Goal: Task Accomplishment & Management: Complete application form

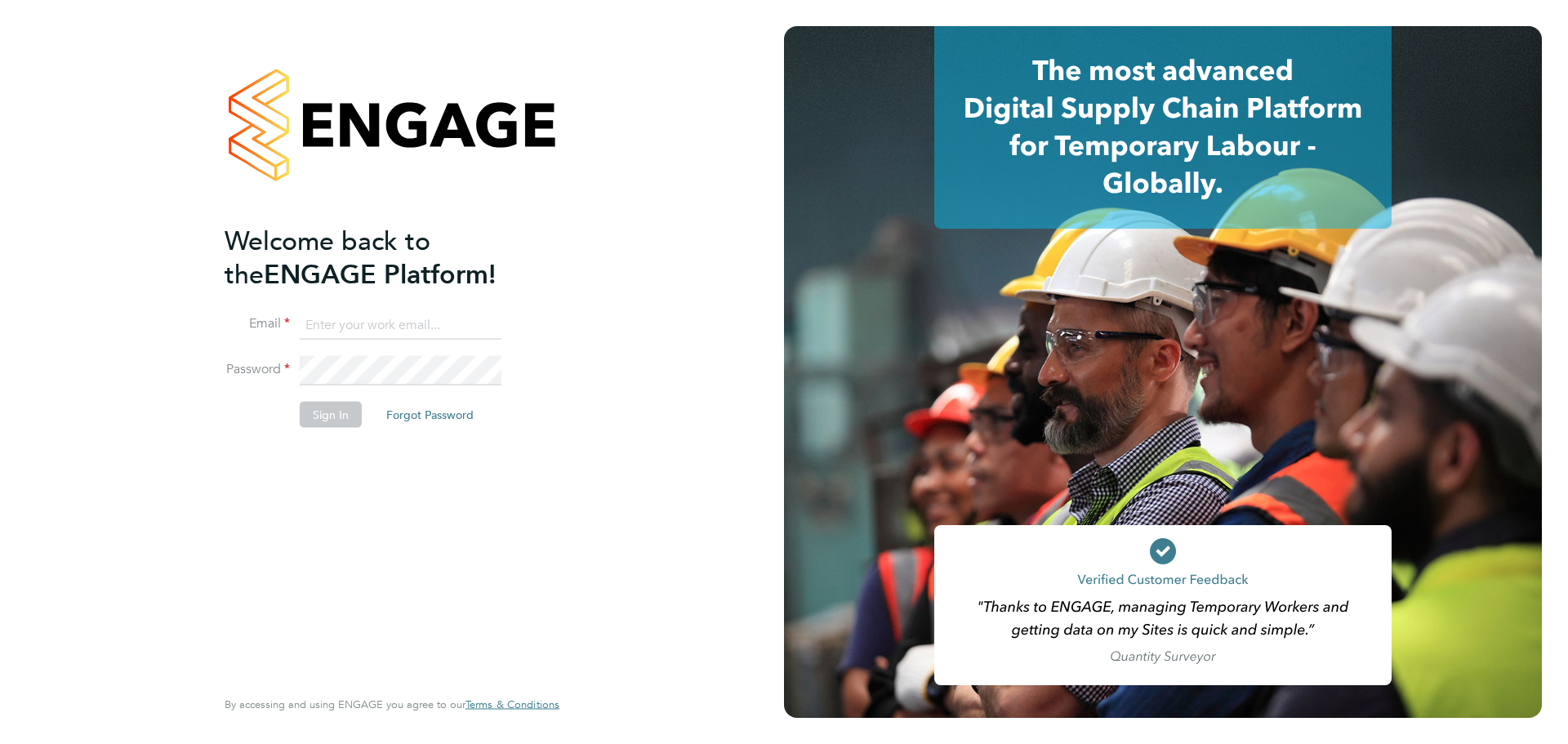
type input "[EMAIL_ADDRESS][DOMAIN_NAME]"
click at [304, 417] on button "Sign In" at bounding box center [330, 414] width 62 height 26
click at [0, 0] on div "Sorry, we are having problems connecting to our services." at bounding box center [0, 0] width 0 height 0
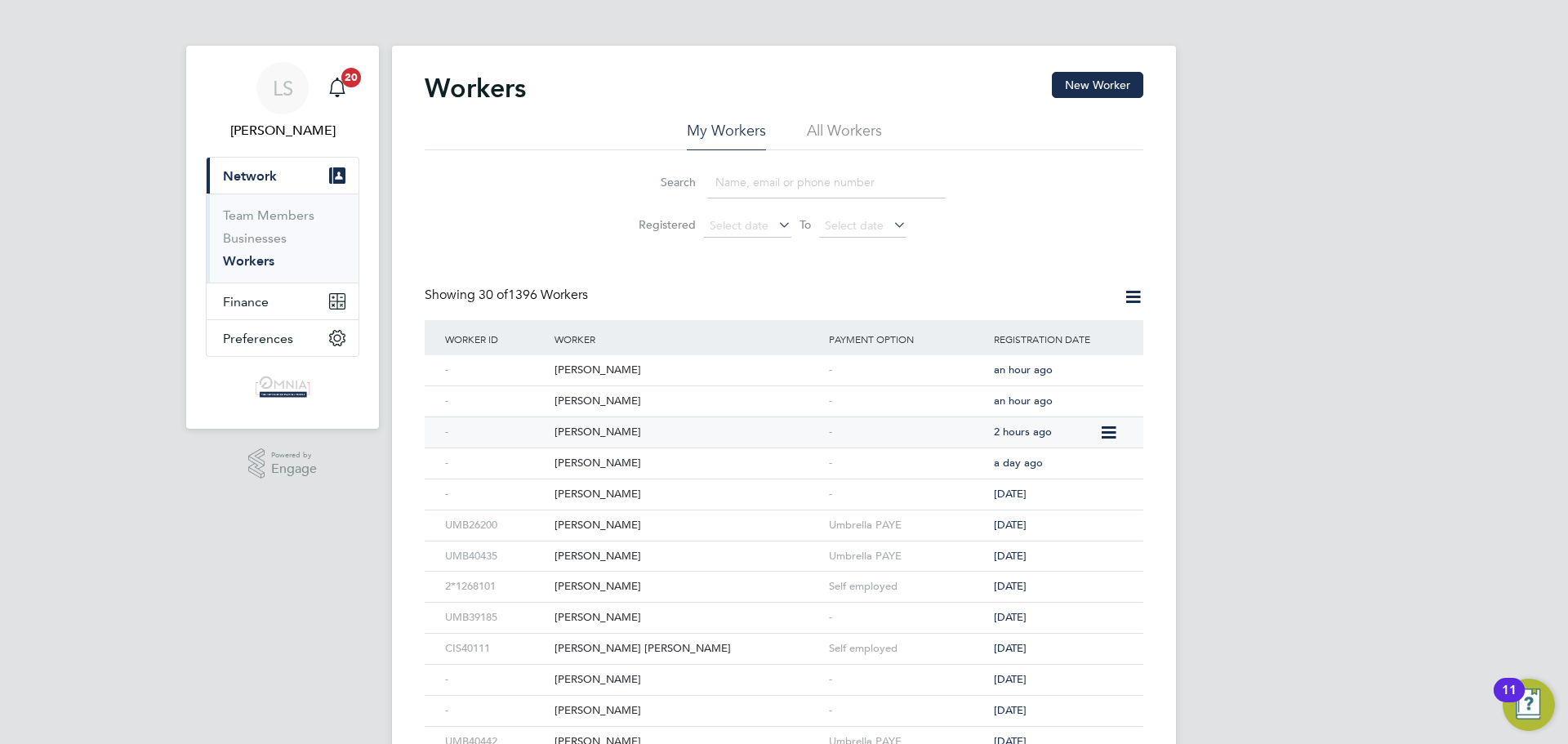
click at [637, 432] on div "Jack Fisher" at bounding box center [687, 432] width 275 height 30
click at [637, 408] on div "Reece Wilson" at bounding box center [687, 401] width 275 height 30
click at [618, 364] on div "Charlie Smith" at bounding box center [687, 370] width 275 height 30
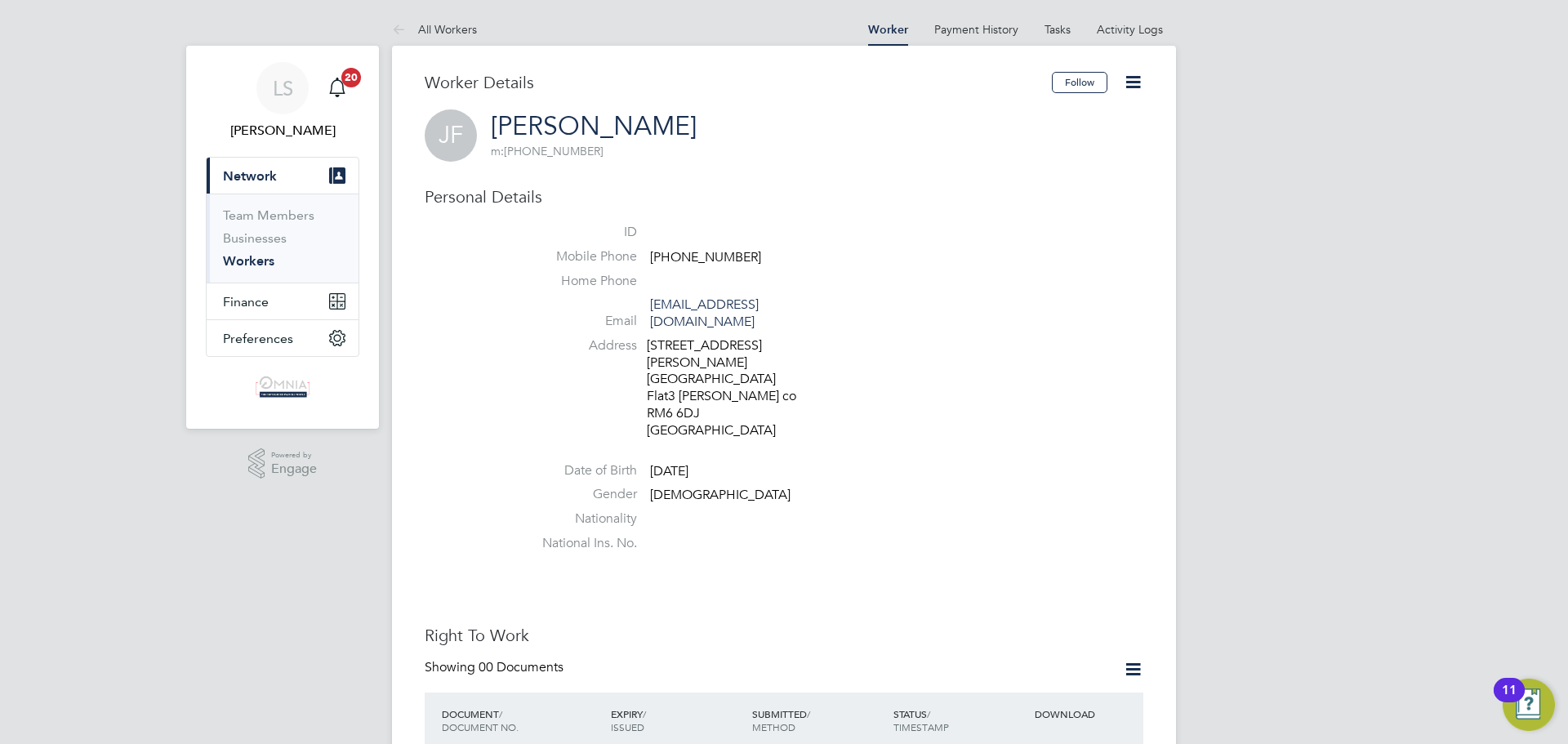
drag, startPoint x: 754, startPoint y: 257, endPoint x: 680, endPoint y: 257, distance: 74.0
click at [680, 257] on li "Mobile Phone +44 7752 167488" at bounding box center [832, 260] width 621 height 25
copy span "7752 167488"
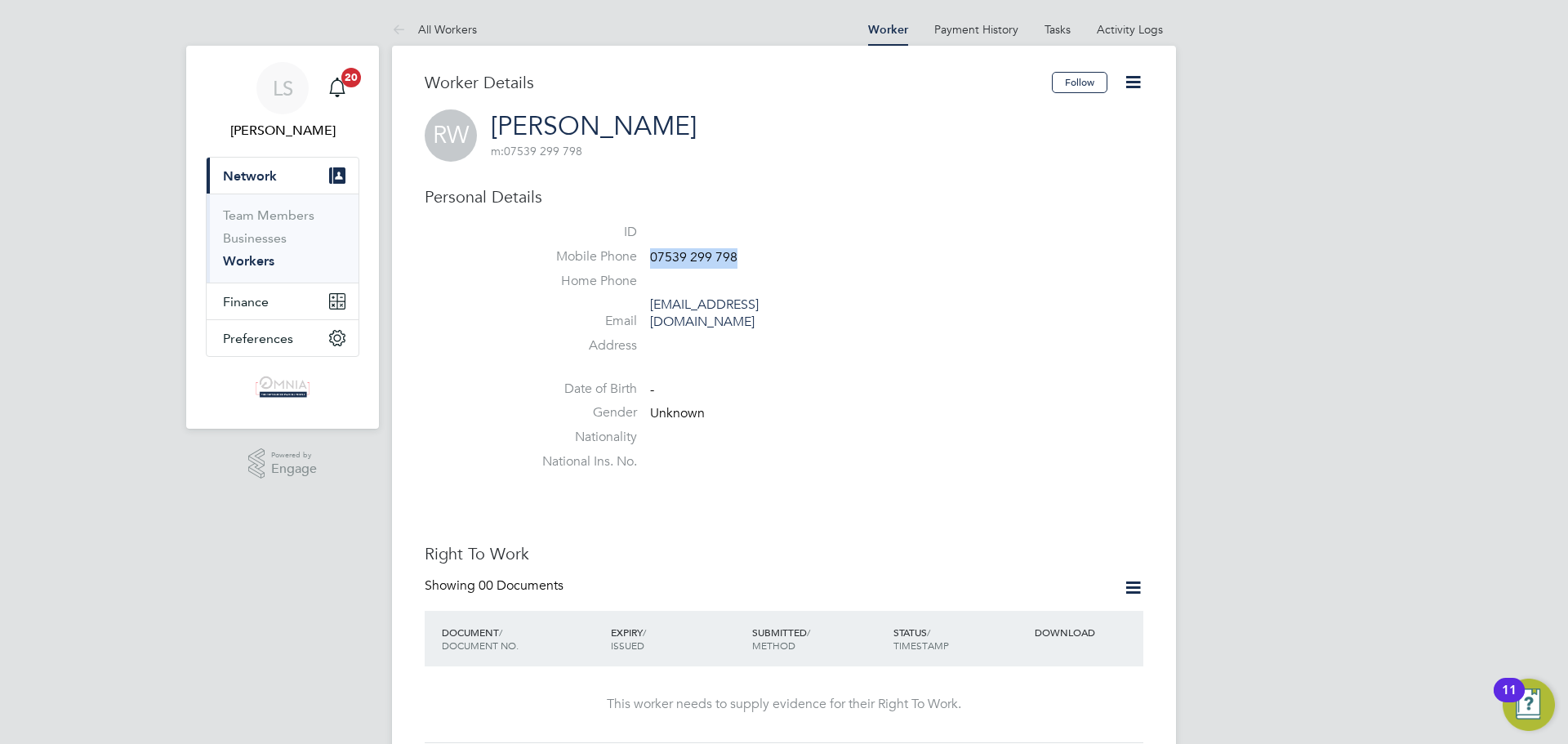
drag, startPoint x: 736, startPoint y: 250, endPoint x: 650, endPoint y: 264, distance: 87.1
click at [650, 264] on li "Mobile Phone 07539 299 798" at bounding box center [832, 260] width 621 height 25
click at [1140, 75] on icon at bounding box center [1134, 82] width 21 height 21
click at [1042, 210] on li "Edit Personal Details e" at bounding box center [1041, 213] width 204 height 23
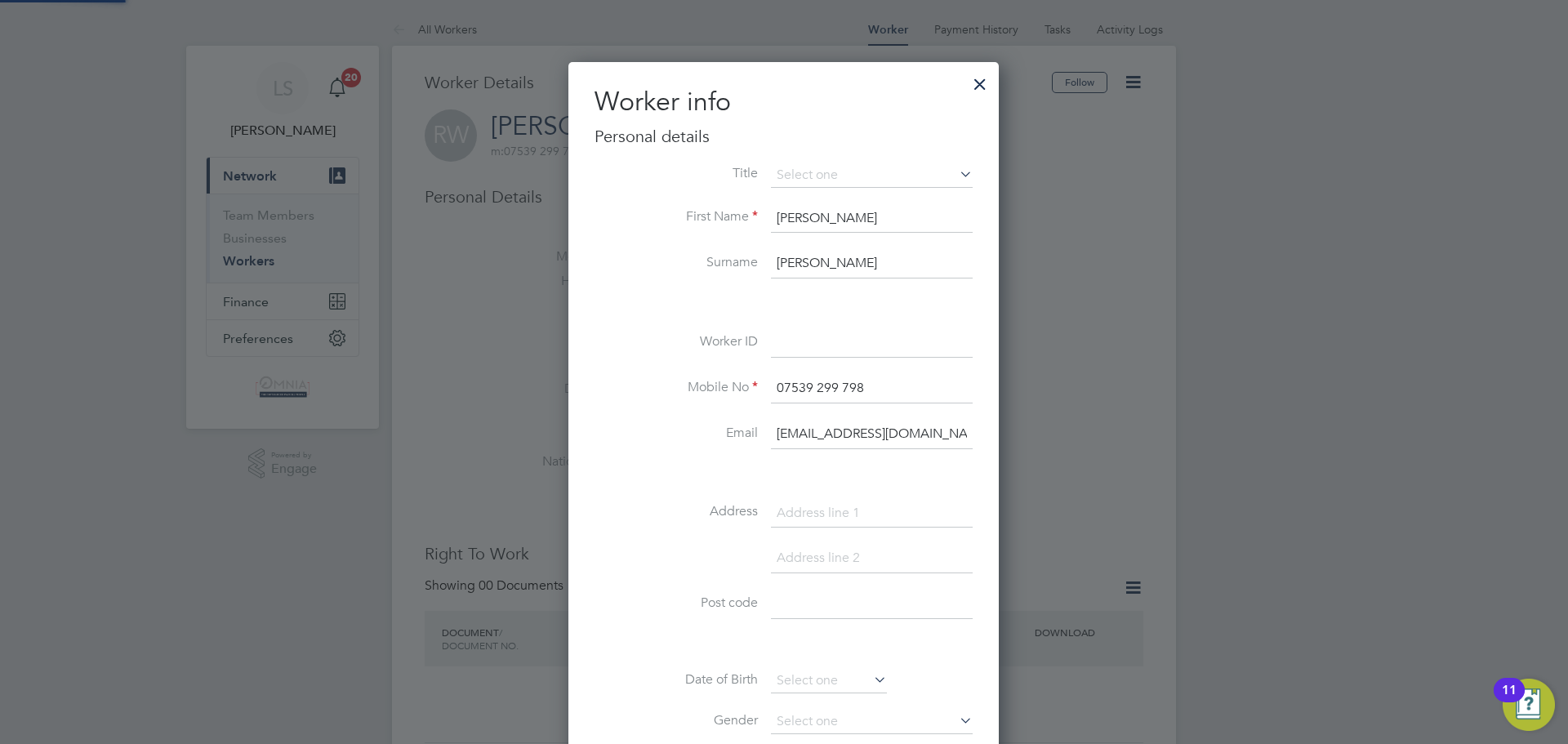
scroll to position [923, 432]
paste input "CIS40448"
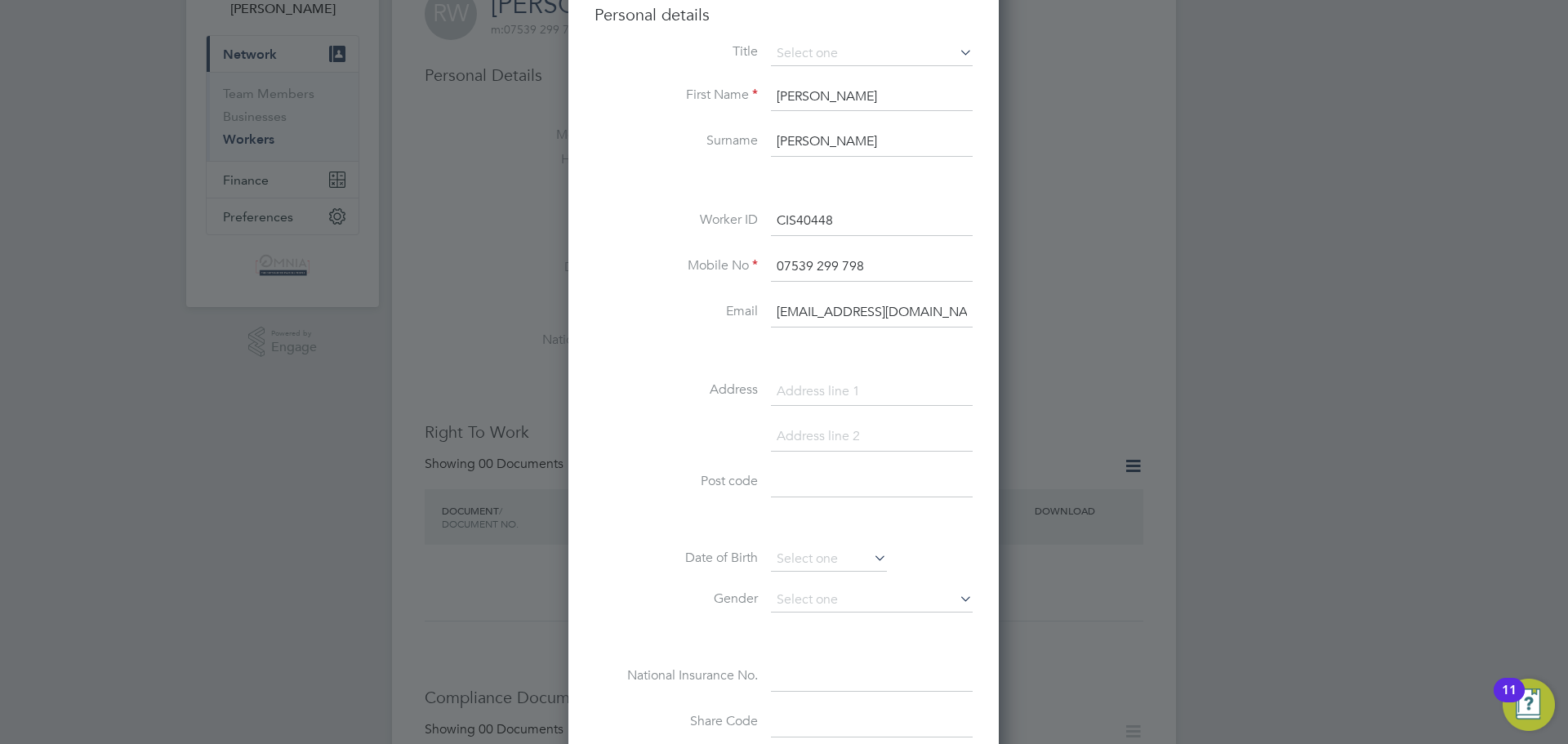
scroll to position [245, 0]
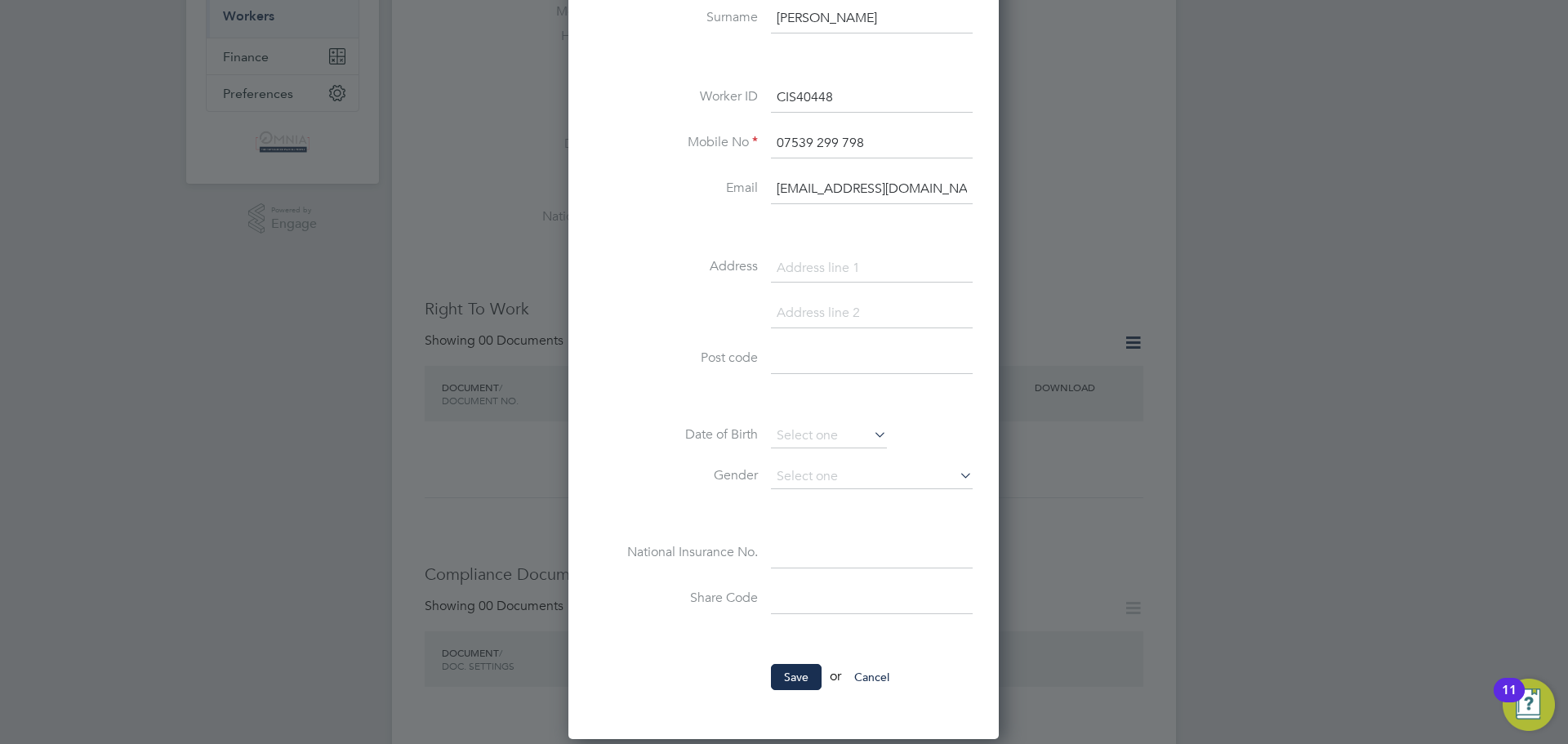
type input "CIS40448"
click at [798, 705] on li "Save or Cancel" at bounding box center [784, 685] width 378 height 42
click at [796, 684] on button "Save" at bounding box center [796, 677] width 51 height 26
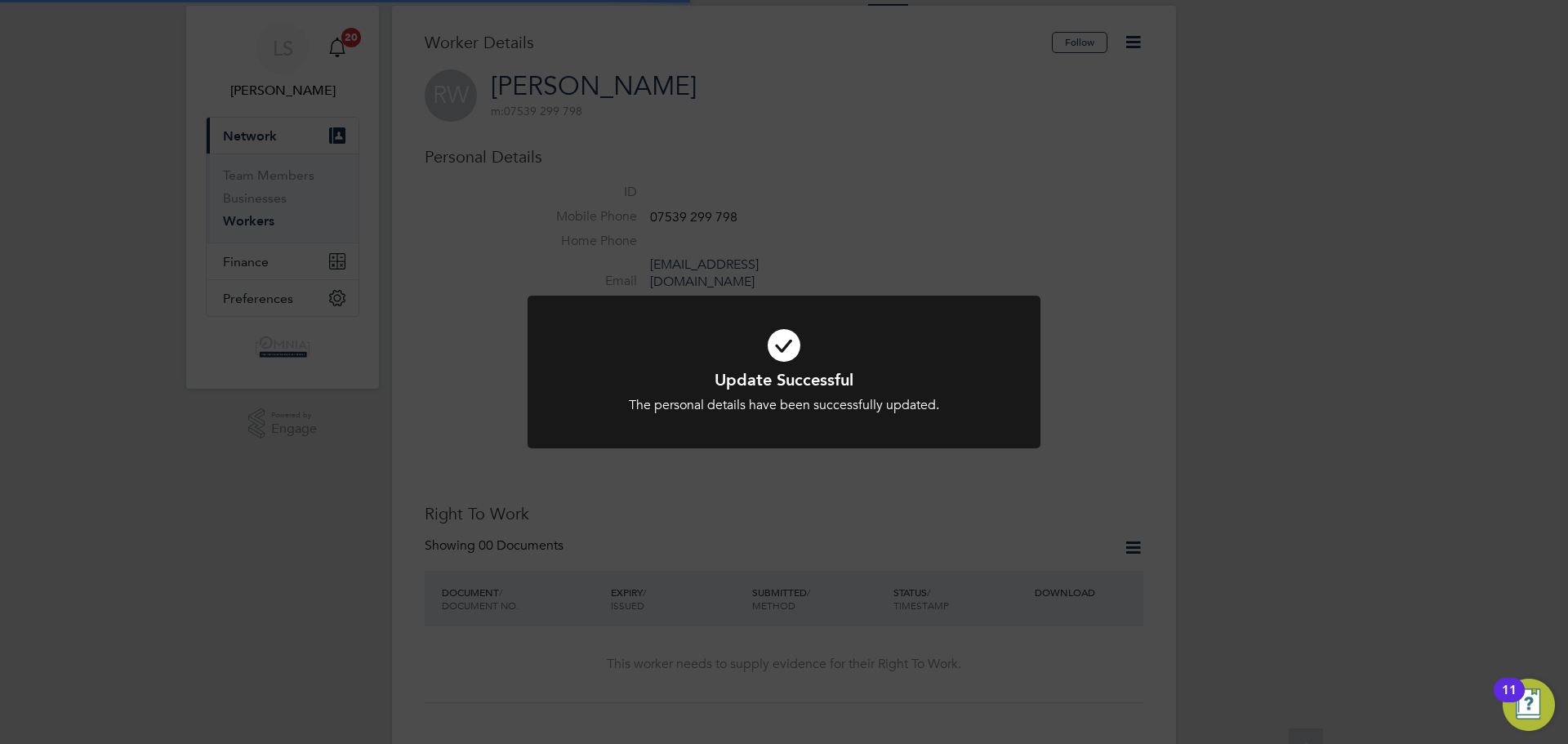
scroll to position [0, 0]
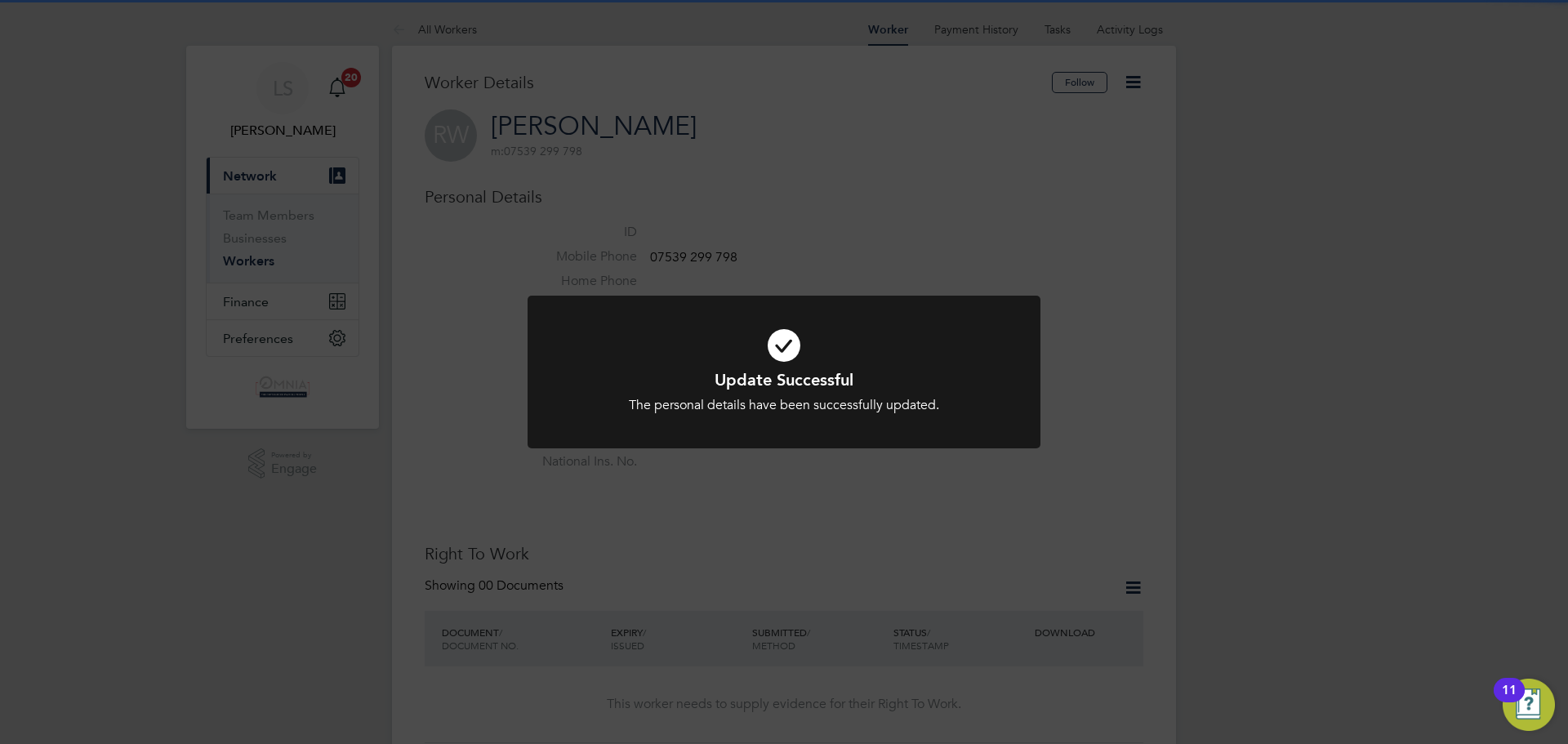
click at [1166, 242] on div "Update Successful The personal details have been successfully updated. Cancel O…" at bounding box center [784, 372] width 1568 height 744
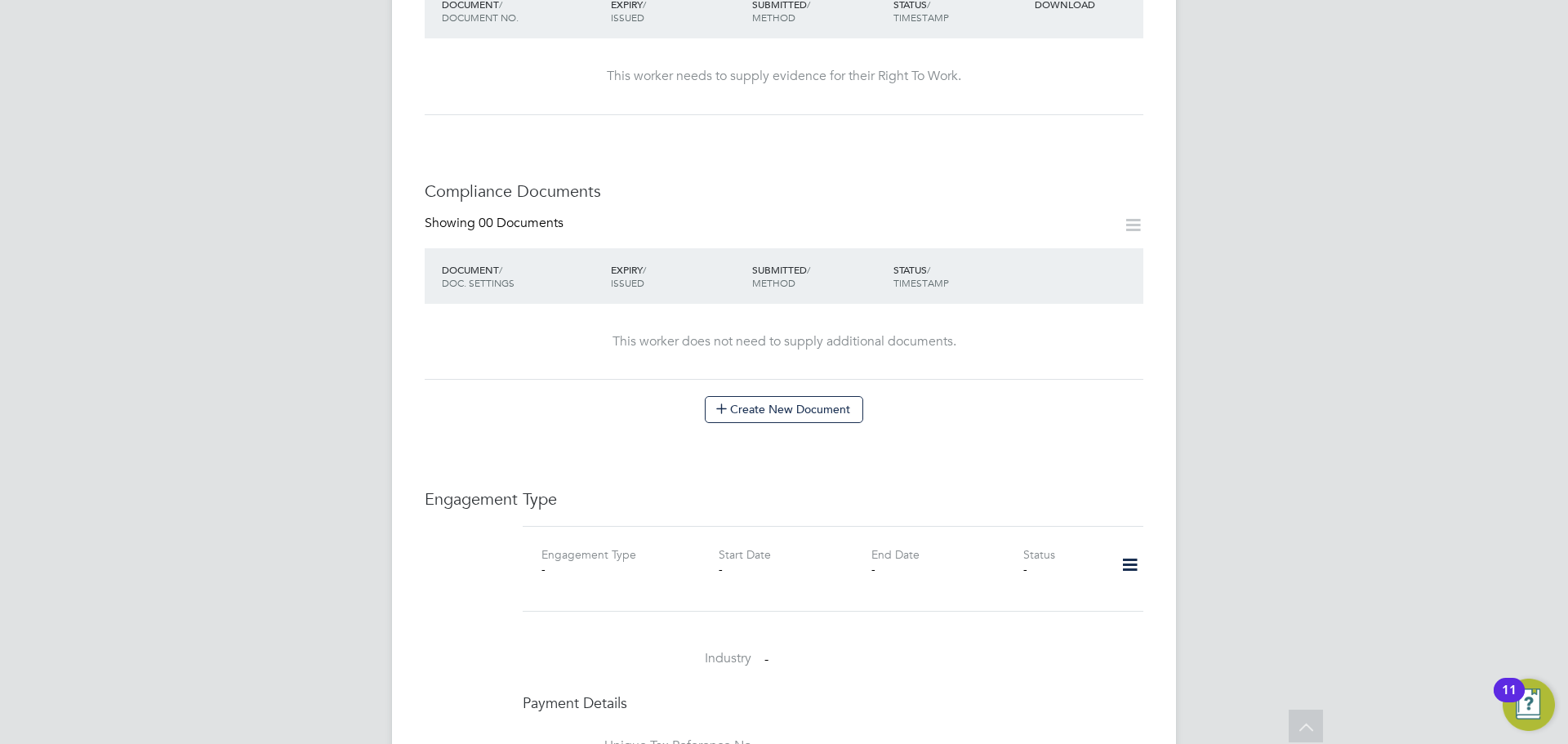
scroll to position [898, 0]
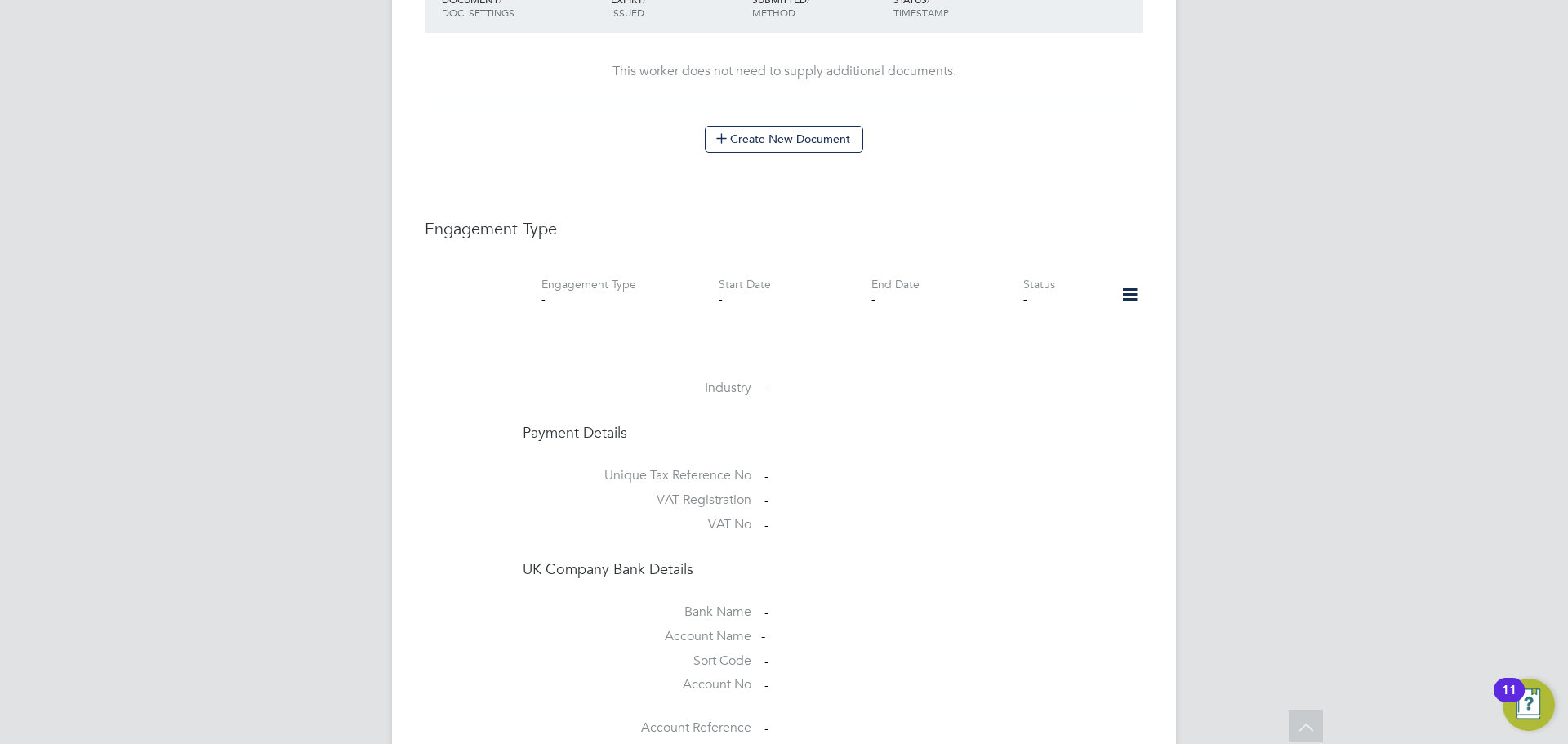
click at [1123, 283] on icon at bounding box center [1129, 295] width 28 height 38
click at [1041, 359] on li "Add Engagement Type" at bounding box center [1046, 348] width 185 height 23
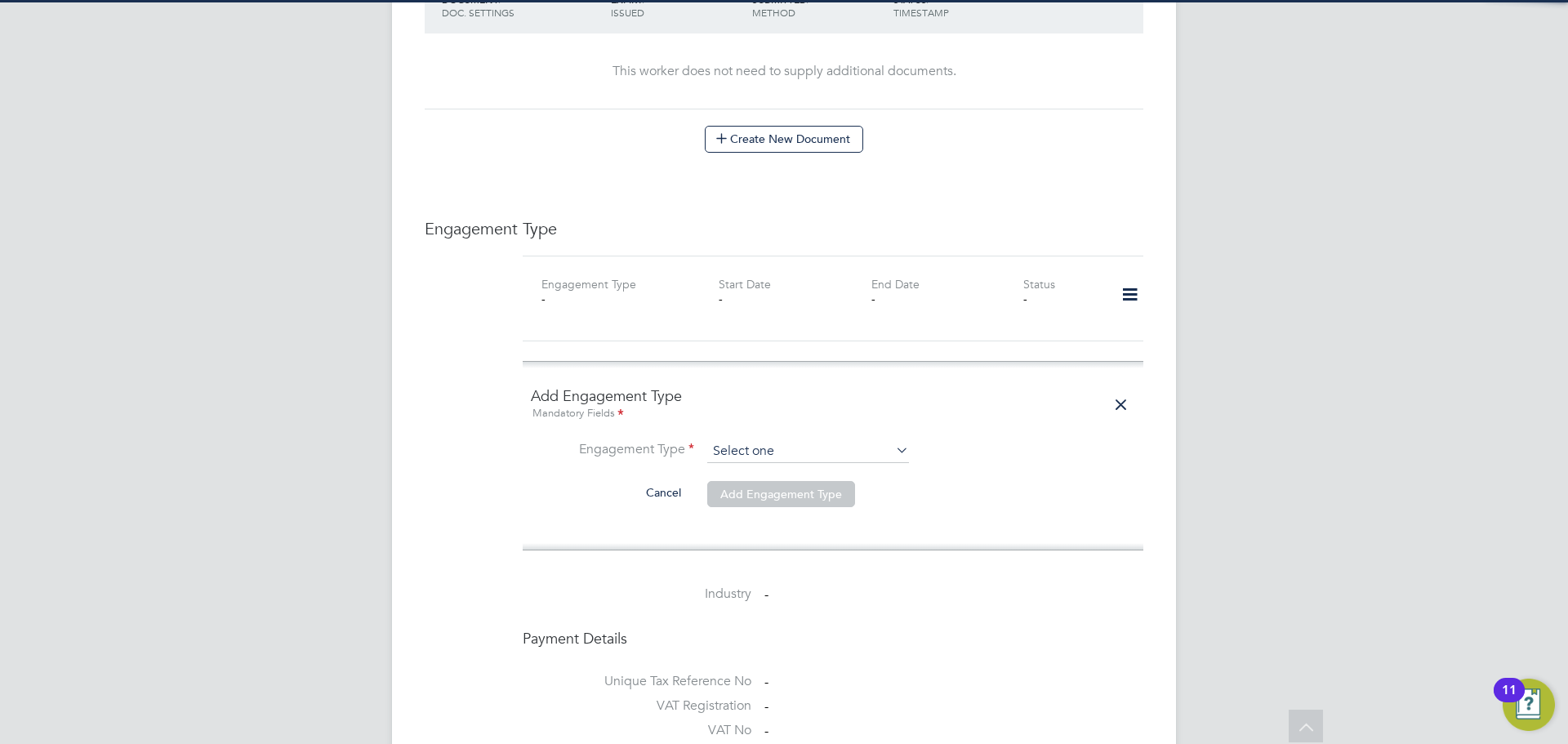
click at [766, 445] on input at bounding box center [808, 451] width 202 height 23
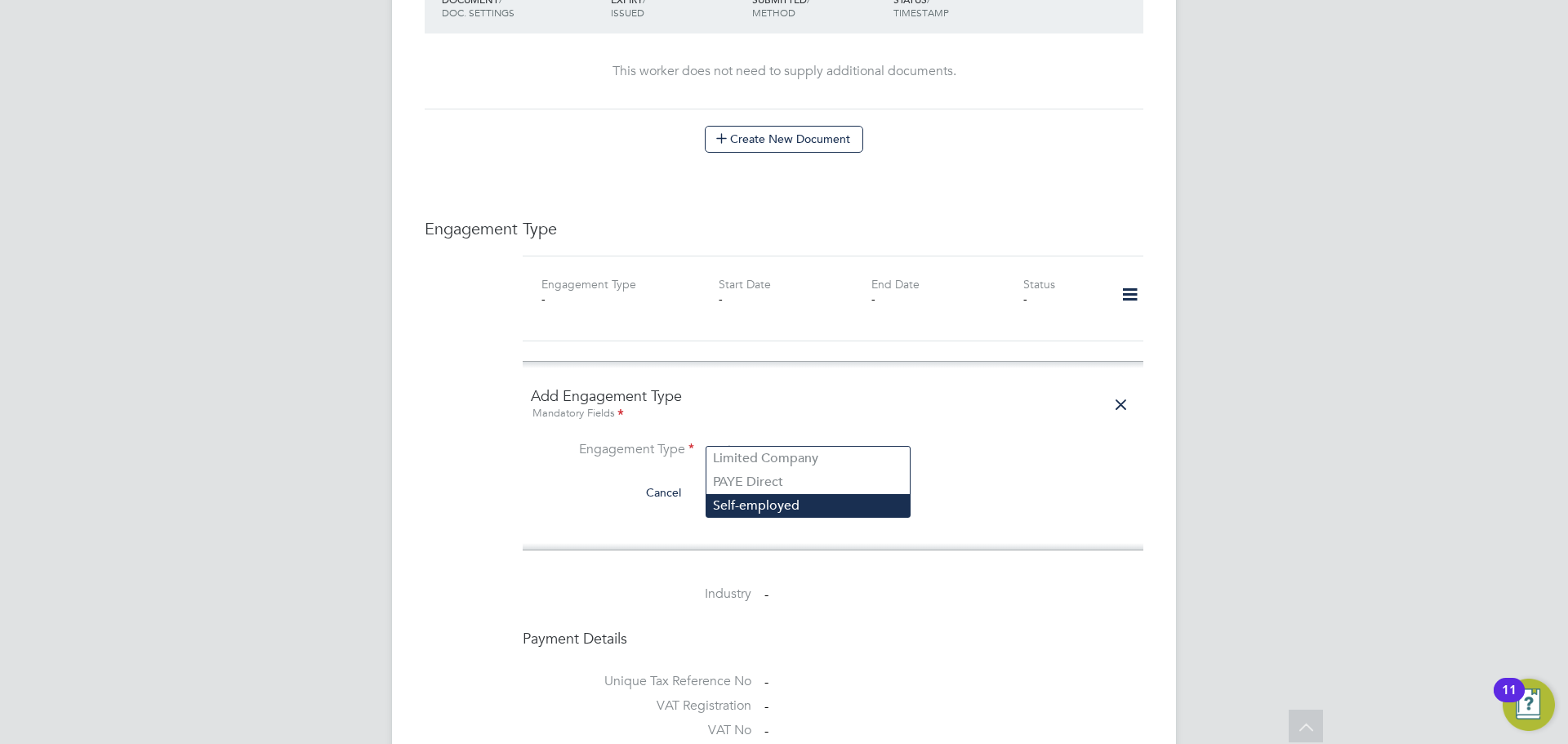
click at [765, 496] on li "Self-employed" at bounding box center [808, 506] width 203 height 24
type input "Self-employed"
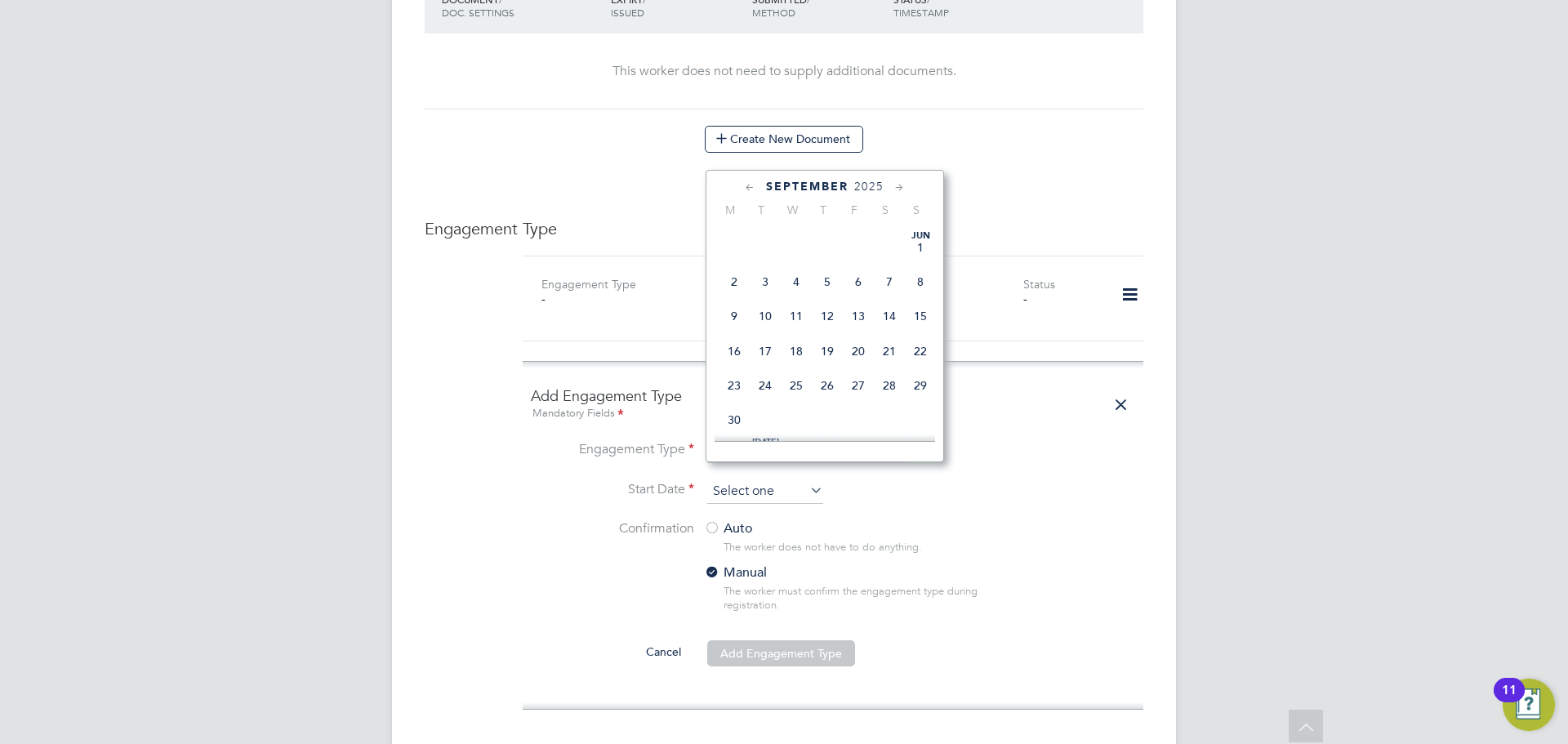
click at [765, 480] on input at bounding box center [765, 492] width 116 height 25
click at [733, 316] on span "29" at bounding box center [735, 300] width 31 height 31
type input "[DATE]"
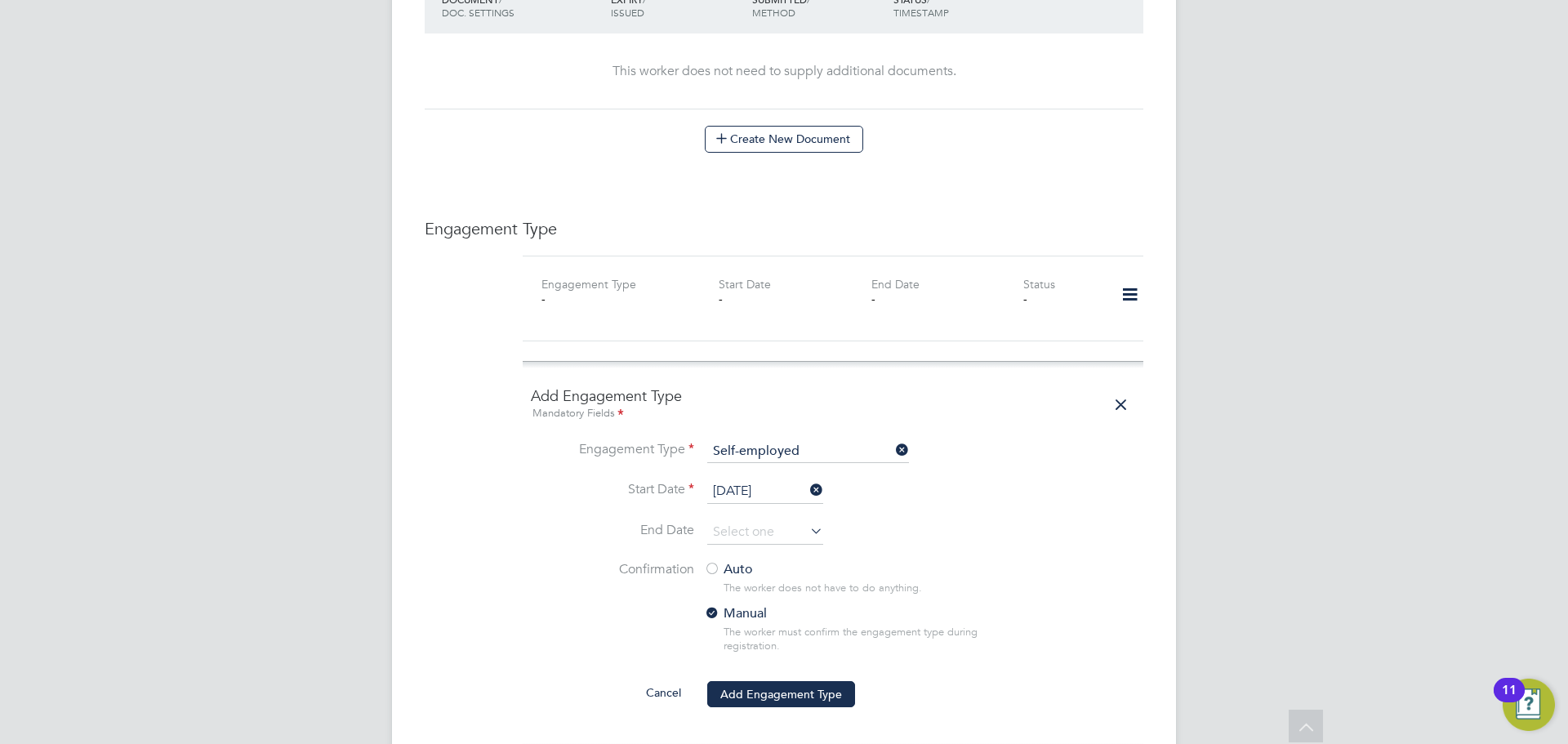
click at [711, 562] on div at bounding box center [711, 570] width 16 height 16
click at [802, 682] on button "Add Engagement Type" at bounding box center [781, 694] width 148 height 26
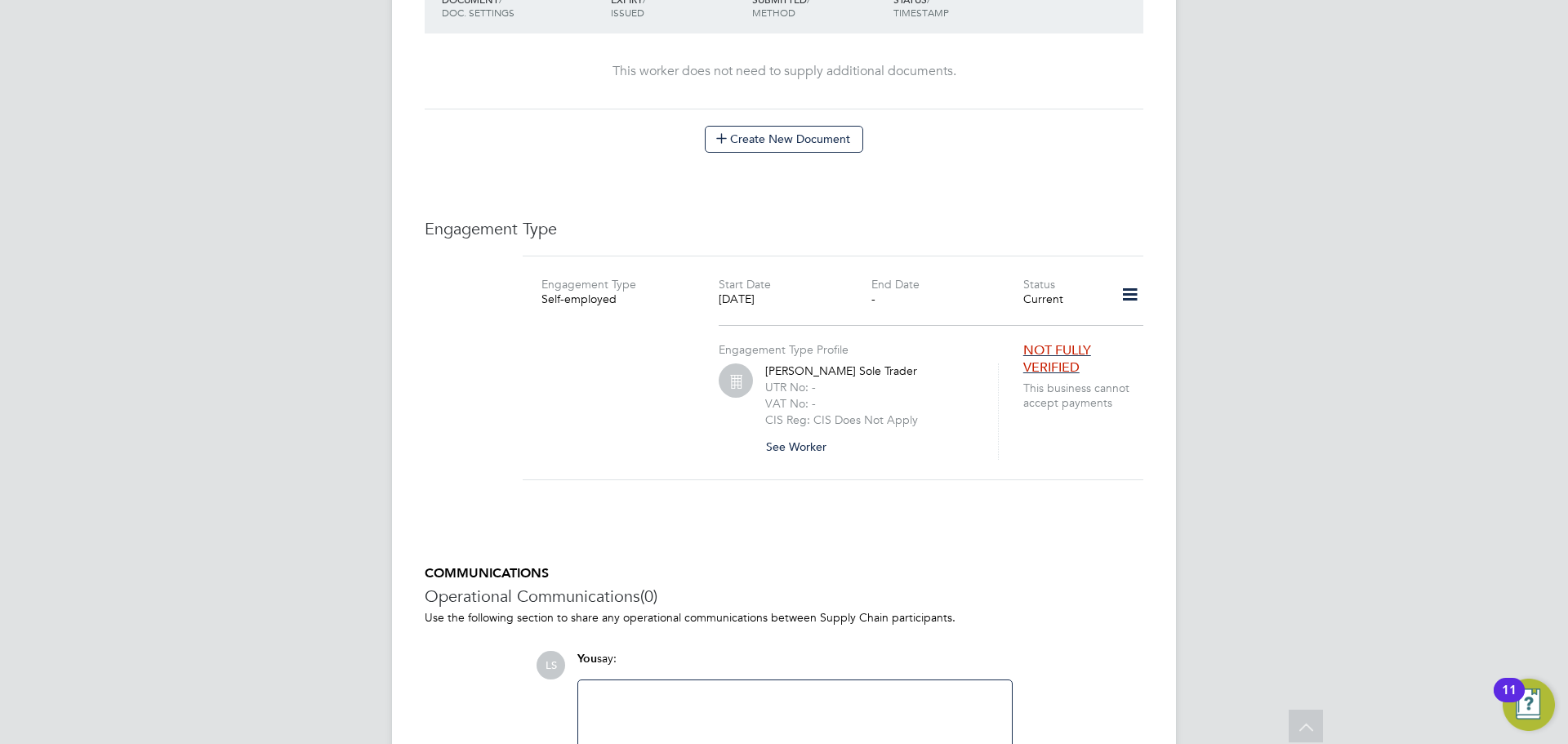
click at [802, 433] on button "See Worker" at bounding box center [802, 446] width 75 height 26
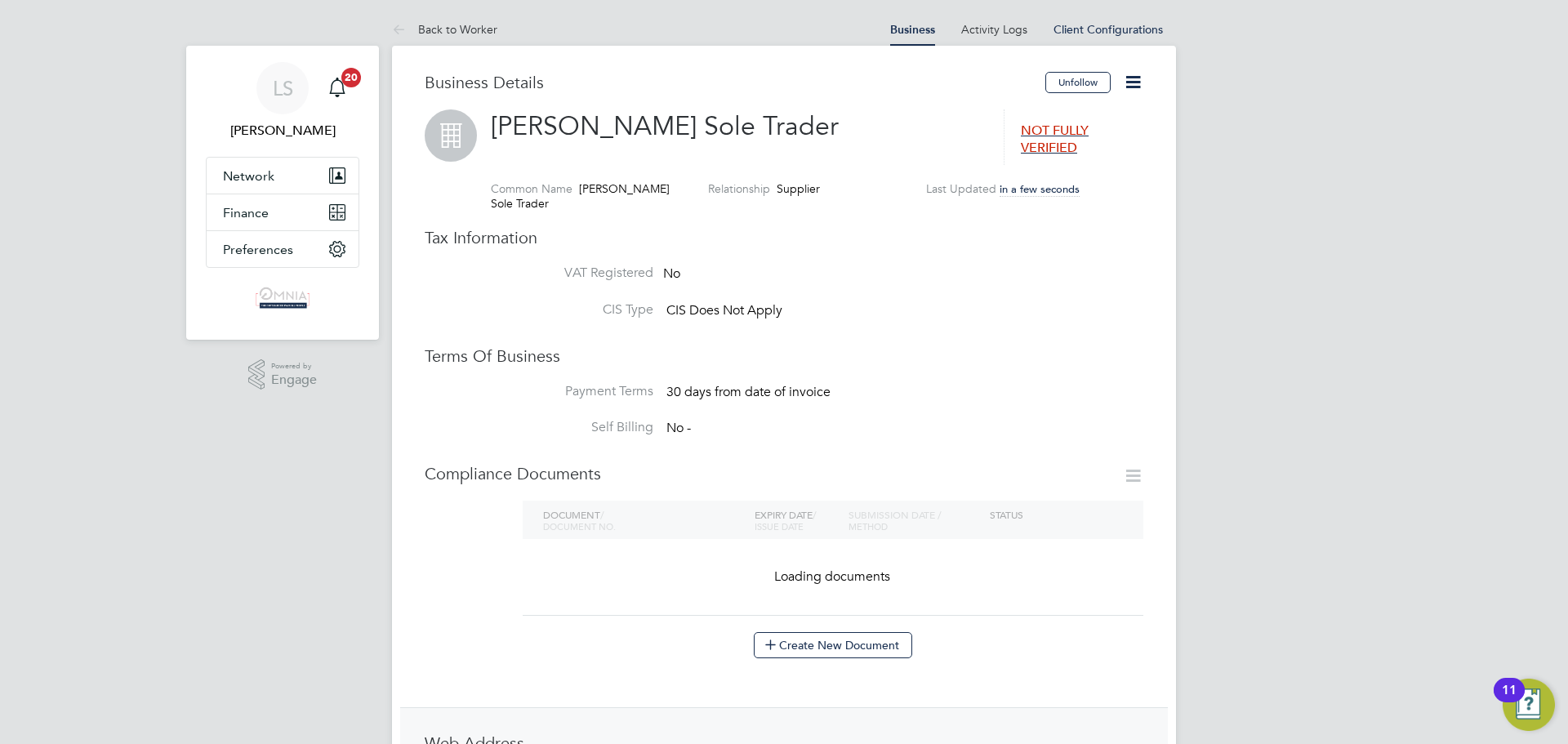
click at [1140, 72] on icon at bounding box center [1134, 82] width 21 height 21
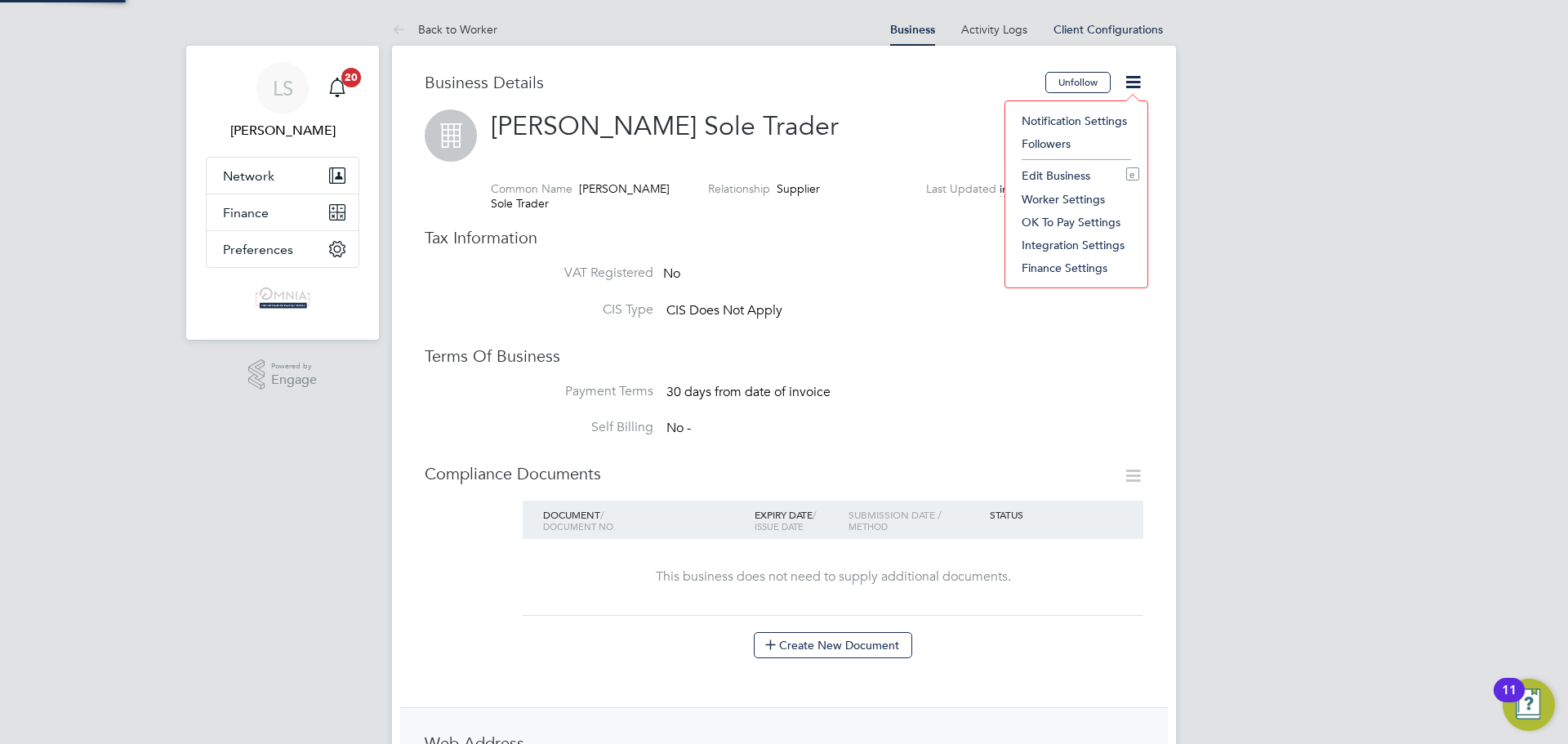
click at [1070, 178] on li "Edit Business e" at bounding box center [1076, 175] width 126 height 23
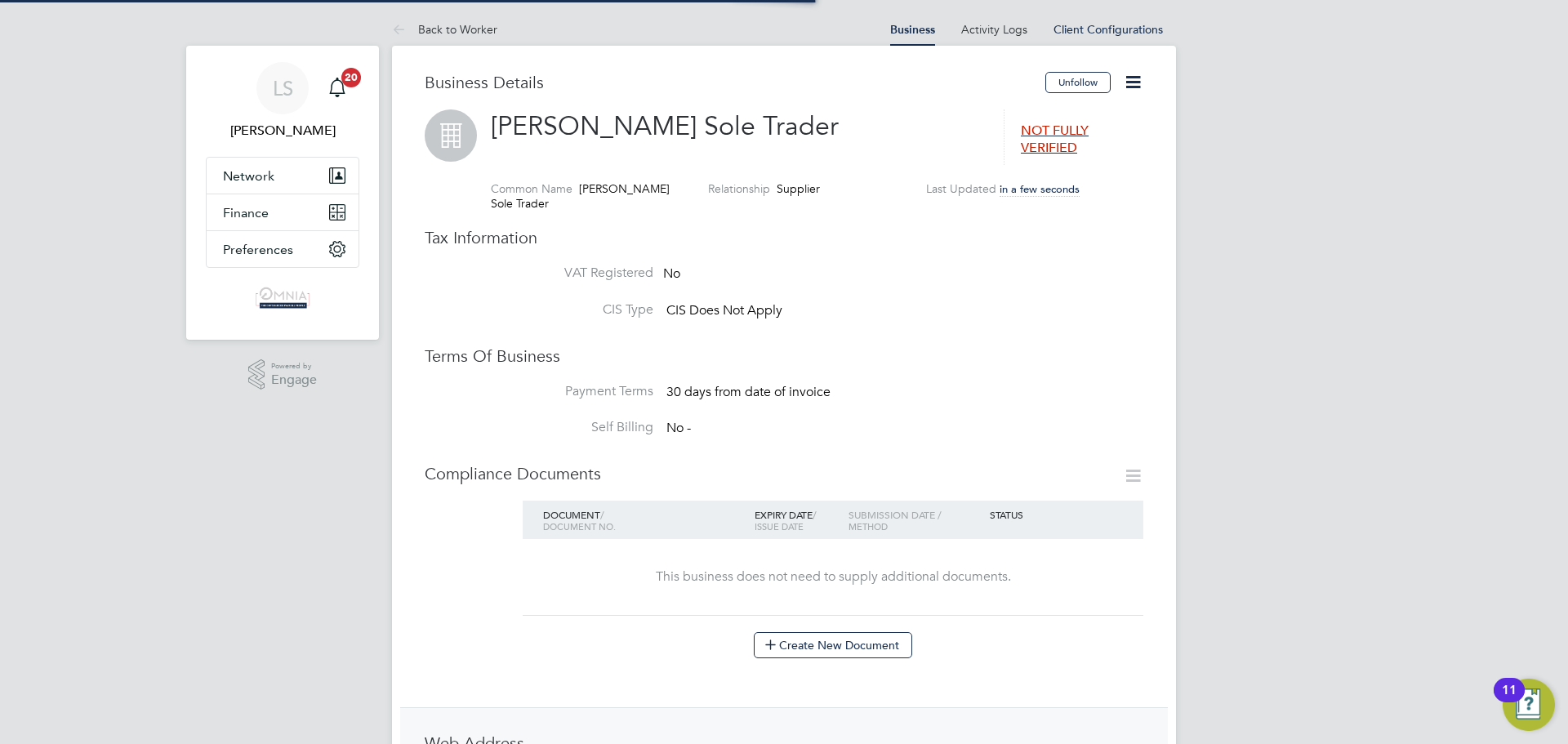
type input "United Kingdom"
type input "Reece Wilson Sole Trader"
type input "Construction"
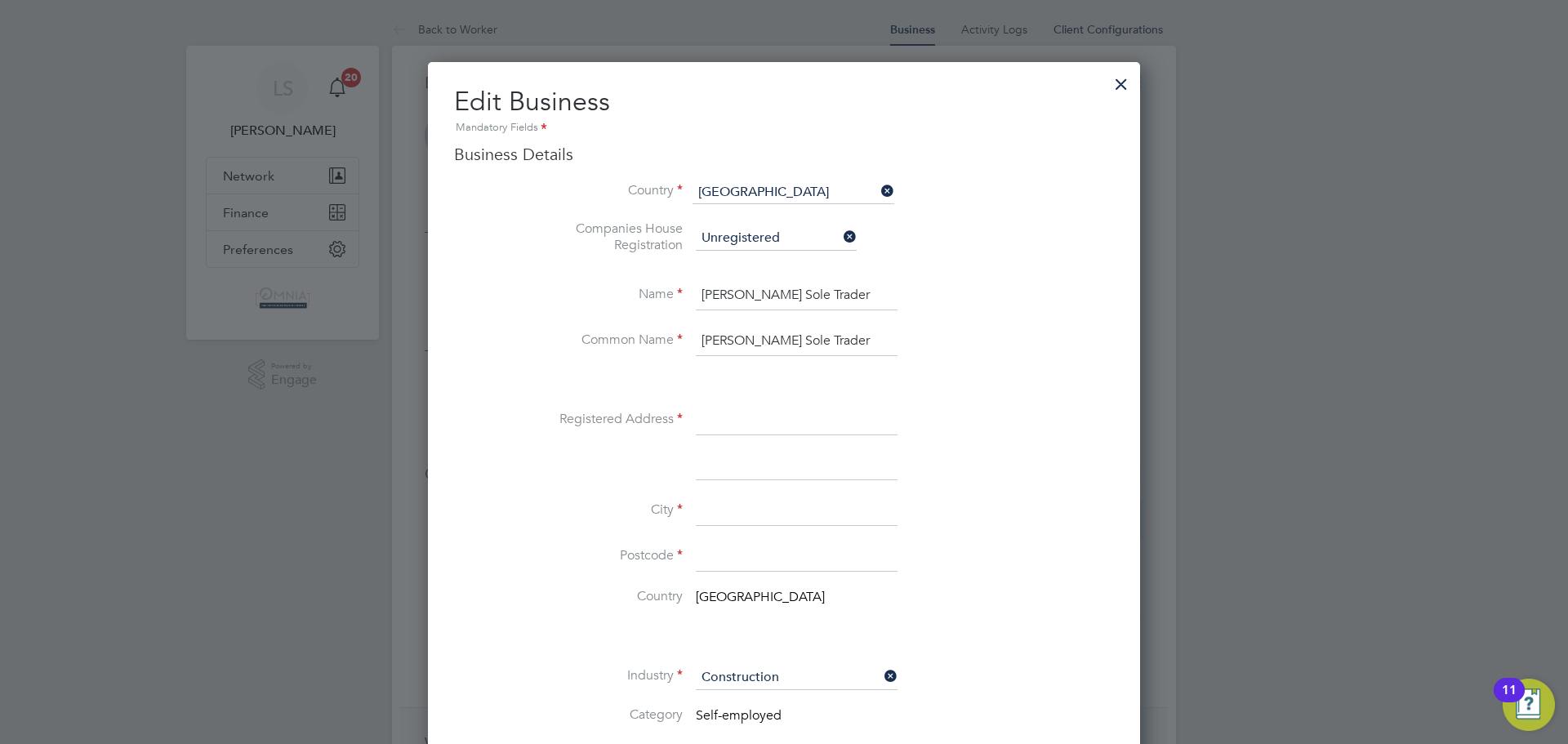
scroll to position [82, 0]
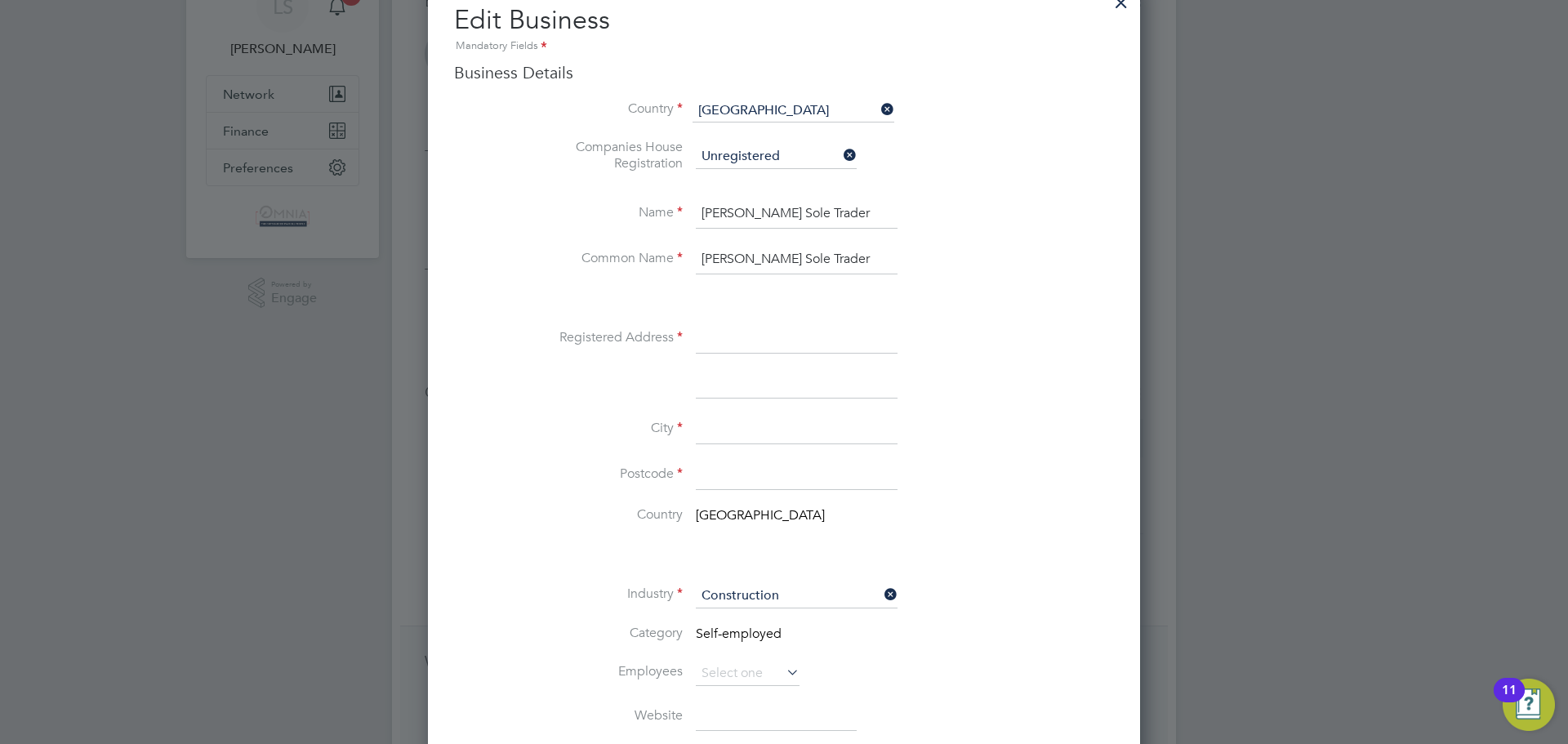
paste input "100 Kirkwood Road"
type input "100 Kirkwood Road"
paste input "London"
type input "London"
paste input "SE15 2DG"
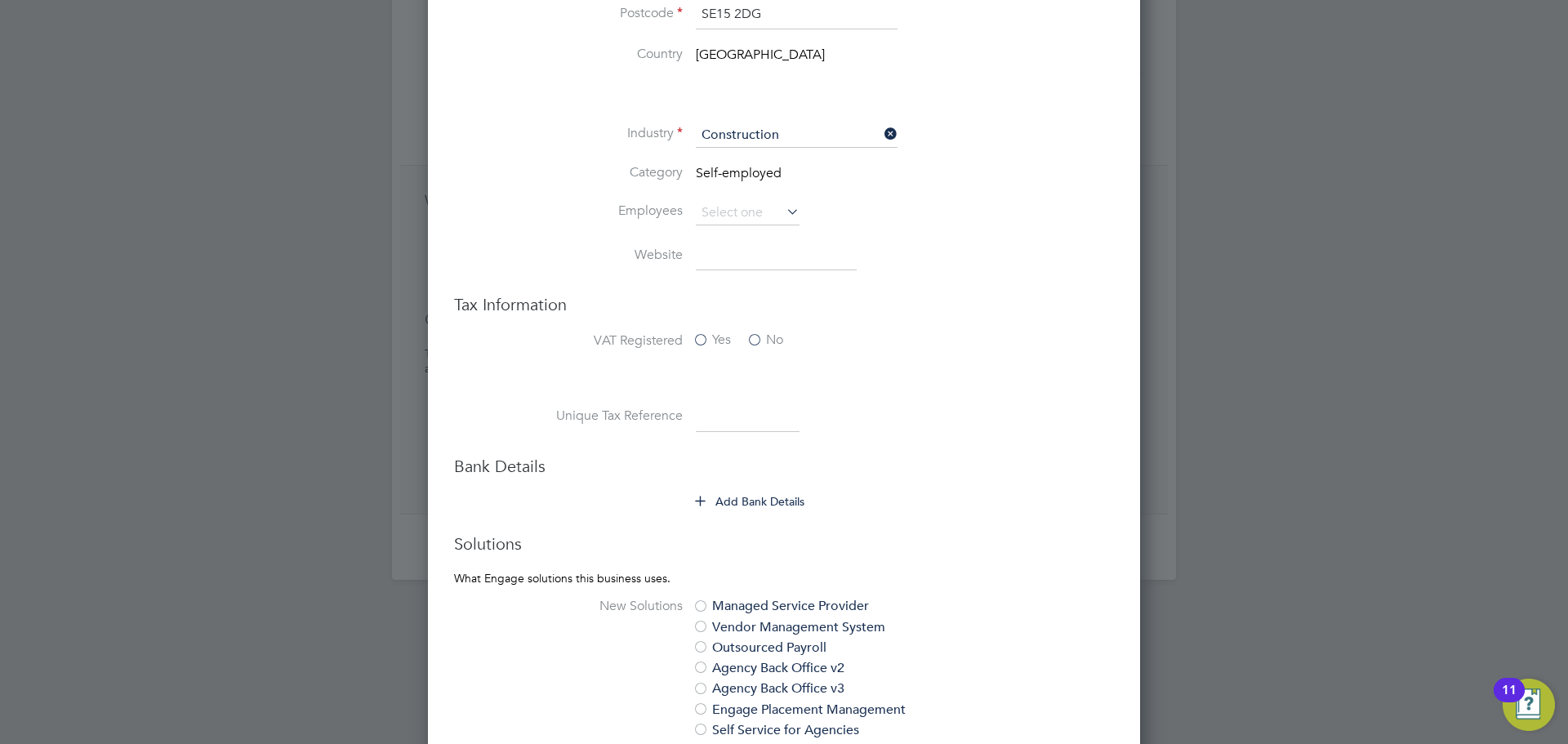
scroll to position [572, 0]
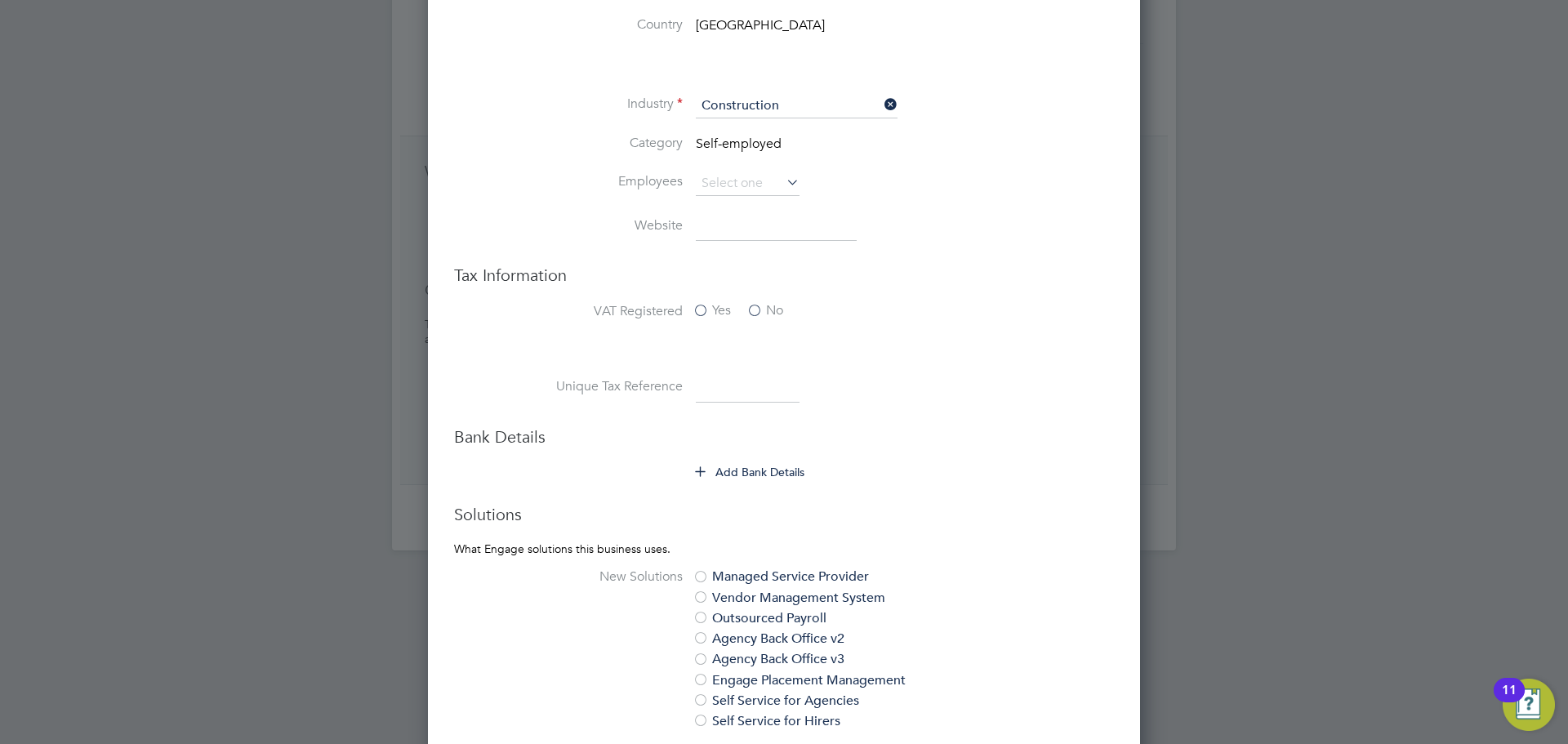
type input "SE15 2DG"
click at [768, 467] on button "Add Bank Details" at bounding box center [751, 472] width 110 height 16
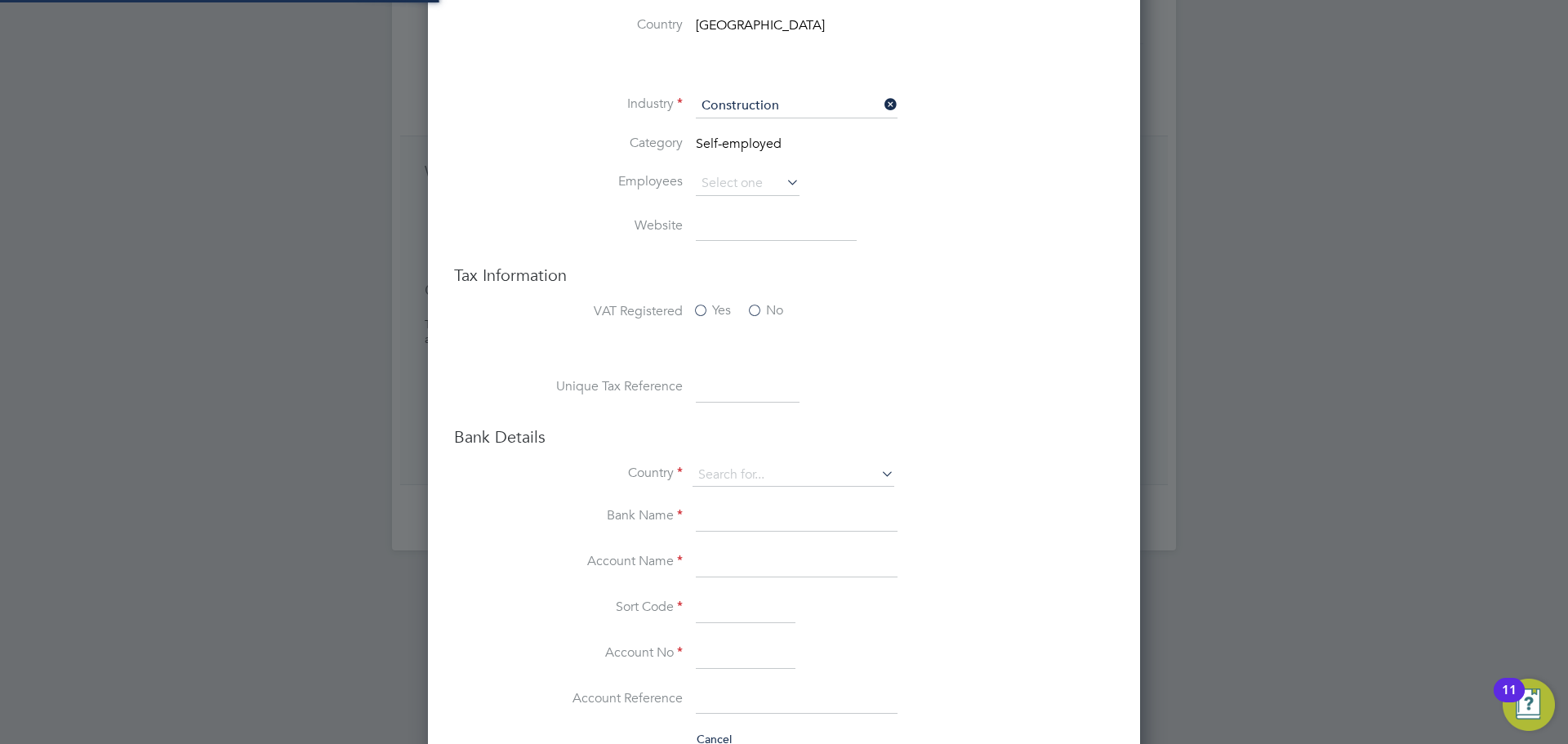
type input "United Kingdom"
paste input "1162955330"
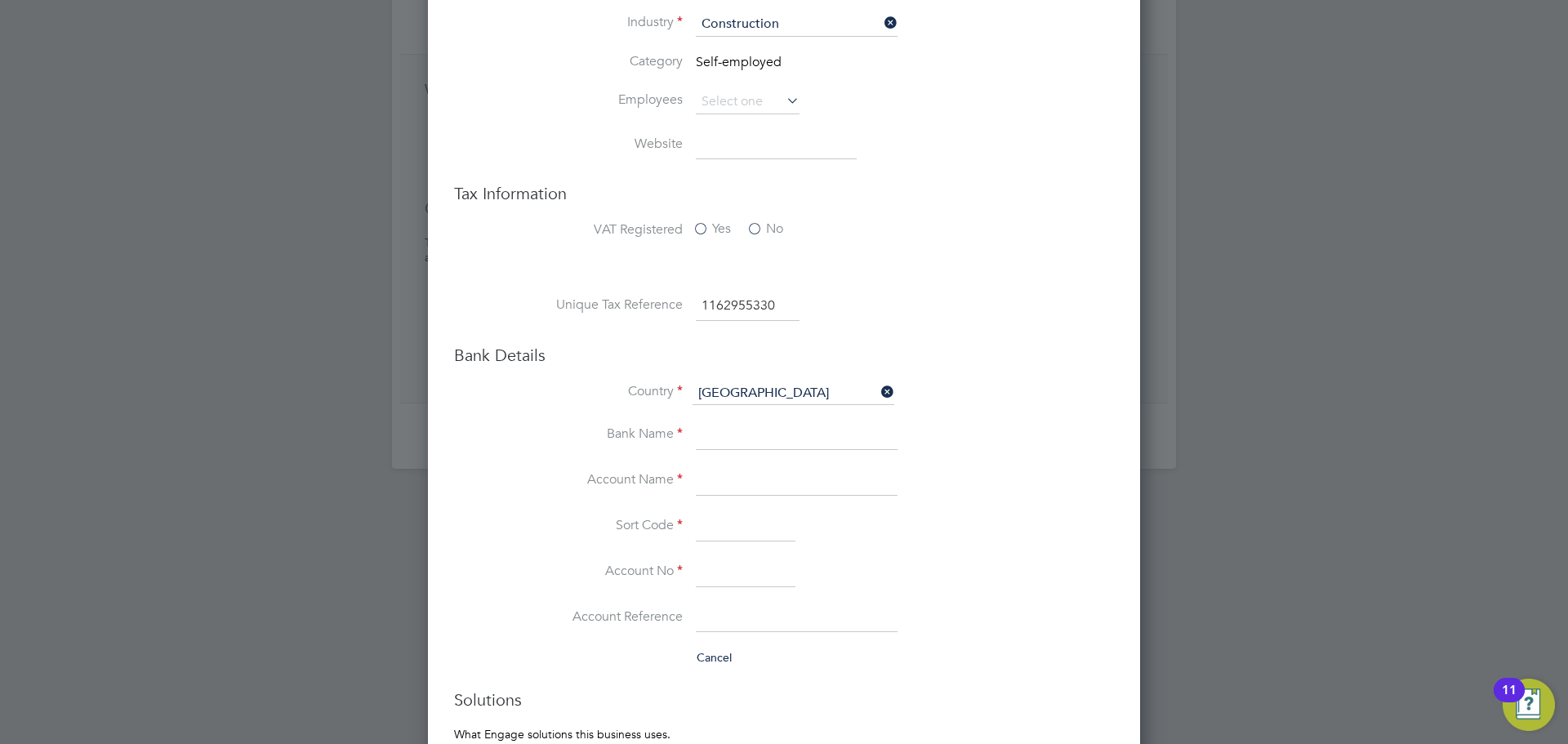
scroll to position [735, 0]
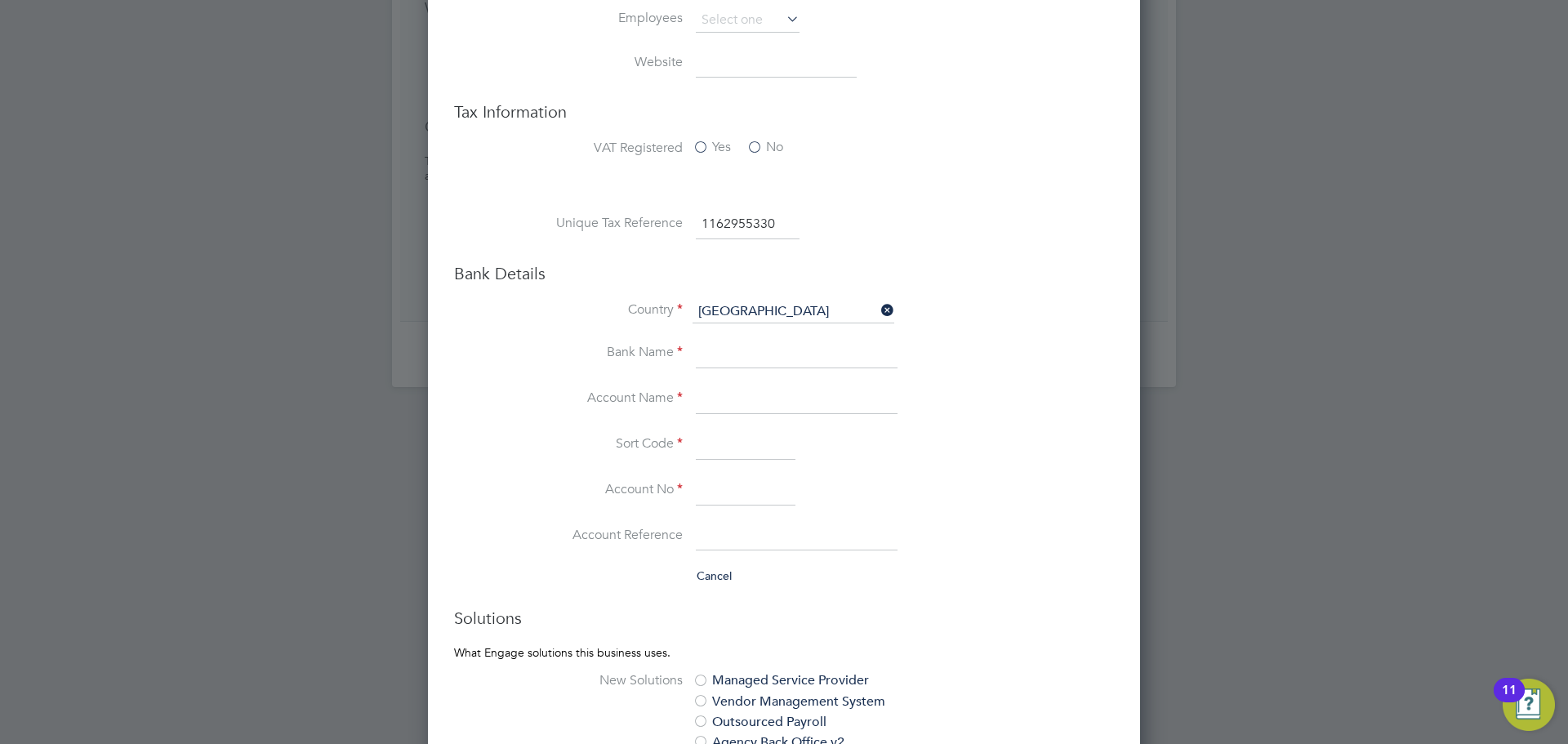
type input "1162955330"
paste input "Reece Wilson"
type input "Reece Wilson"
paste input "040004"
type input "040004"
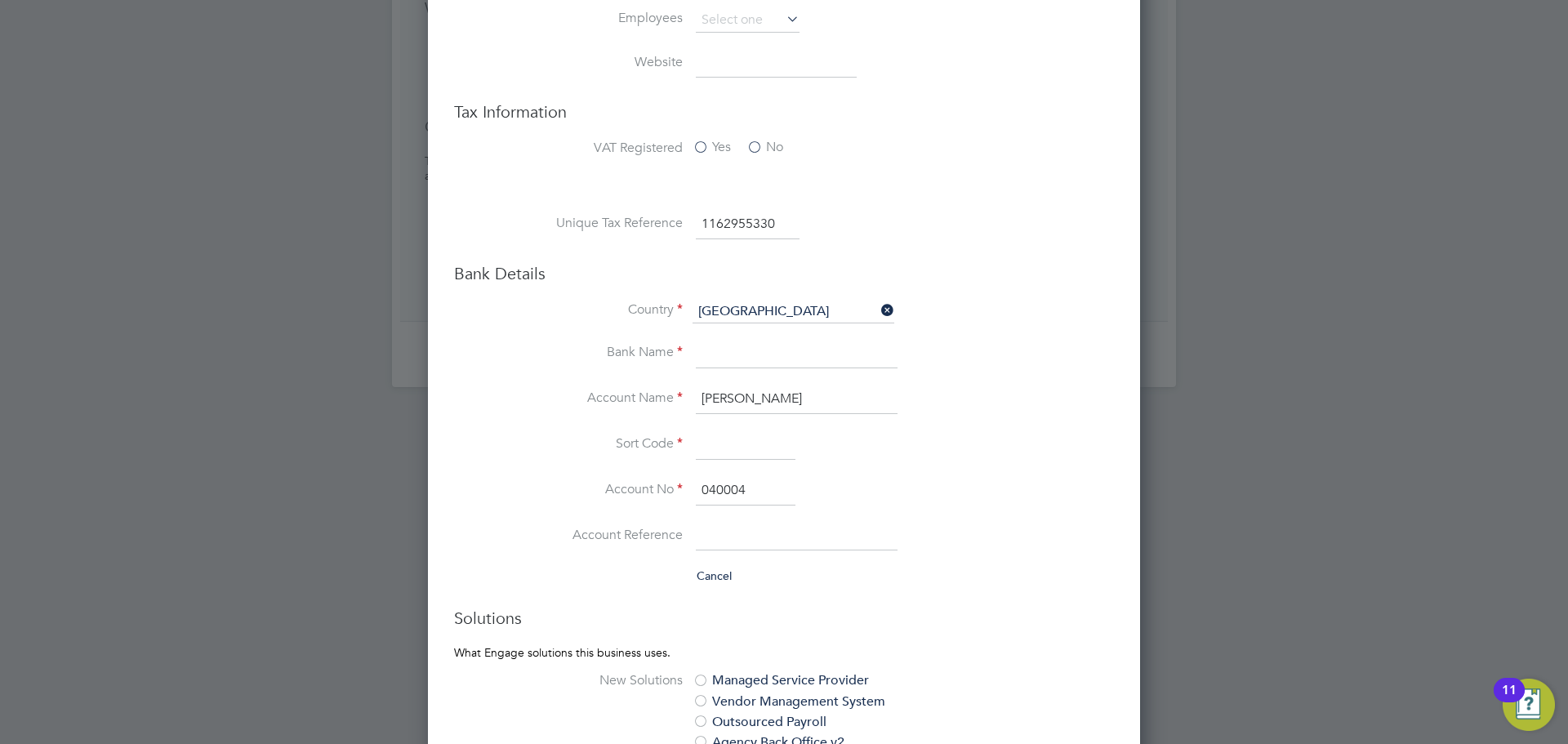
click at [732, 357] on input at bounding box center [796, 354] width 202 height 29
type input "Monzo"
click at [764, 455] on input at bounding box center [746, 445] width 100 height 29
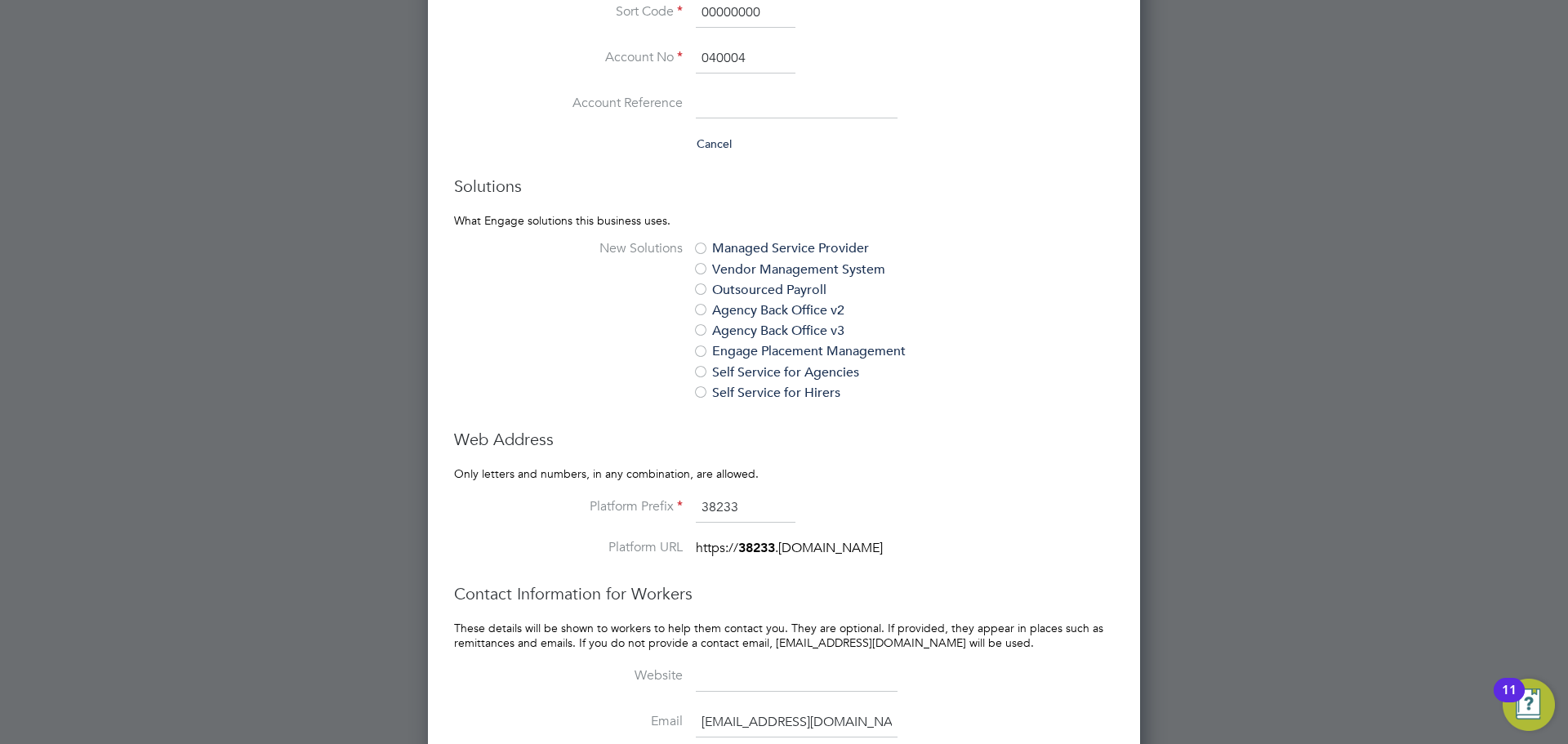
scroll to position [924, 0]
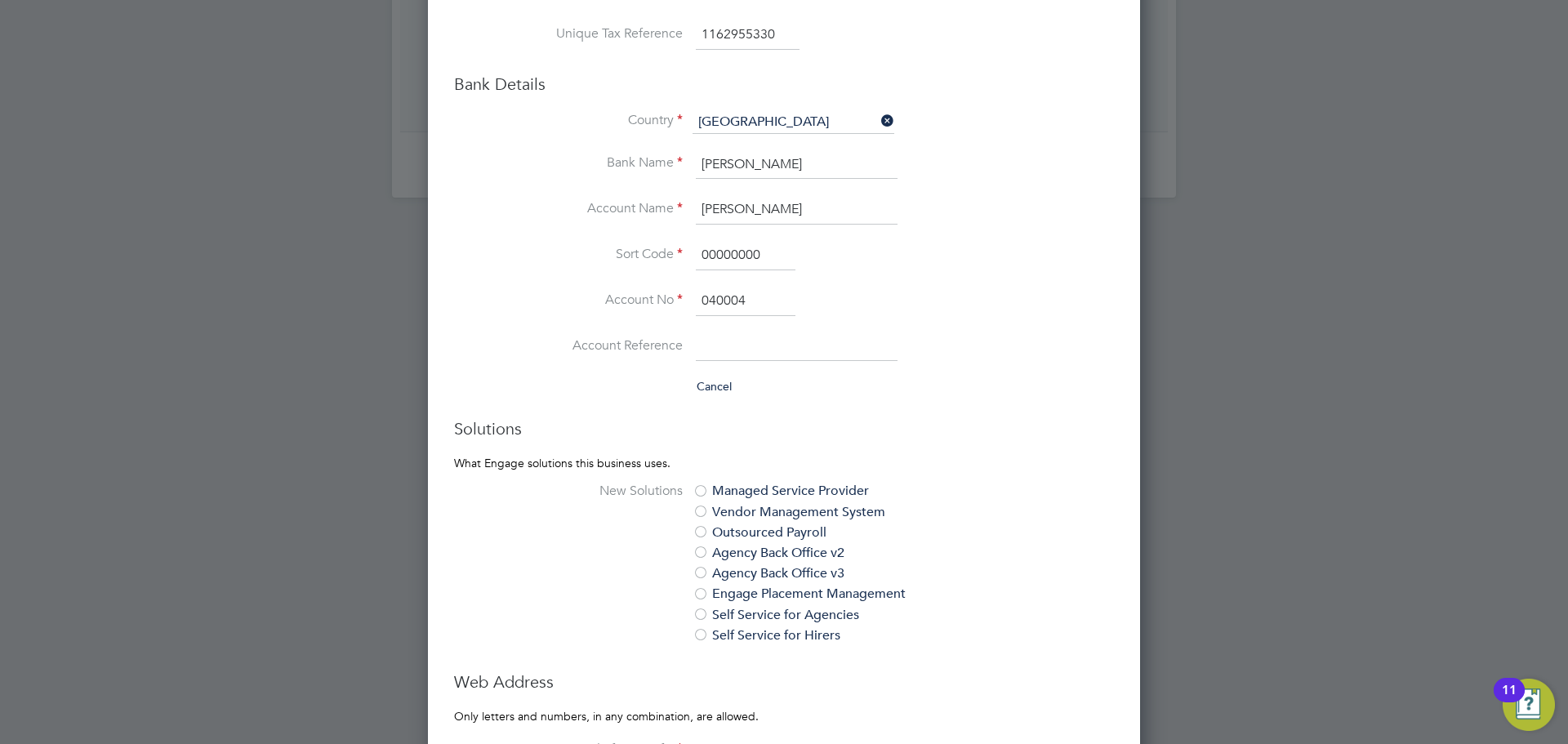
drag, startPoint x: 771, startPoint y: 255, endPoint x: 626, endPoint y: 261, distance: 145.1
click at [626, 261] on li "Sort Code 00000000" at bounding box center [816, 263] width 595 height 45
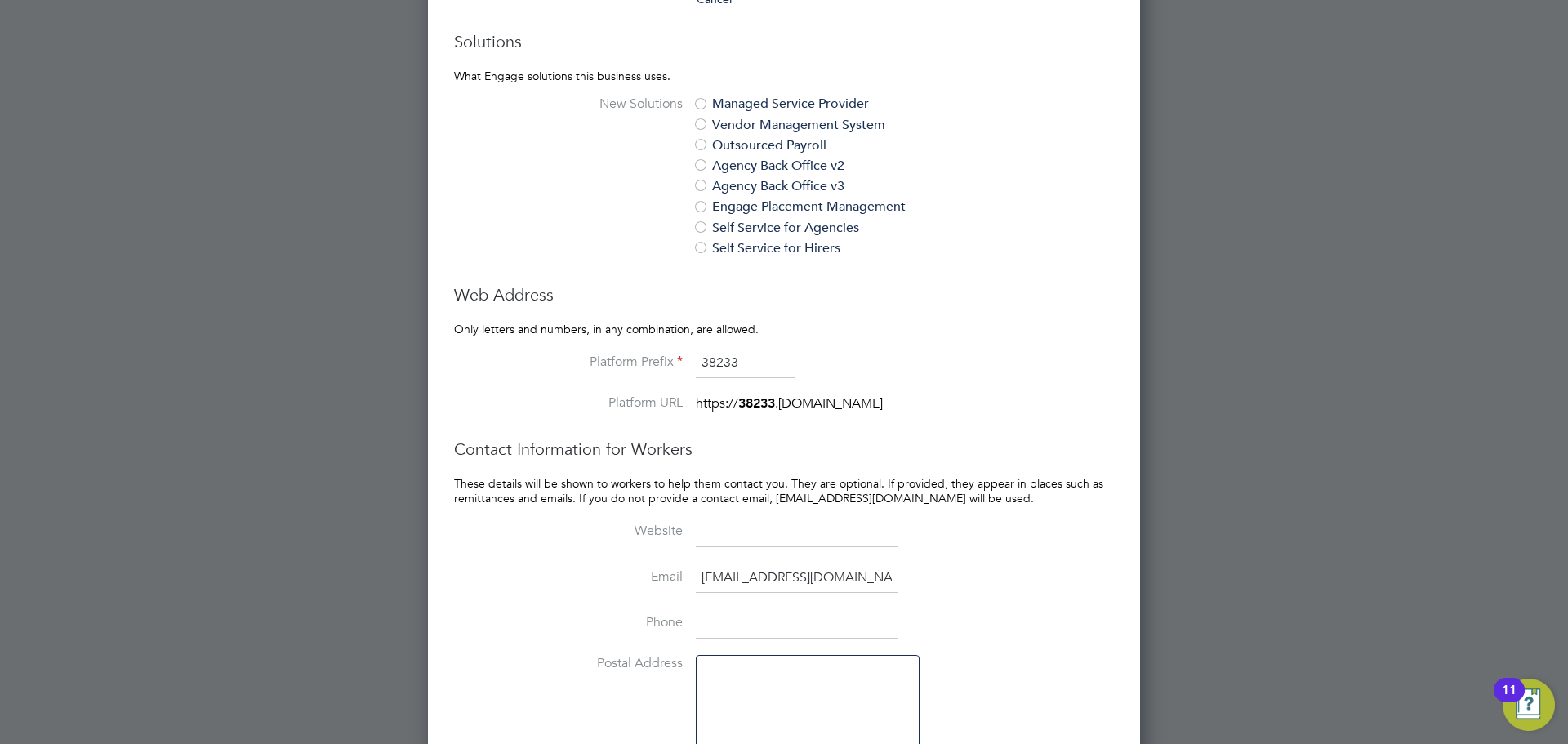
scroll to position [1414, 0]
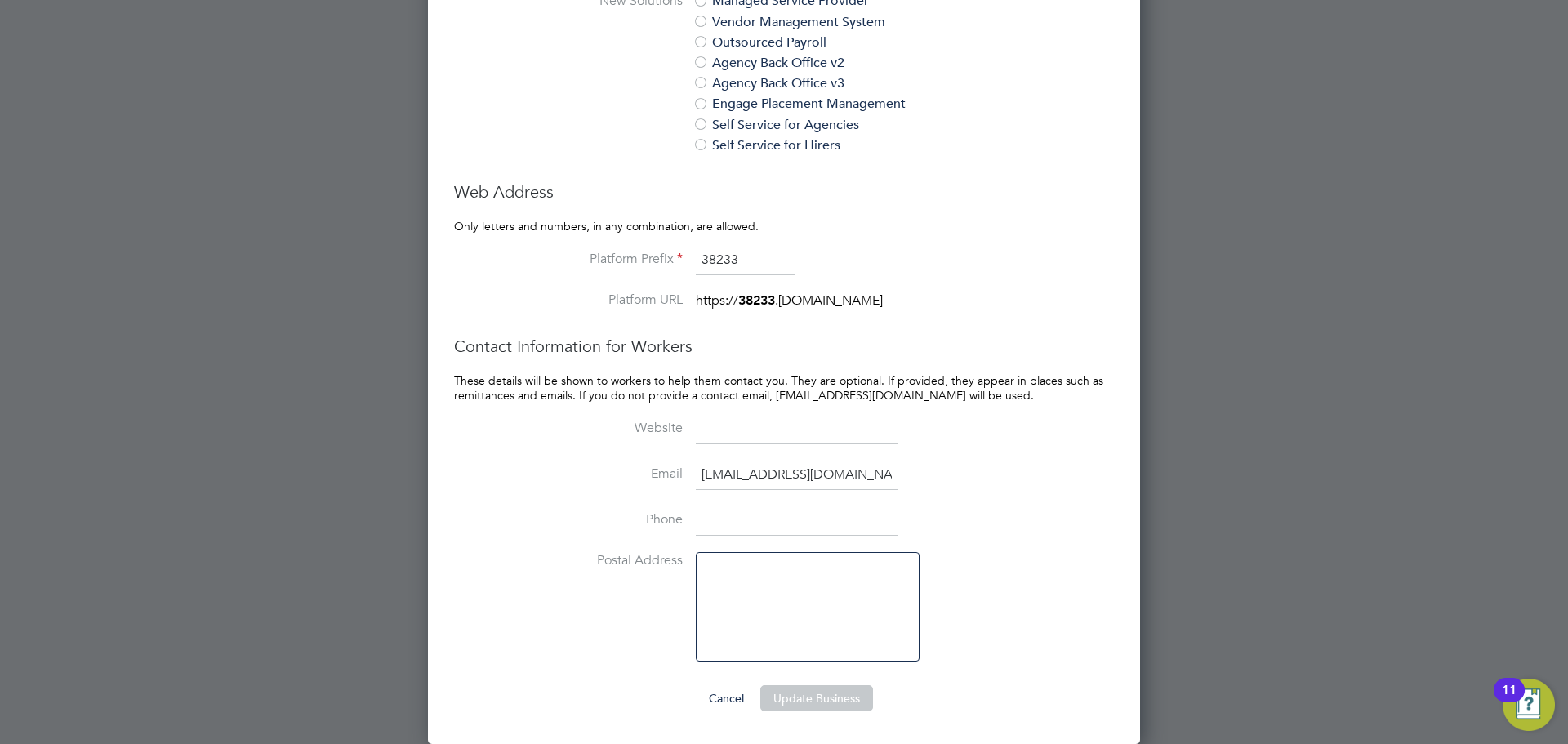
type input "13245678"
click at [819, 705] on button "Update Business" at bounding box center [816, 699] width 112 height 26
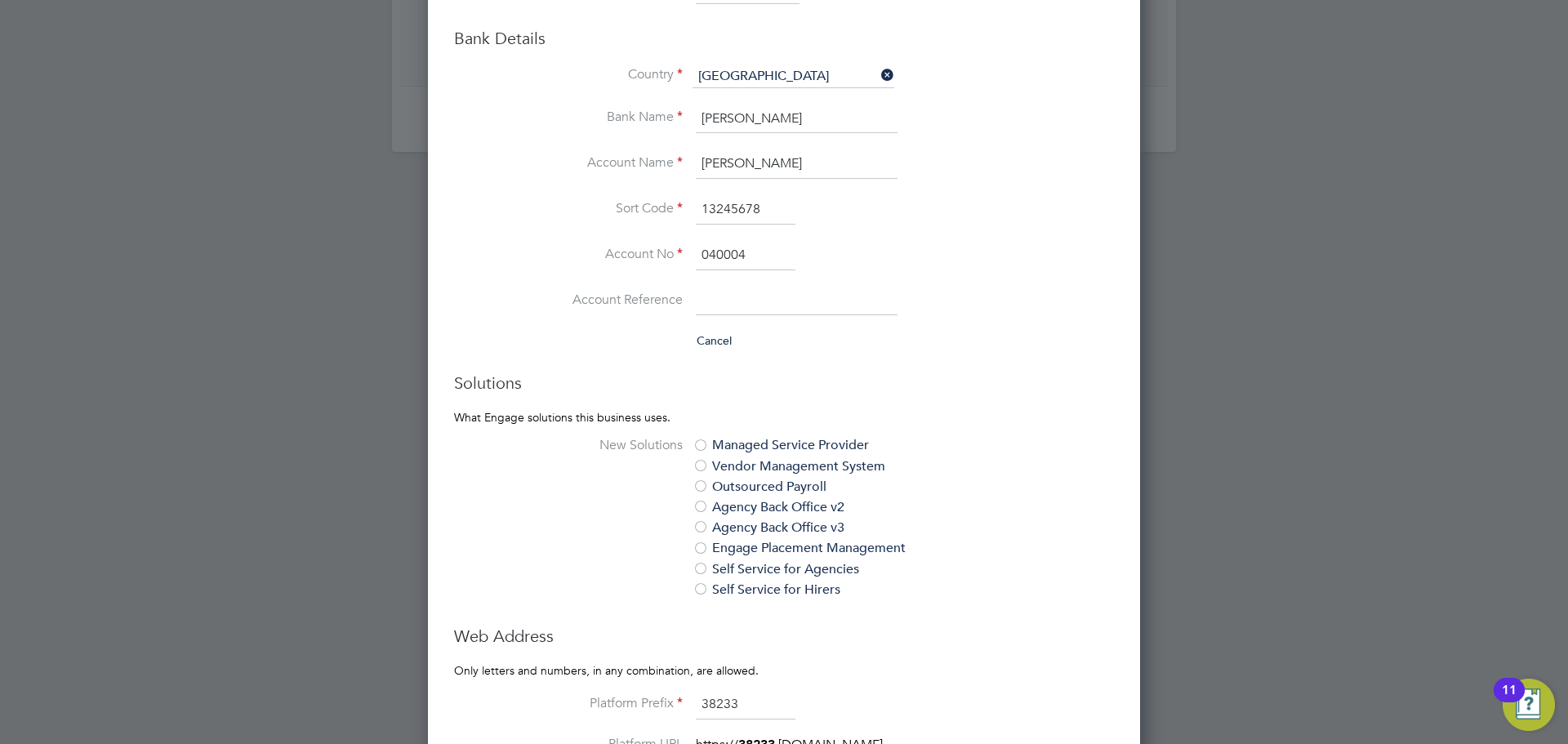
scroll to position [924, 0]
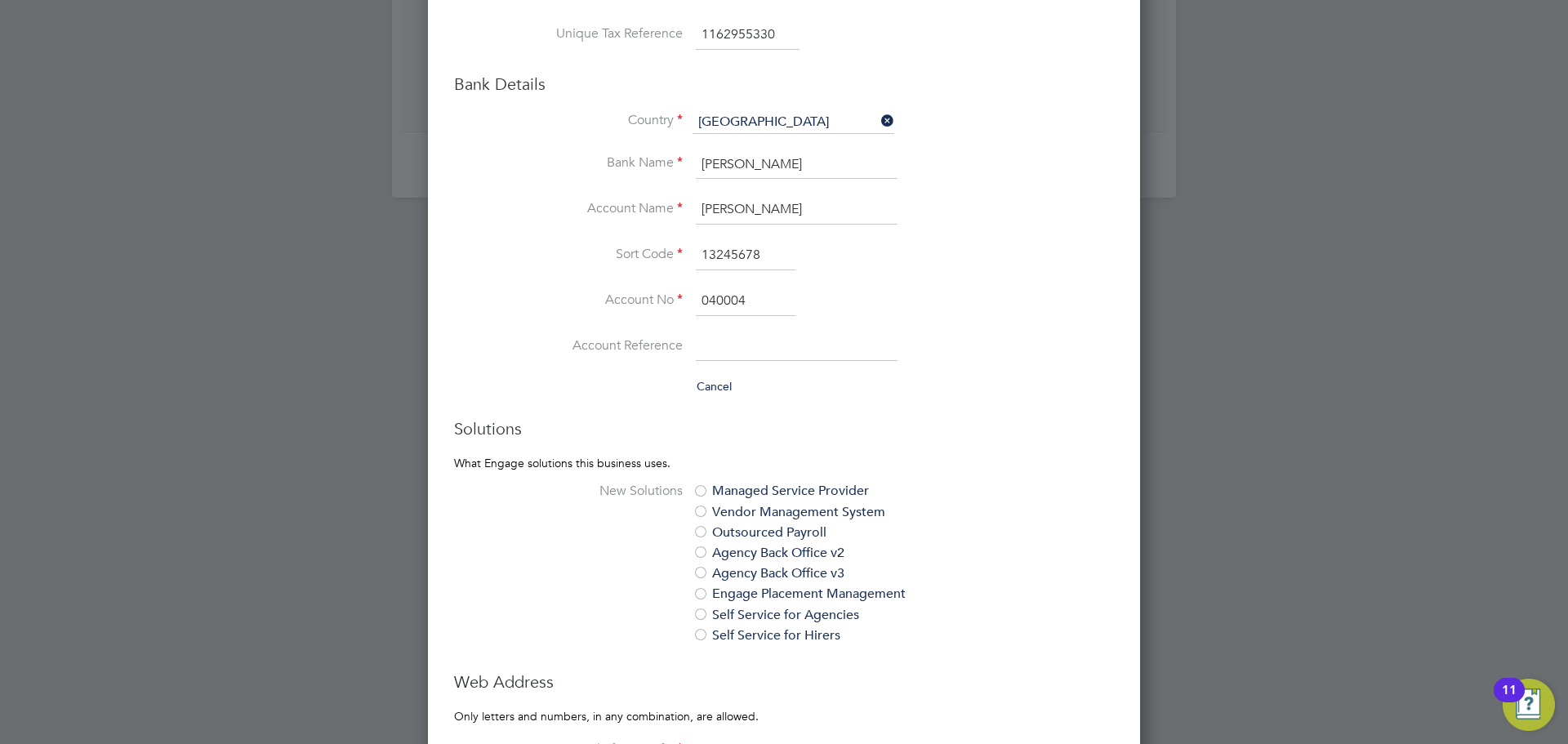
drag, startPoint x: 772, startPoint y: 253, endPoint x: 610, endPoint y: 255, distance: 162.0
click at [602, 255] on li "Sort Code 13245678" at bounding box center [816, 263] width 595 height 45
type input "04-00-04"
drag, startPoint x: 748, startPoint y: 301, endPoint x: 675, endPoint y: 305, distance: 73.1
click at [675, 305] on li "Account No 040004" at bounding box center [816, 309] width 595 height 45
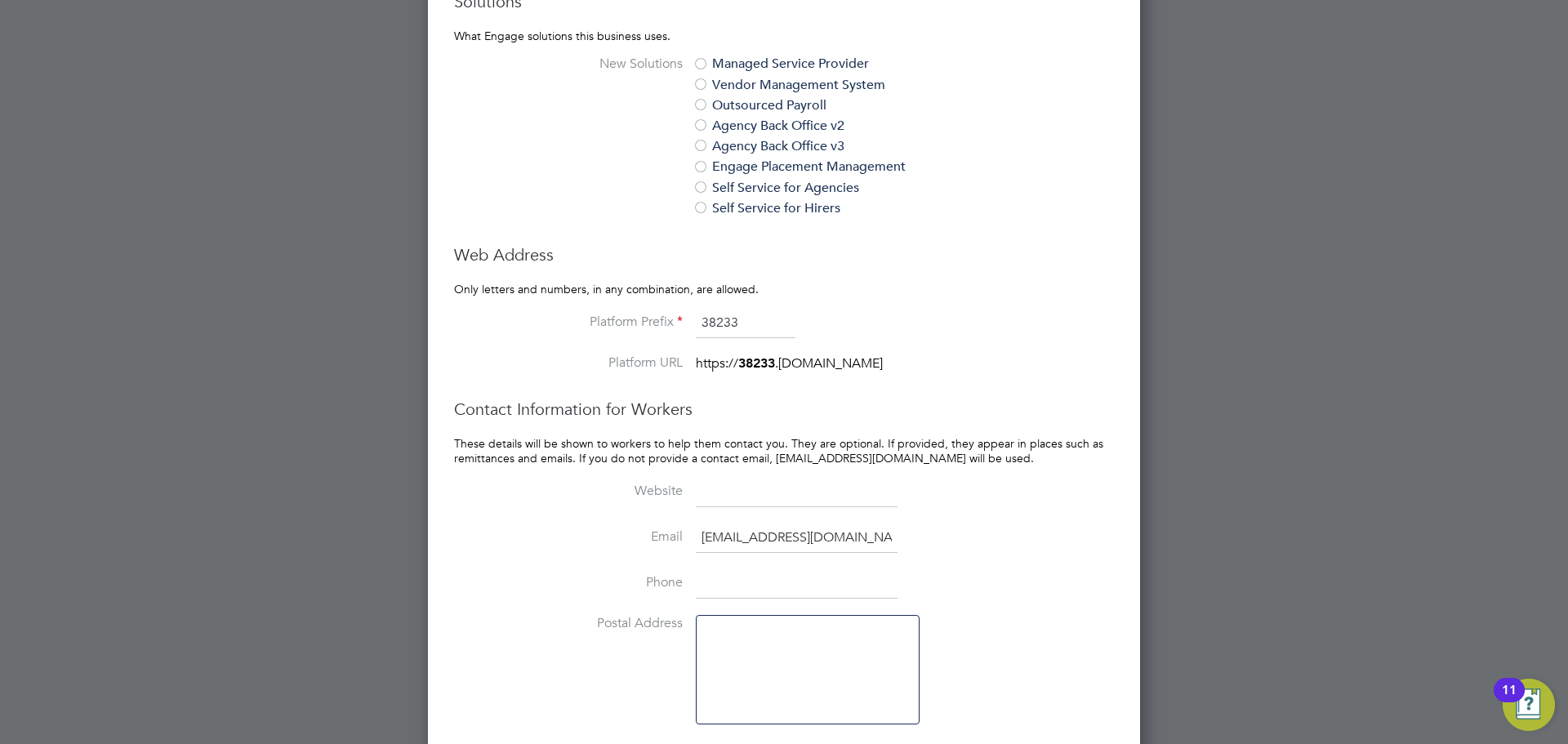
scroll to position [1414, 0]
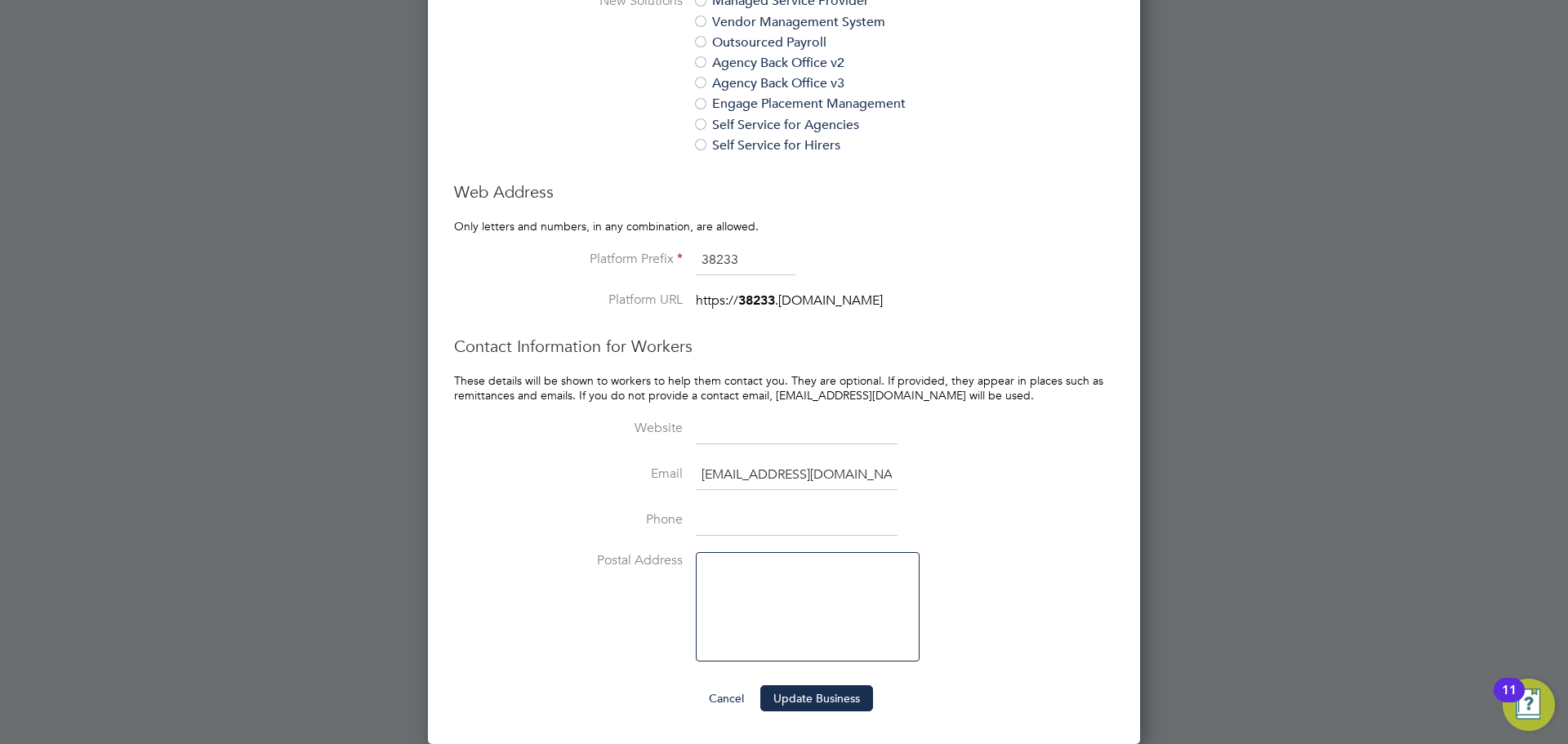
type input "00000000"
click at [827, 697] on button "Update Business" at bounding box center [816, 699] width 112 height 26
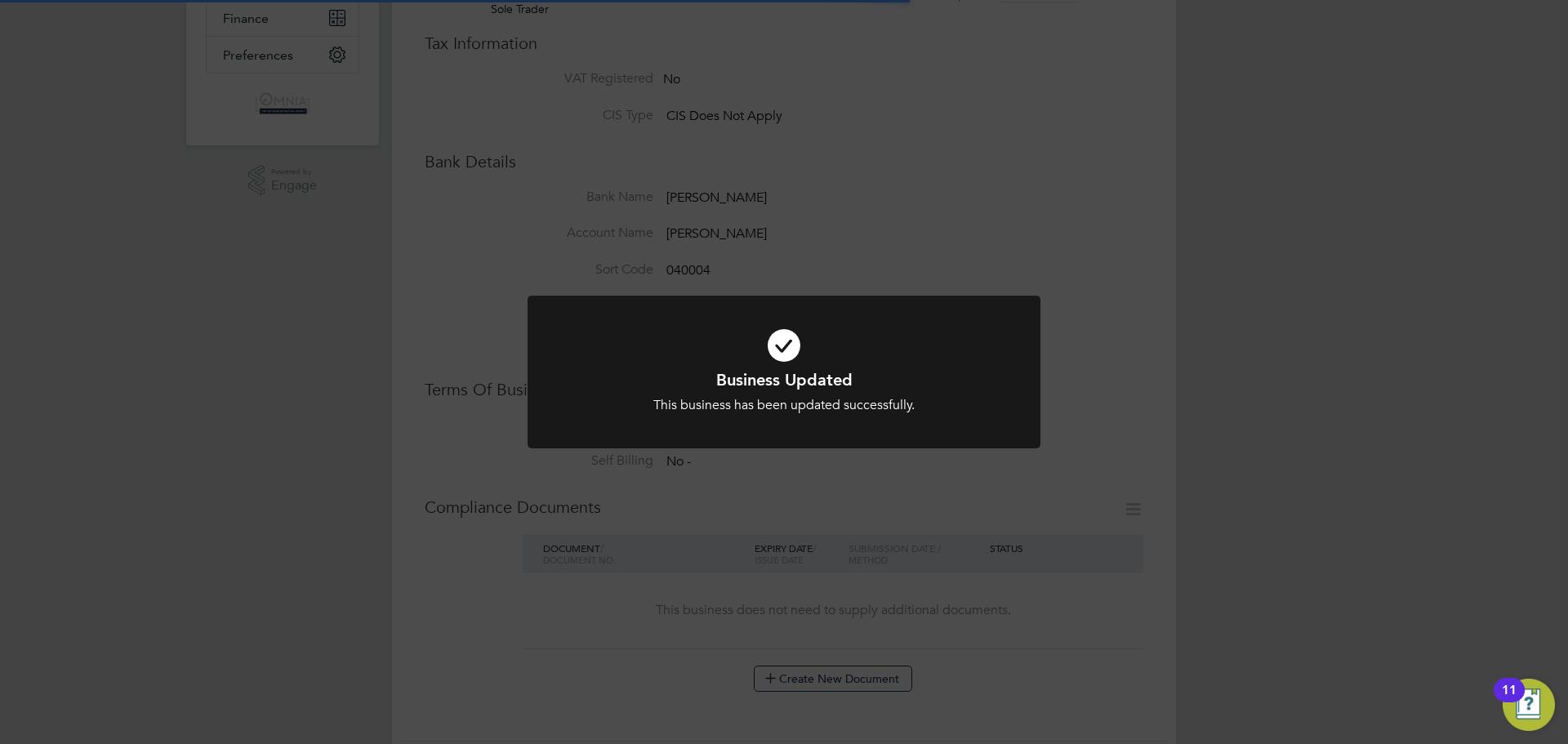
scroll to position [0, 0]
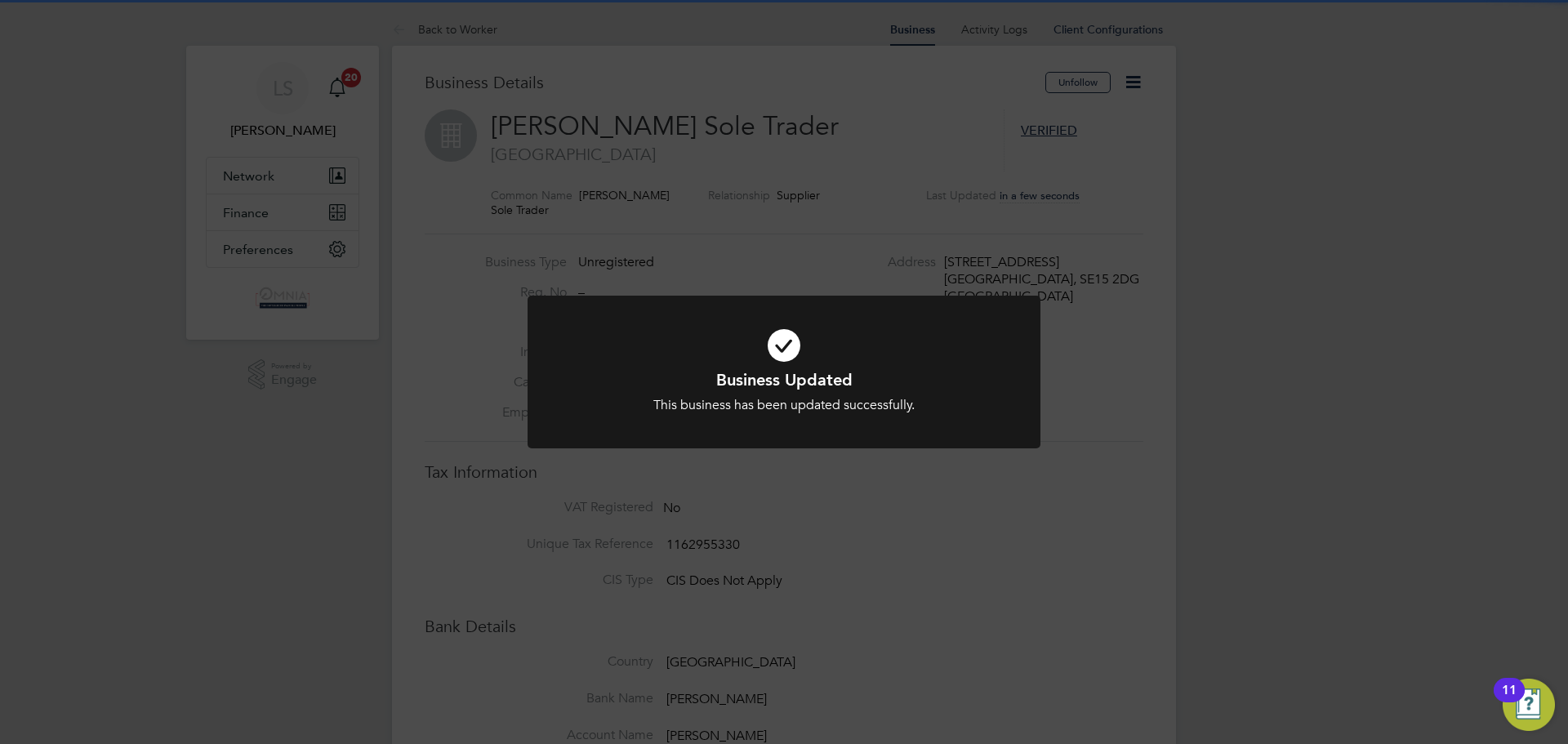
click at [929, 92] on div "Business Updated This business has been updated successfully. Cancel Okay" at bounding box center [784, 372] width 1568 height 744
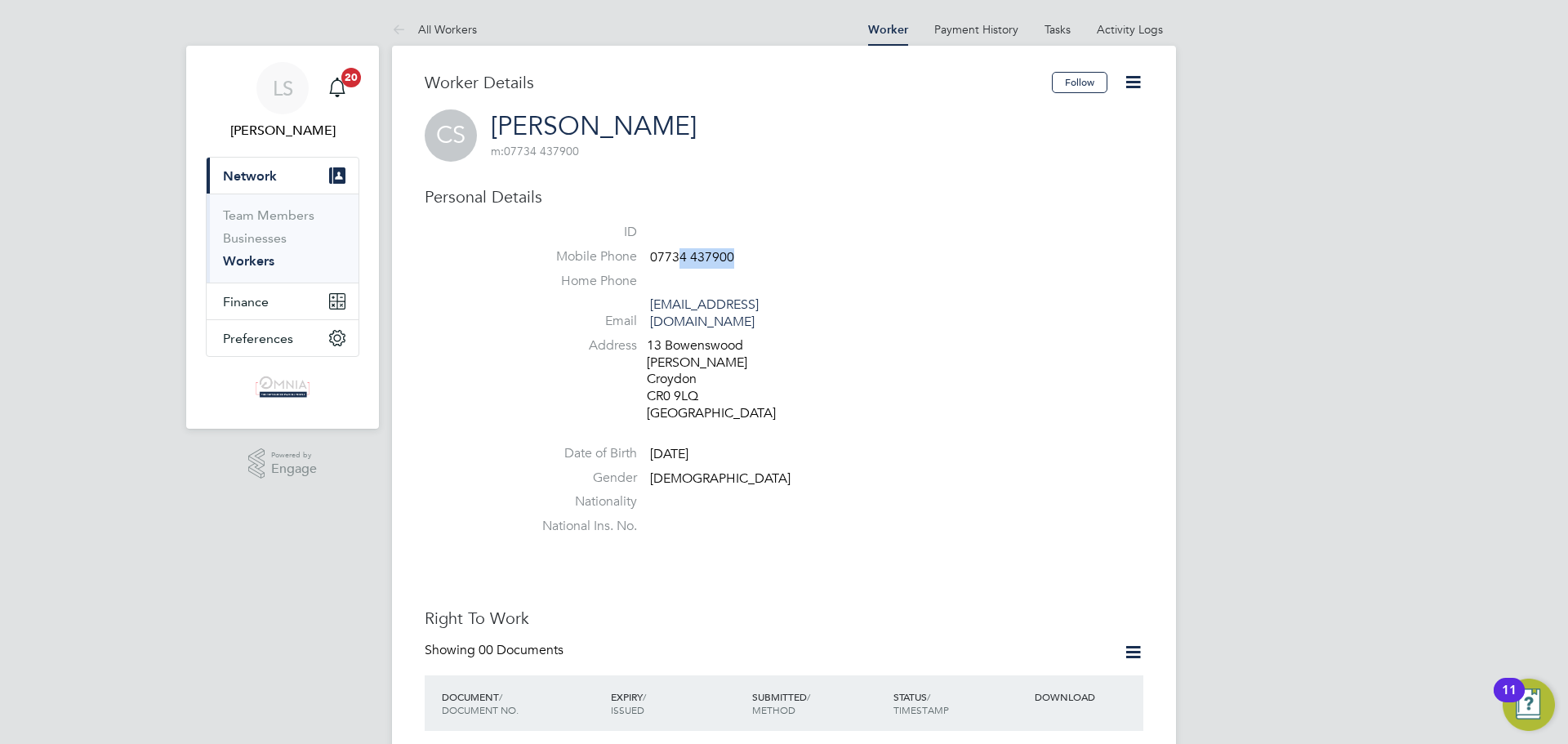
drag, startPoint x: 747, startPoint y: 248, endPoint x: 681, endPoint y: 251, distance: 66.1
click at [681, 251] on li "Mobile Phone 07734 437900" at bounding box center [832, 260] width 621 height 25
click at [657, 258] on span "07734 437900" at bounding box center [693, 257] width 84 height 16
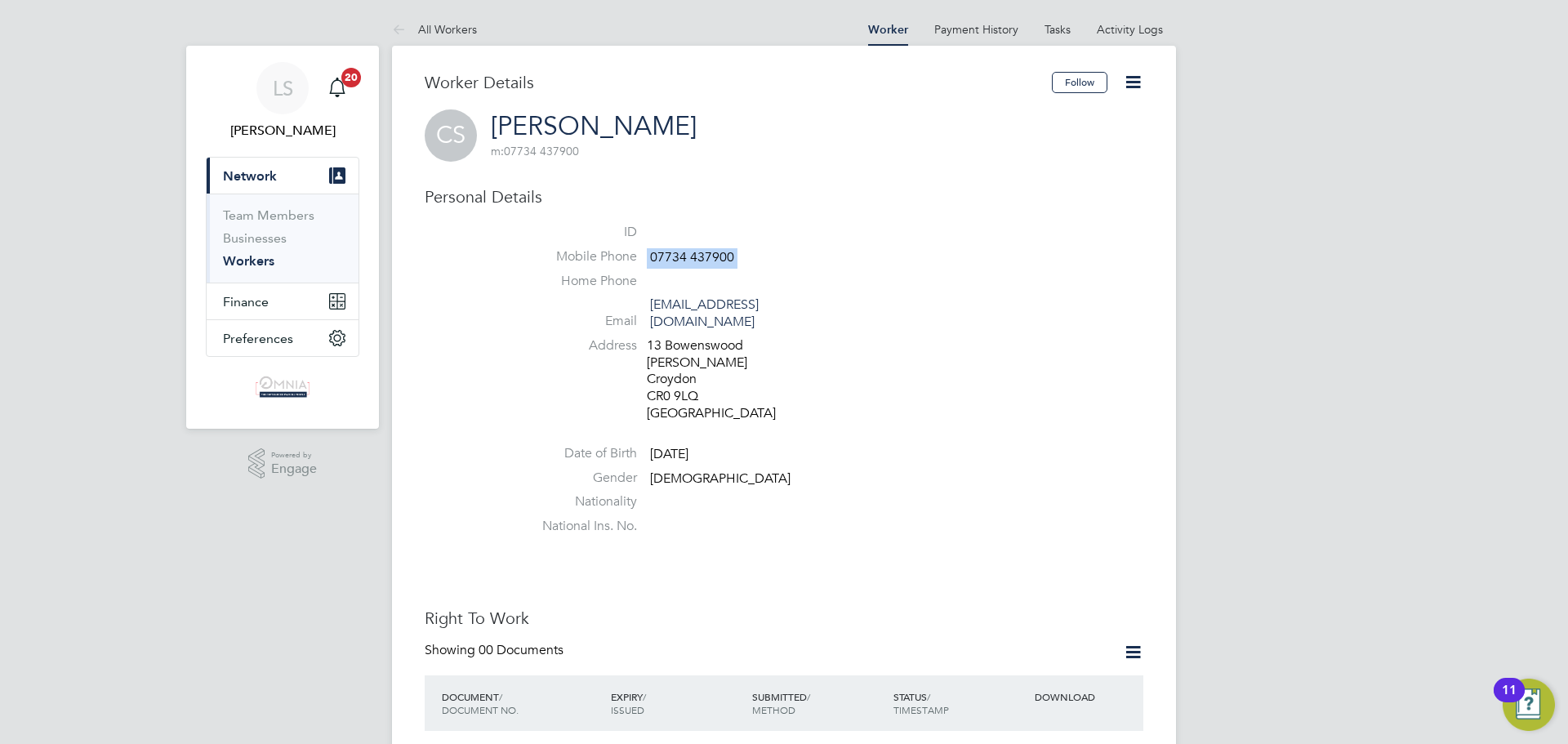
copy ul "07734 437900 Home Phone Email"
click at [1129, 79] on icon at bounding box center [1134, 82] width 21 height 21
click at [1058, 213] on li "Edit Personal Details e" at bounding box center [1041, 213] width 204 height 23
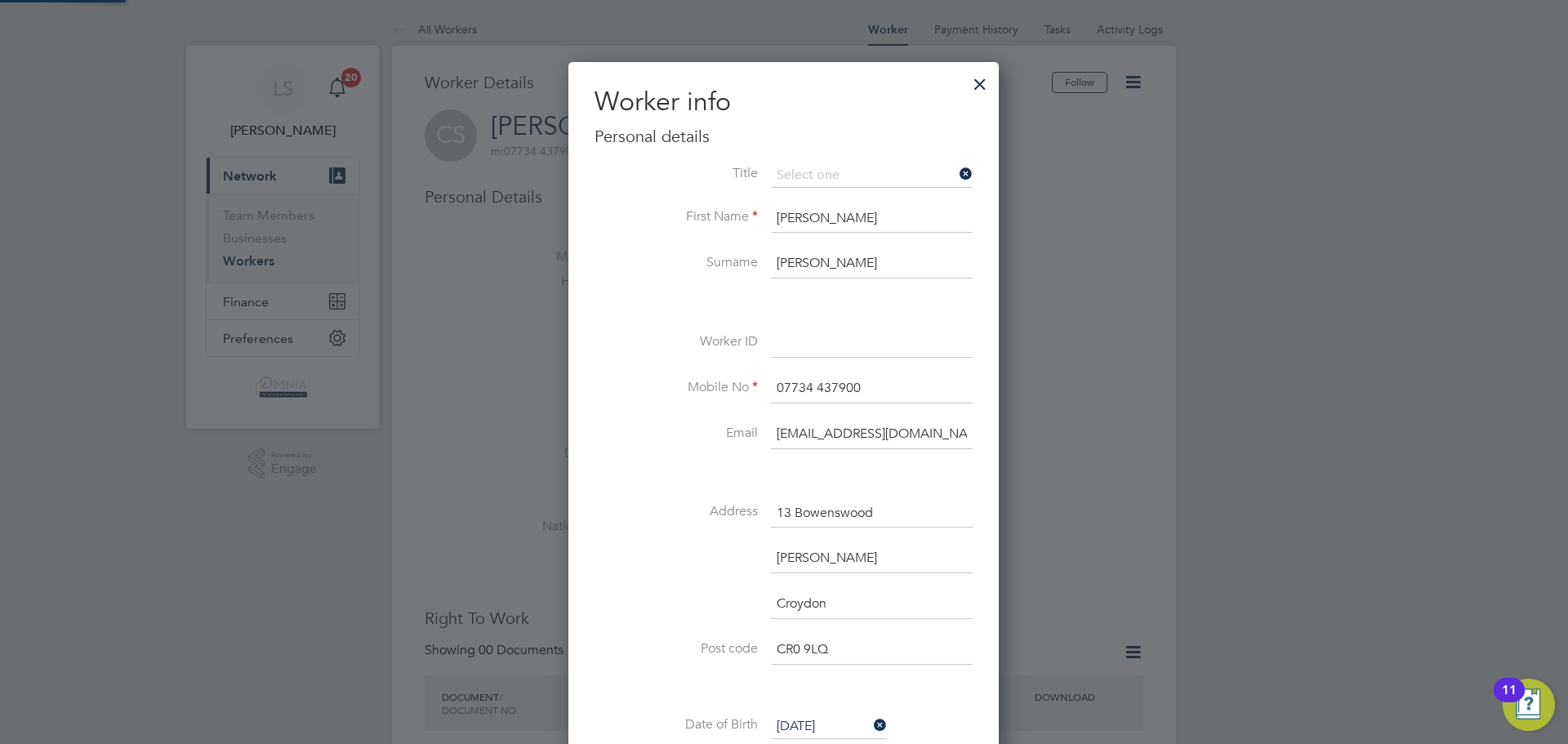
scroll to position [968, 432]
drag, startPoint x: 815, startPoint y: 324, endPoint x: 798, endPoint y: 341, distance: 24.0
paste input "CIS40101"
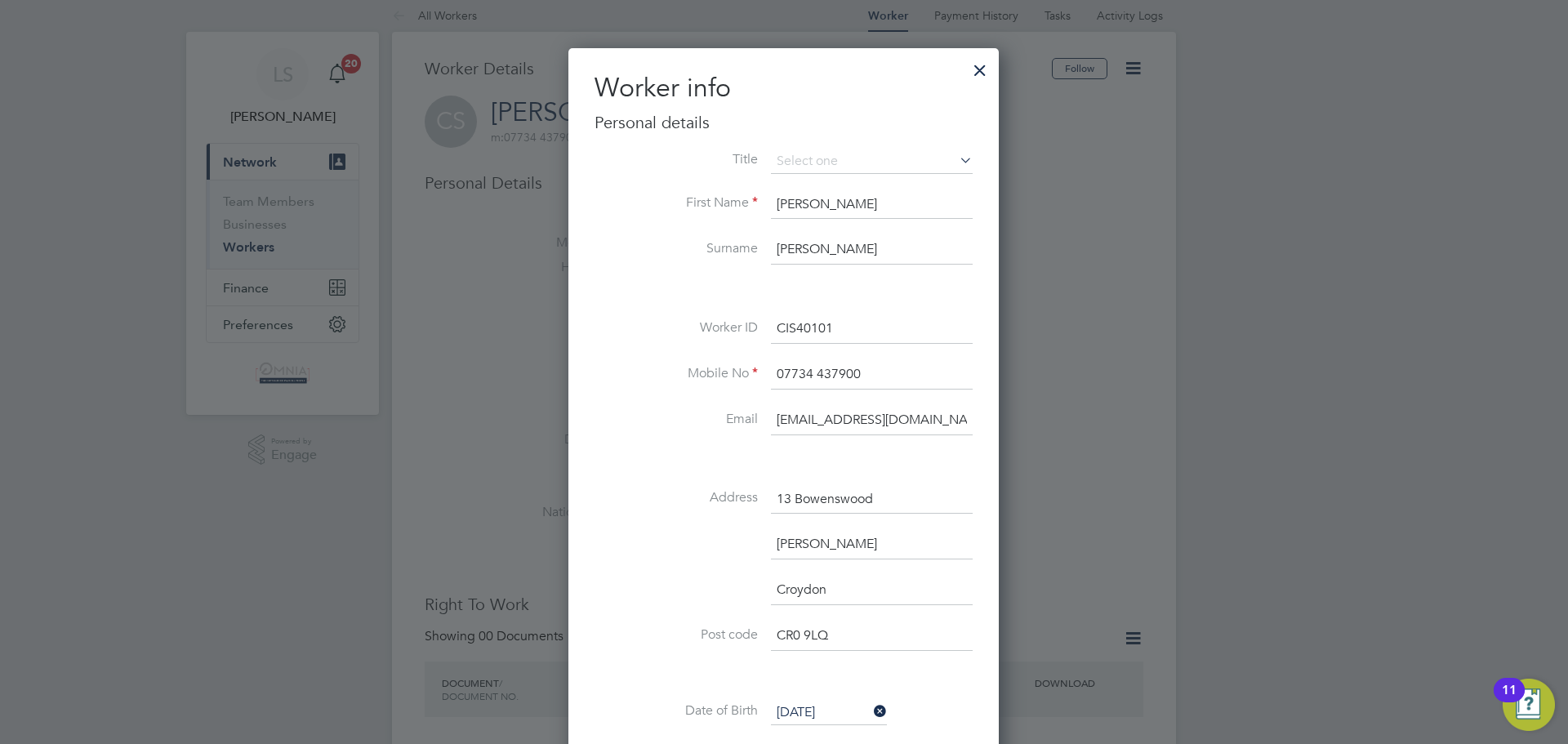
scroll to position [327, 0]
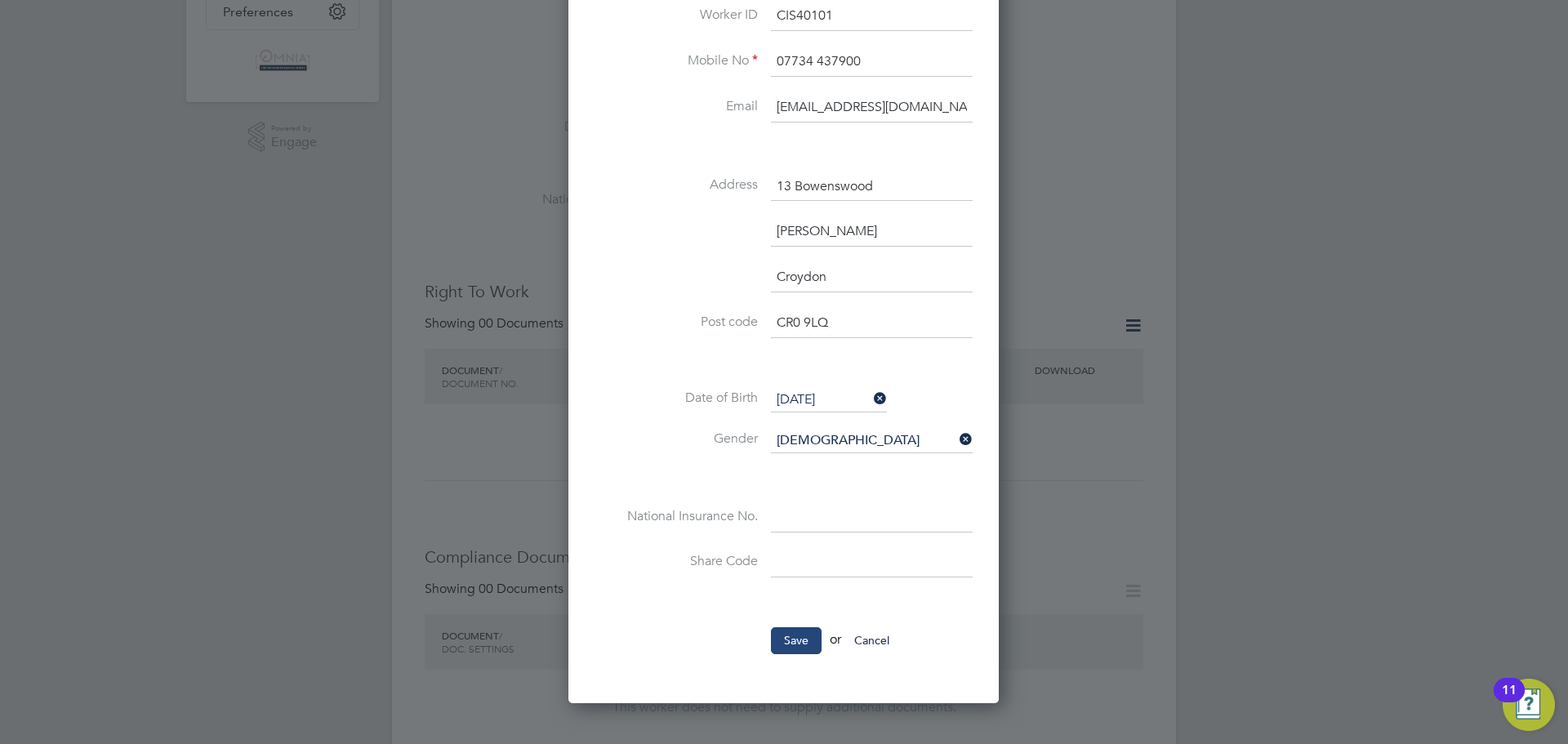
type input "CIS40101"
click at [814, 648] on button "Save" at bounding box center [796, 640] width 51 height 26
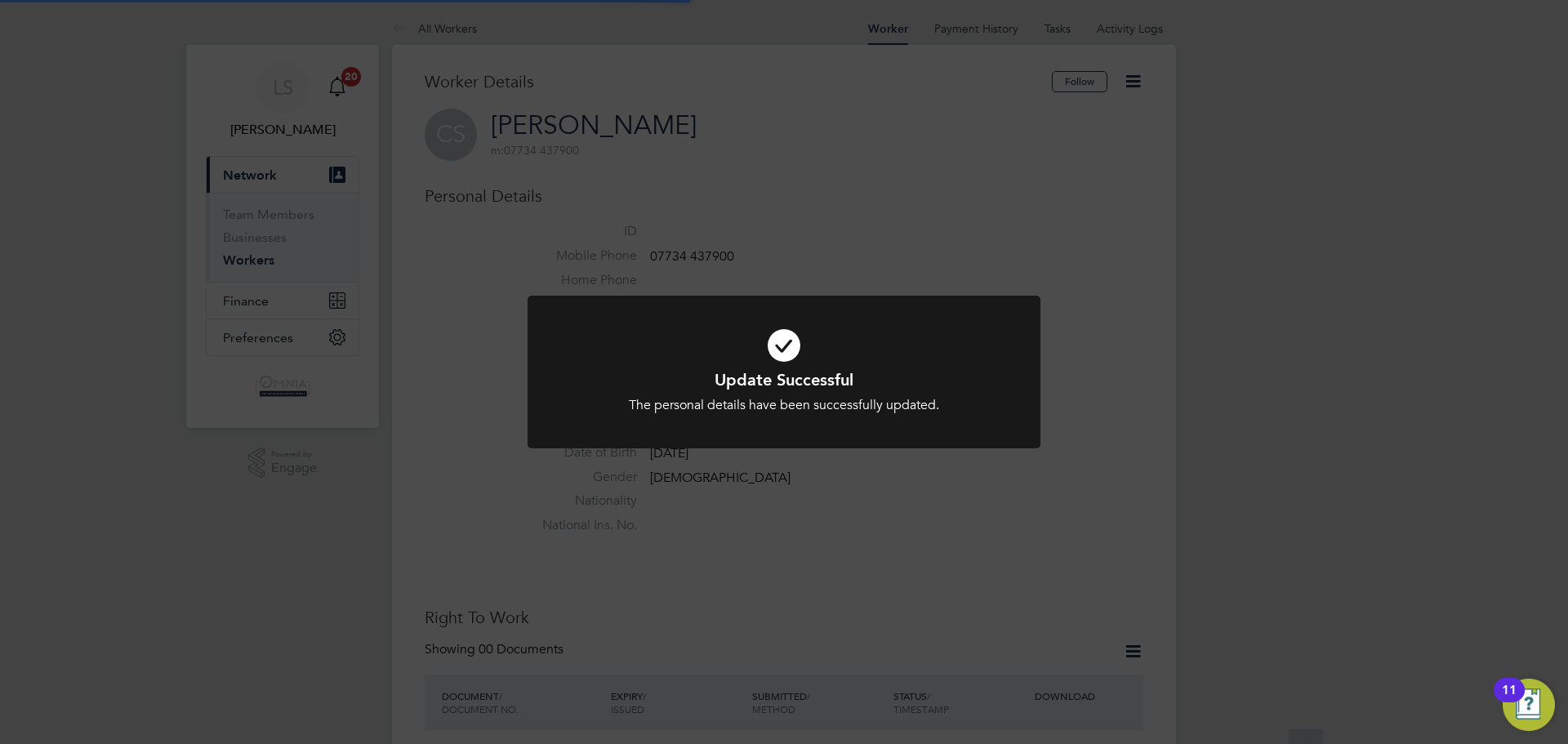
scroll to position [0, 0]
click at [1166, 427] on div "Update Successful The personal details have been successfully updated. Cancel O…" at bounding box center [784, 372] width 1568 height 744
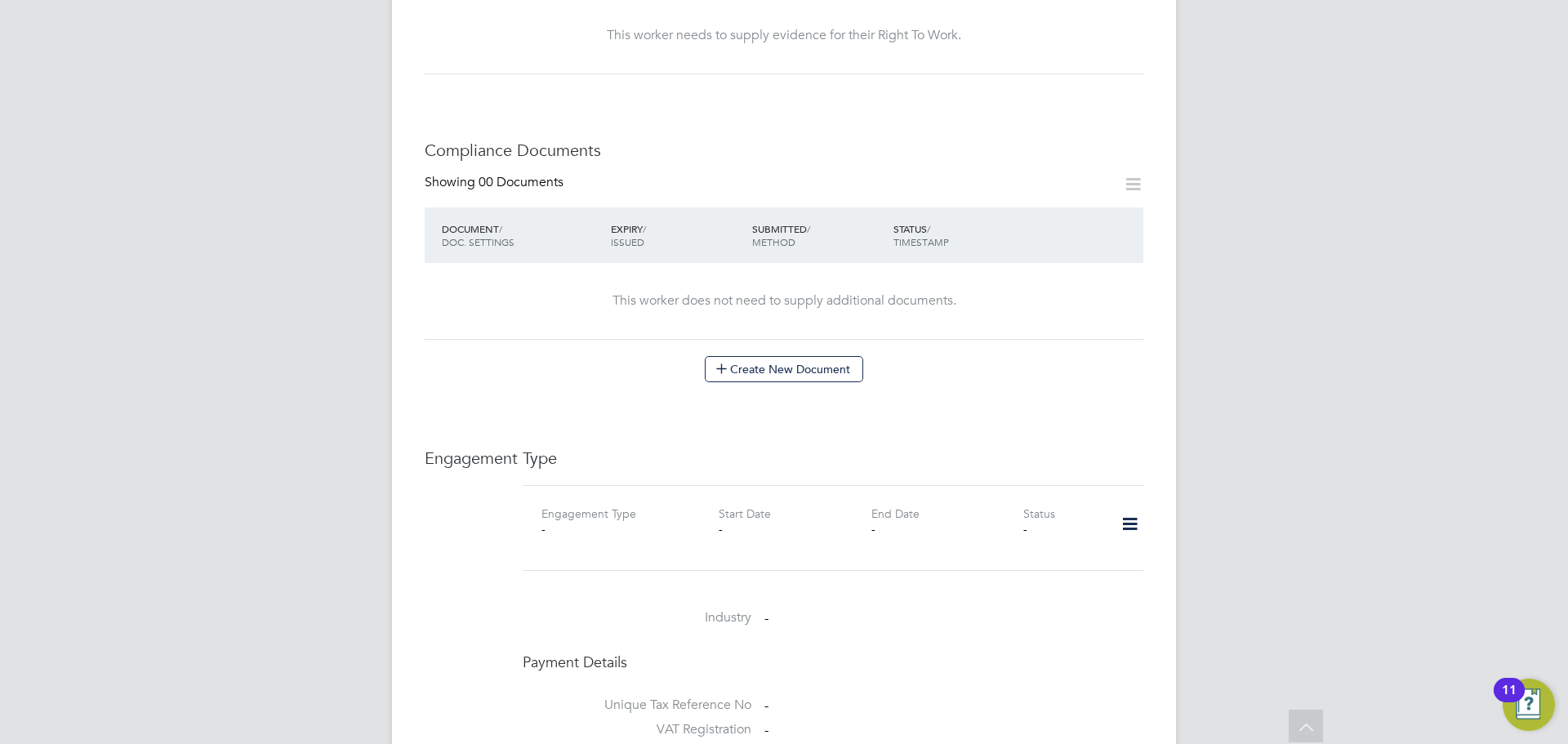
scroll to position [735, 0]
drag, startPoint x: 1127, startPoint y: 510, endPoint x: 1146, endPoint y: 516, distance: 19.9
click at [1134, 513] on icon at bounding box center [1129, 523] width 28 height 38
click at [1060, 562] on li "Edit Engagement Type" at bounding box center [1046, 553] width 185 height 23
click at [1057, 572] on li "Add Engagement Type" at bounding box center [1046, 577] width 185 height 23
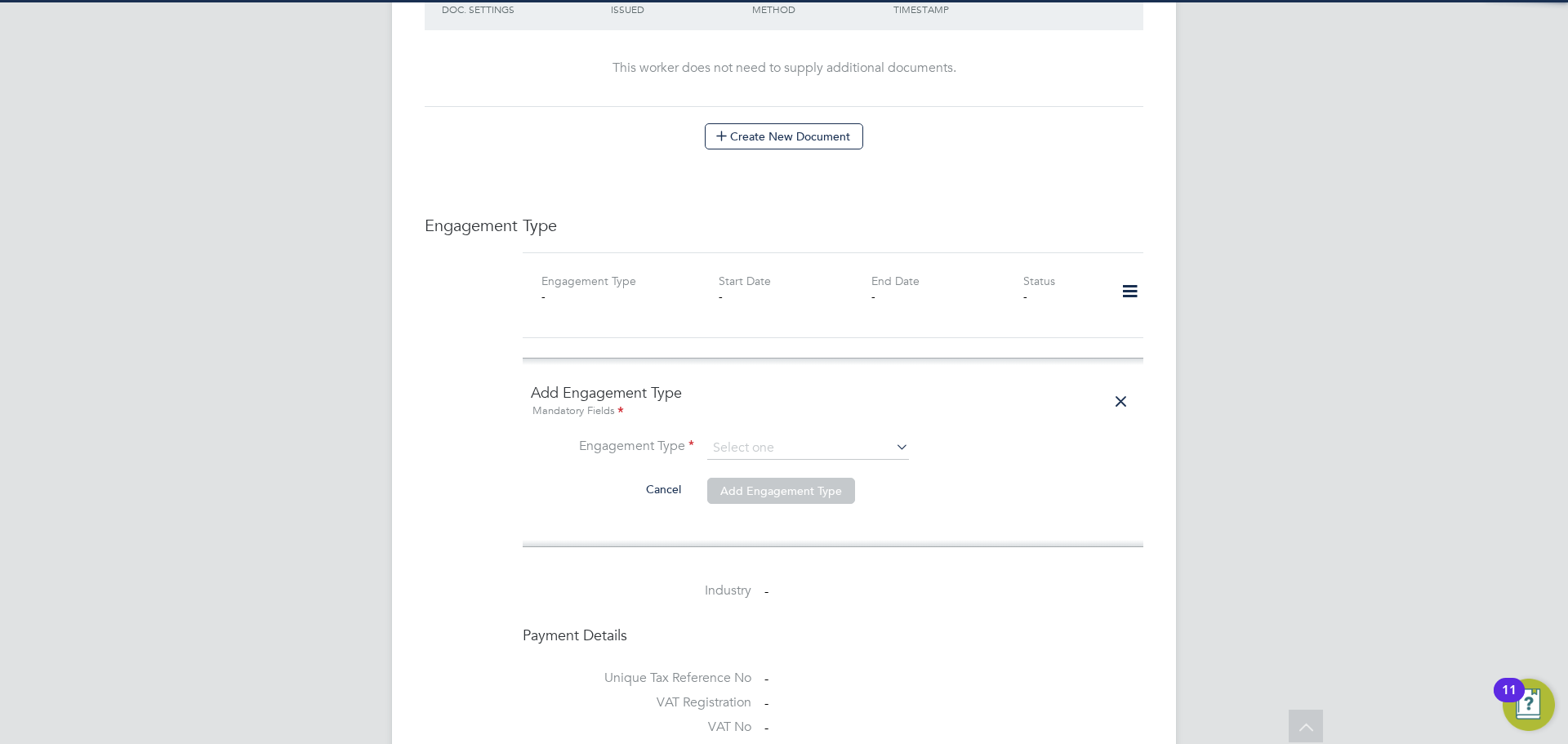
scroll to position [980, 0]
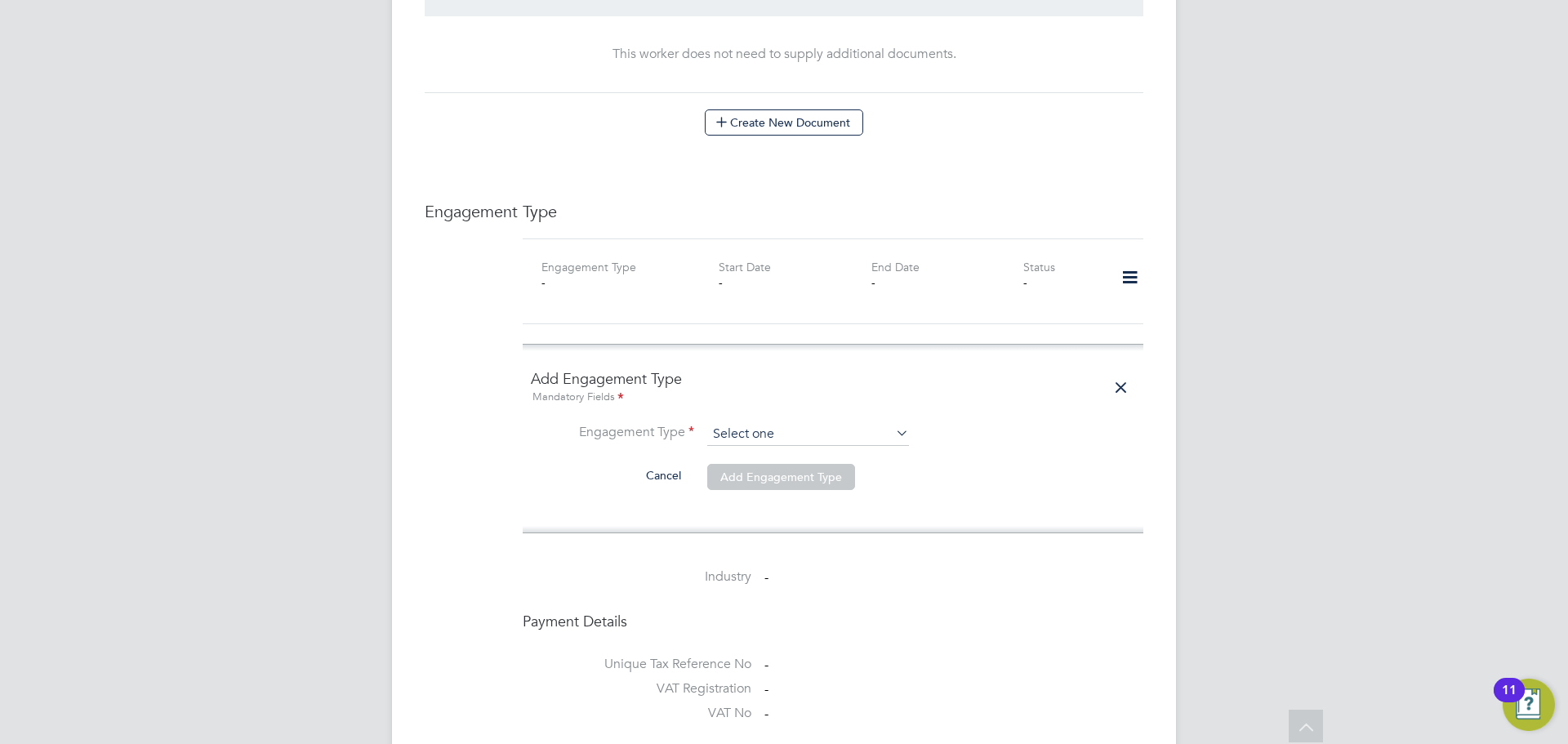
click at [772, 423] on input at bounding box center [808, 434] width 202 height 23
click at [790, 483] on li "Self-employed" at bounding box center [808, 489] width 203 height 24
type input "Self-employed"
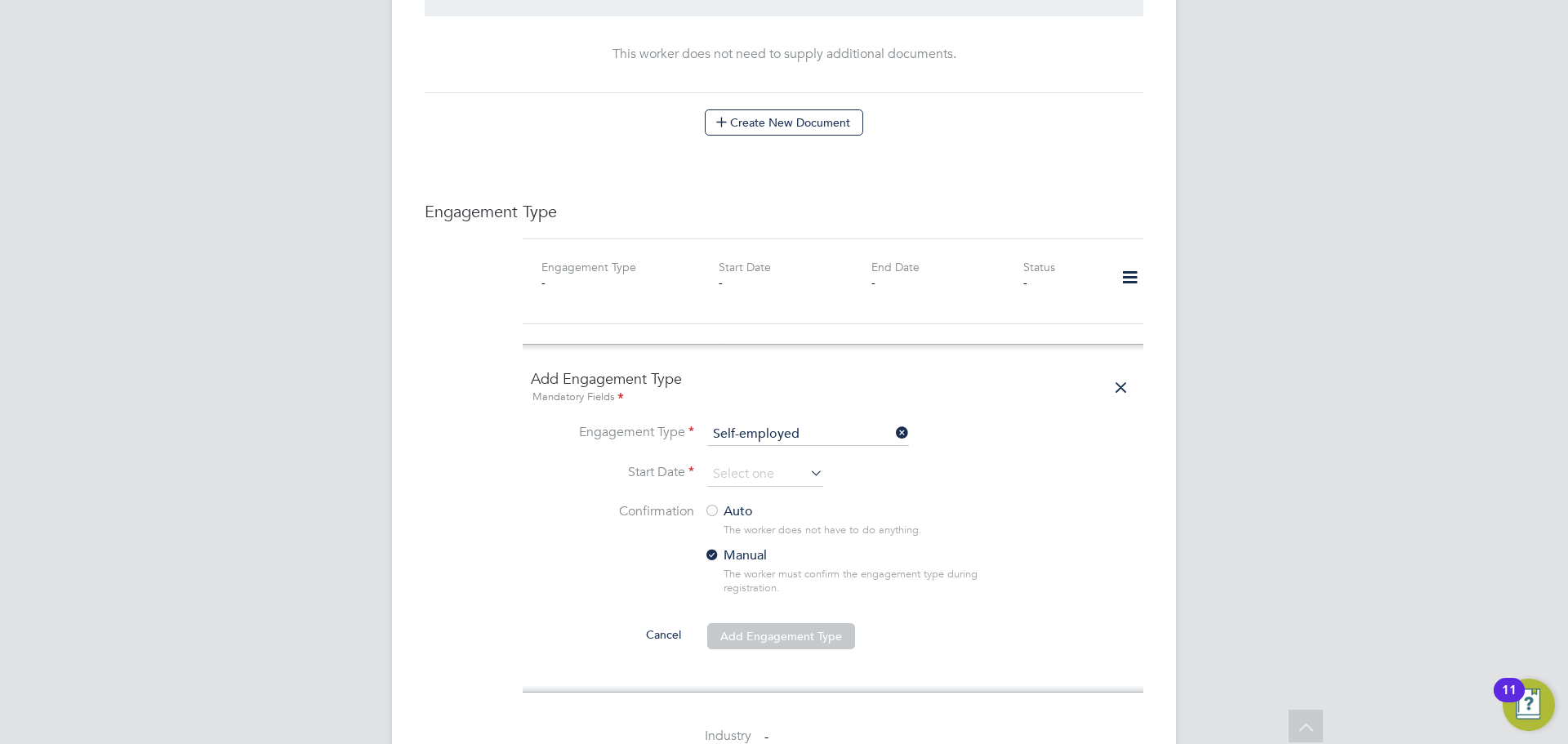
click at [780, 440] on li "Engagement Type Self-employed" at bounding box center [833, 443] width 604 height 39
click at [780, 465] on input at bounding box center [765, 475] width 116 height 25
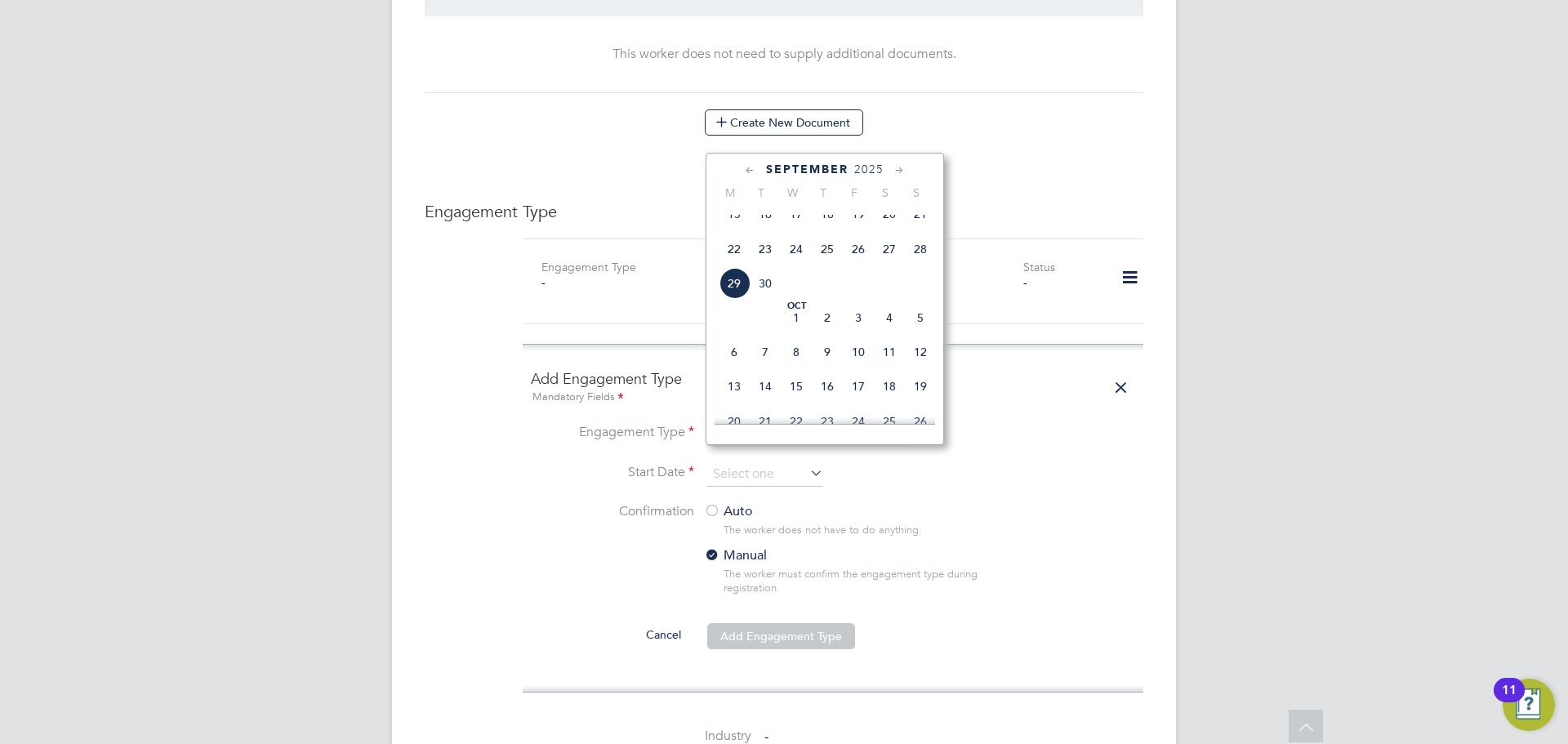
click at [724, 296] on span "29" at bounding box center [735, 283] width 31 height 31
type input "[DATE]"
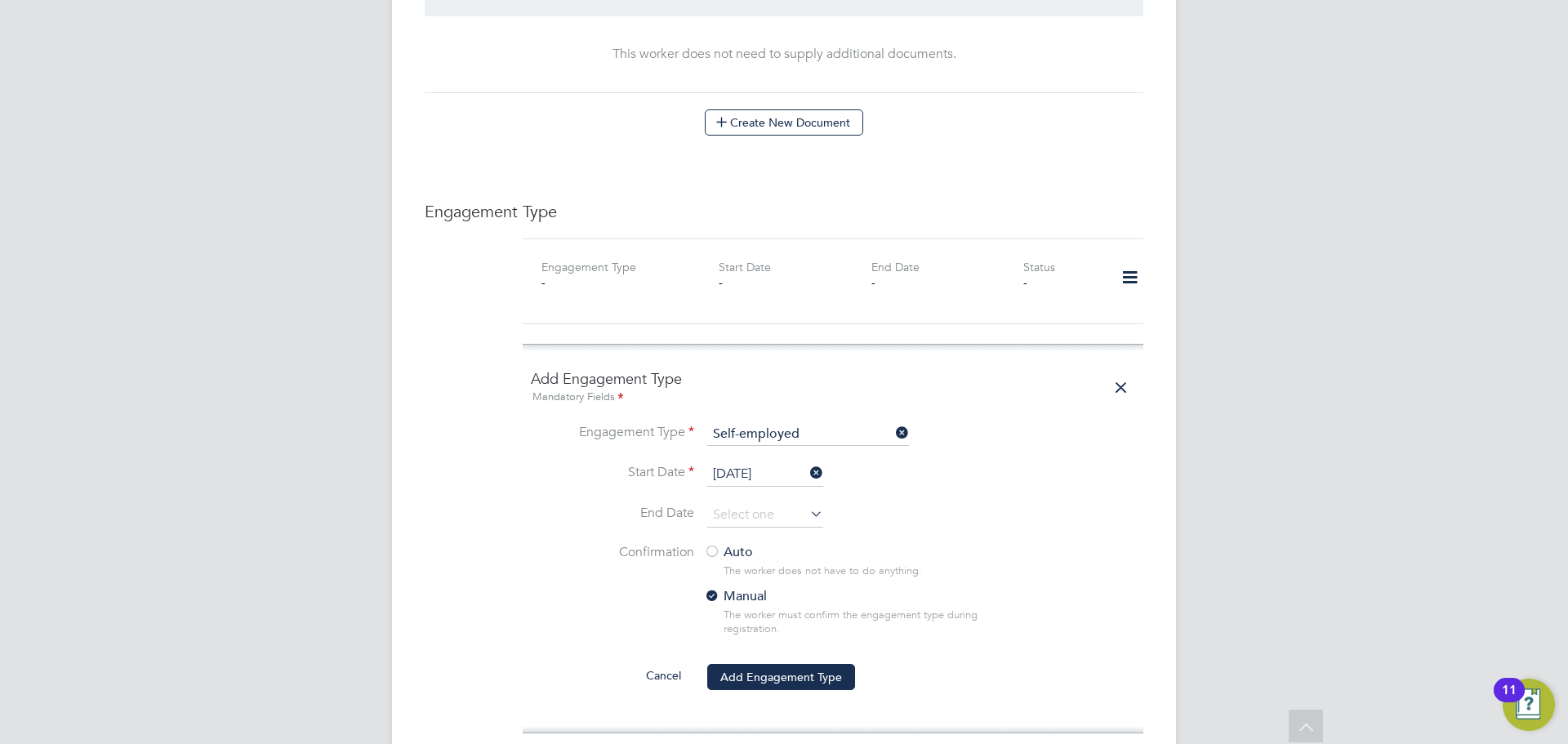
click at [724, 544] on label "Auto" at bounding box center [851, 553] width 294 height 17
click at [770, 664] on button "Add Engagement Type" at bounding box center [781, 677] width 148 height 26
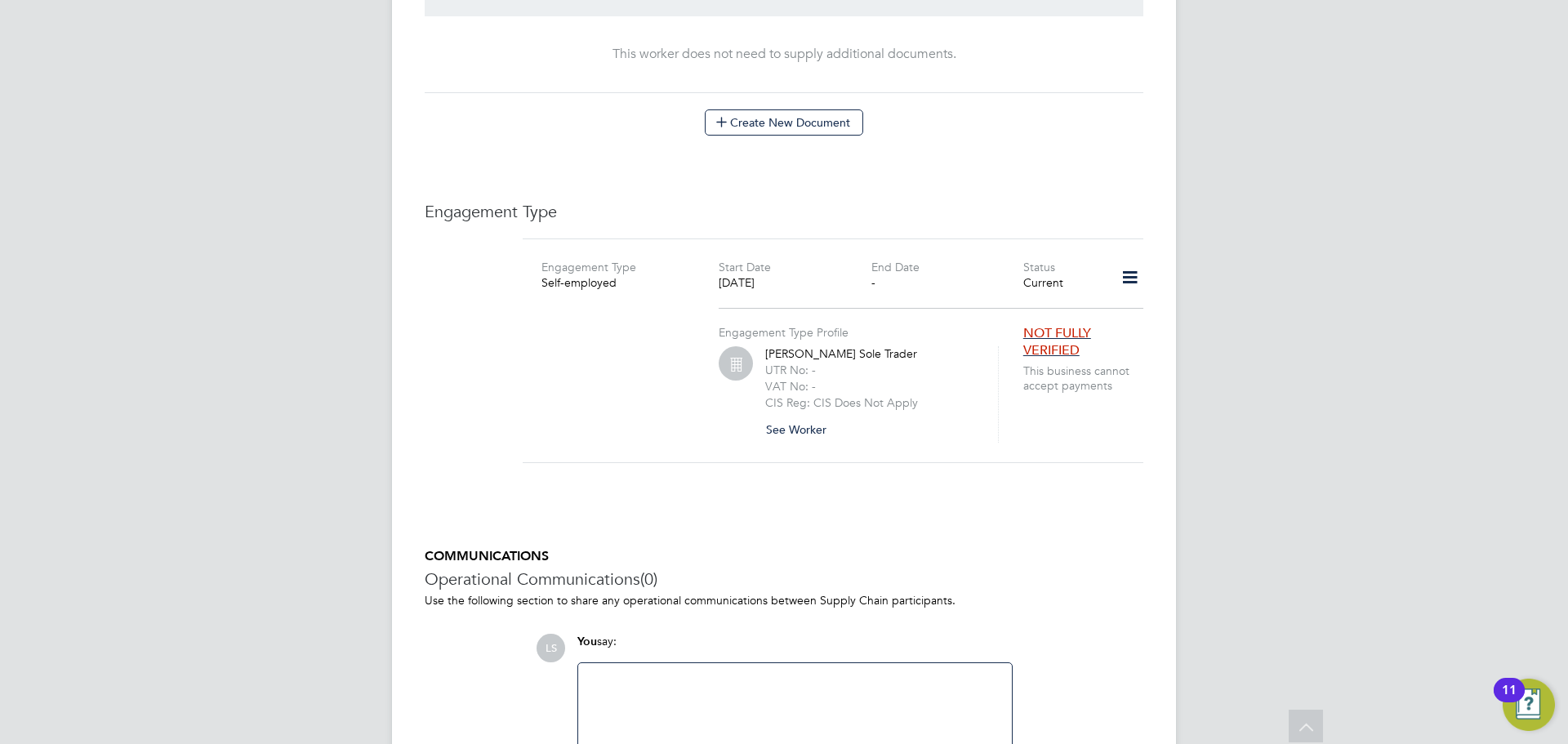
click at [801, 416] on button "See Worker" at bounding box center [802, 429] width 75 height 26
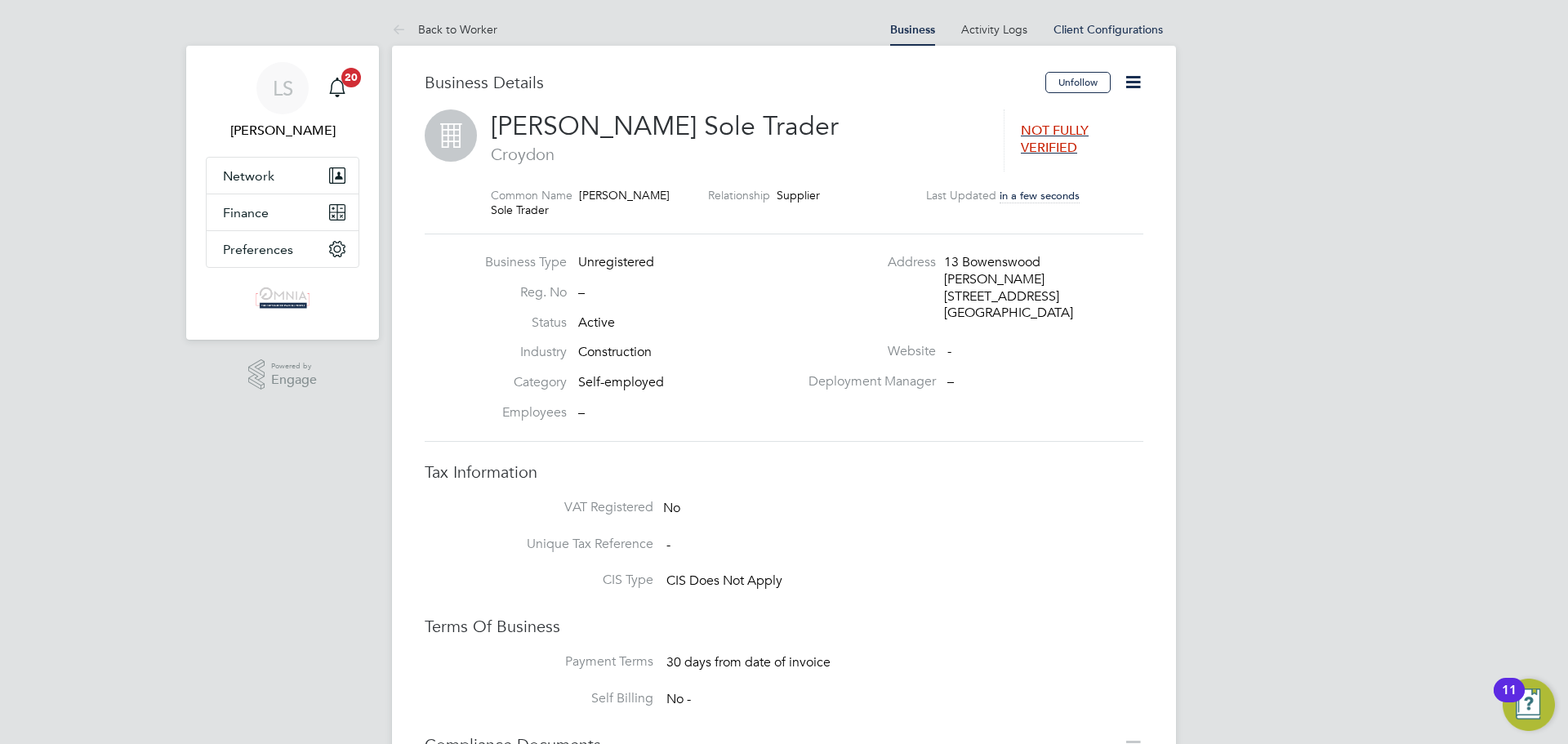
click at [1131, 79] on icon at bounding box center [1134, 82] width 21 height 21
click at [1053, 178] on li "Edit Business e" at bounding box center [1076, 175] width 126 height 23
type input "United Kingdom"
type input "Charlie Smith Sole Trader"
type input "13 Bowenswood"
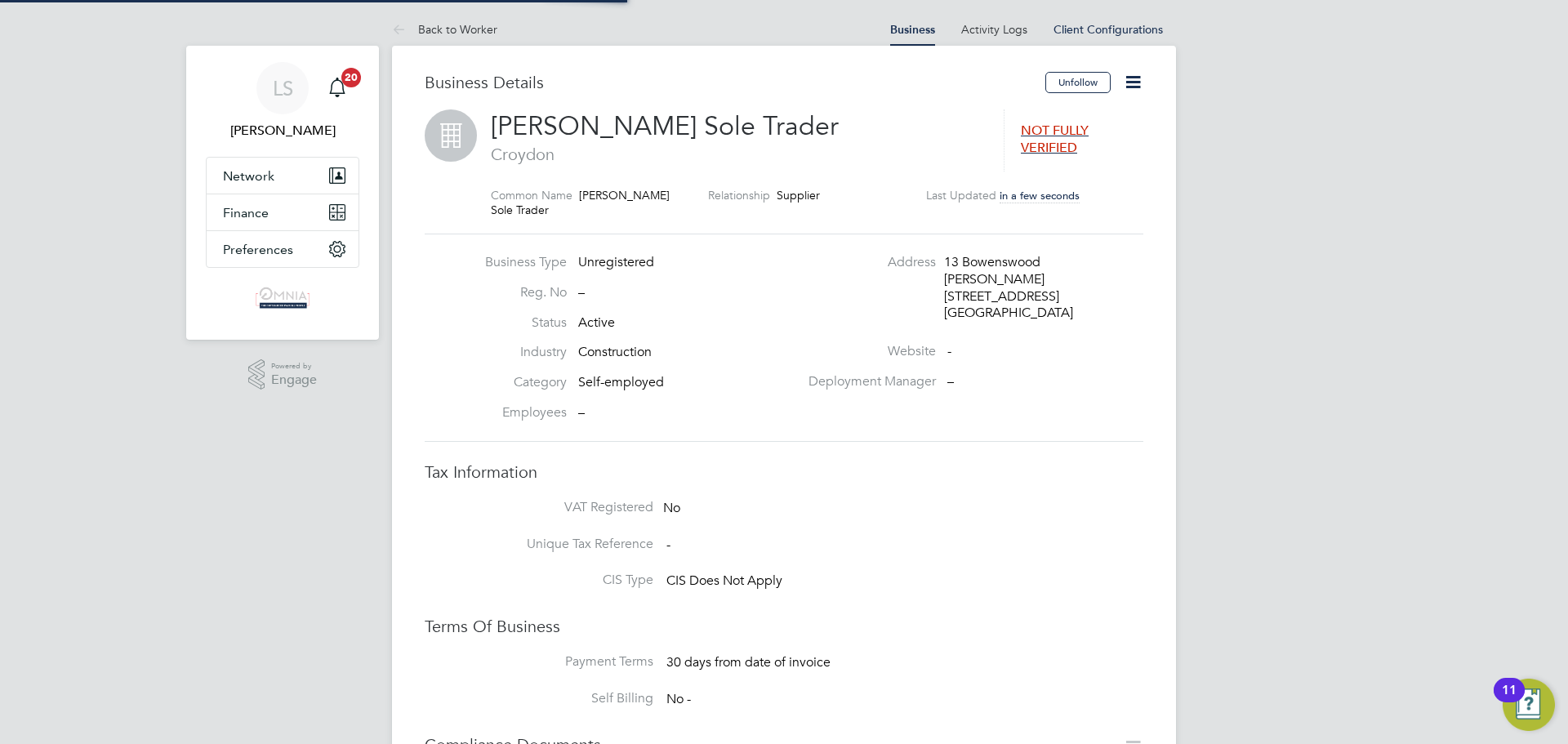
type input "Linton Glade"
type input "Croydon"
type input "CR0 9LQ"
type input "Construction"
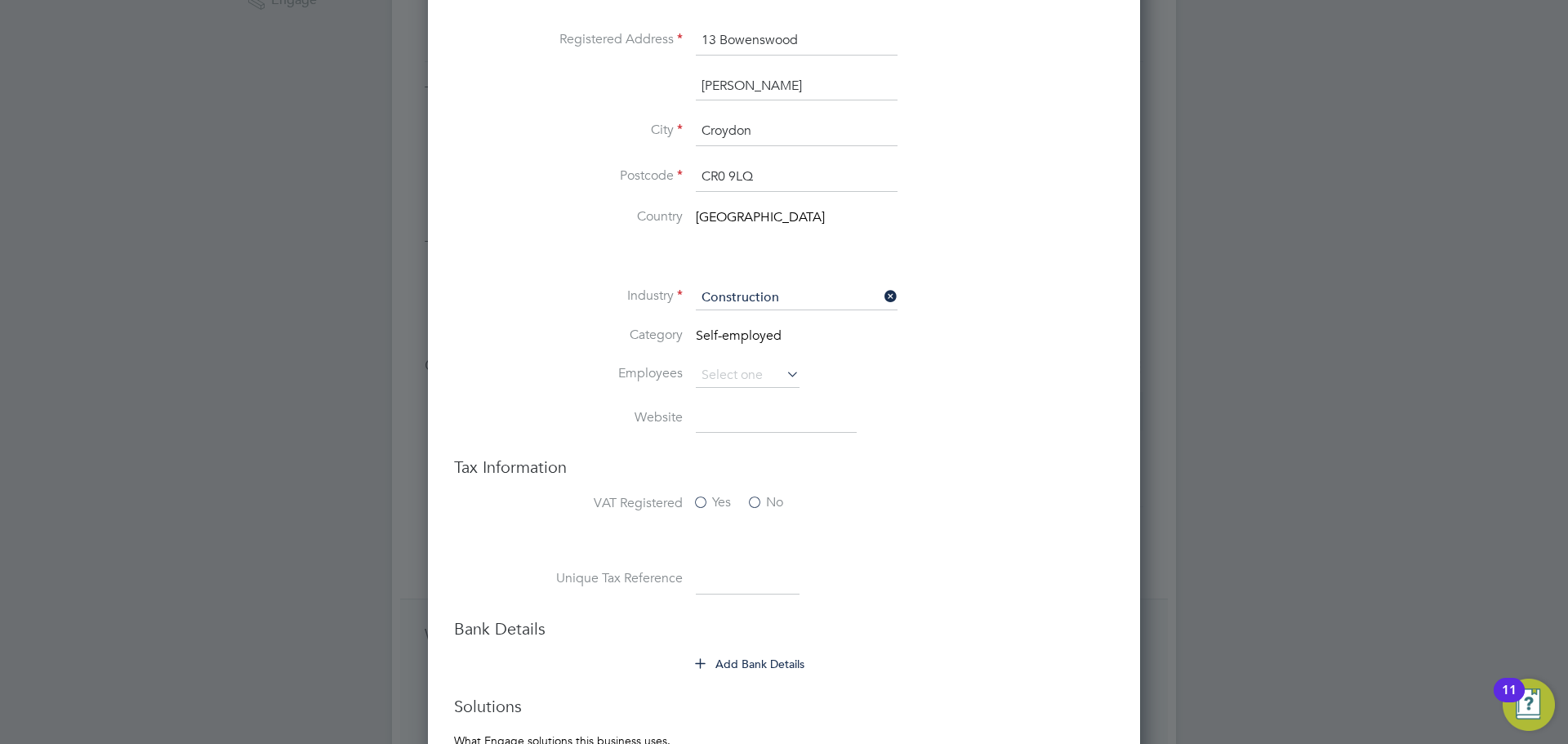
scroll to position [490, 0]
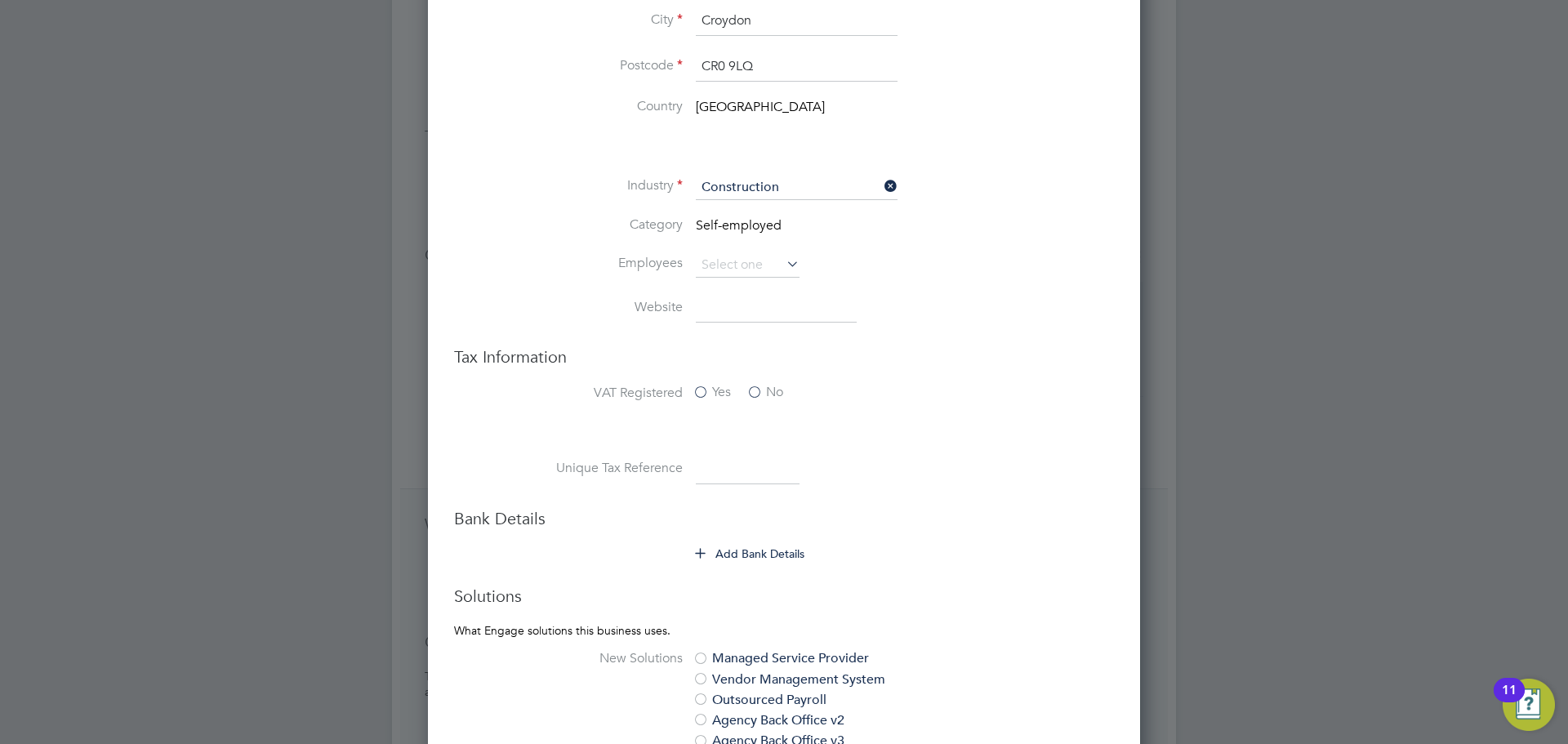
paste input "4937951856"
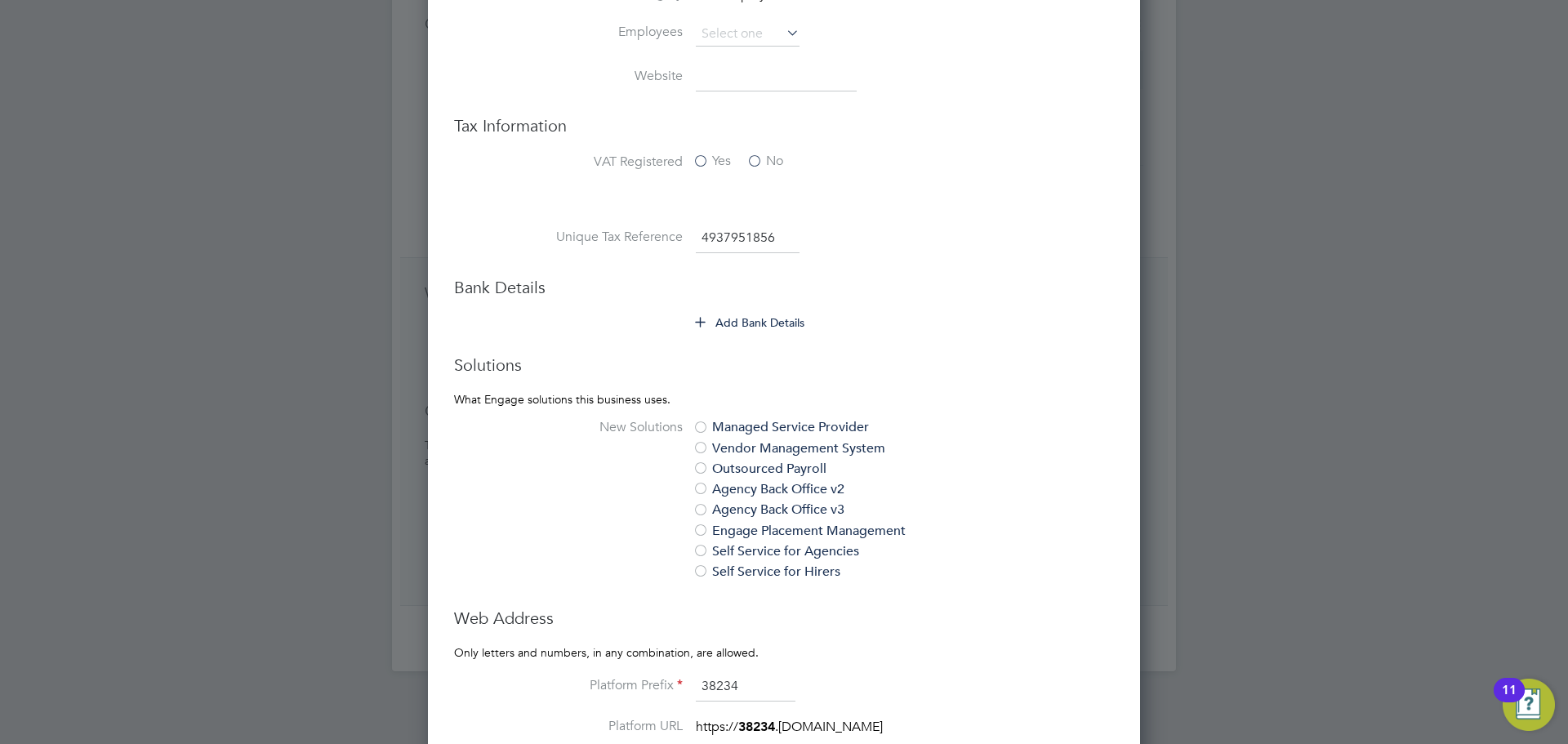
scroll to position [735, 0]
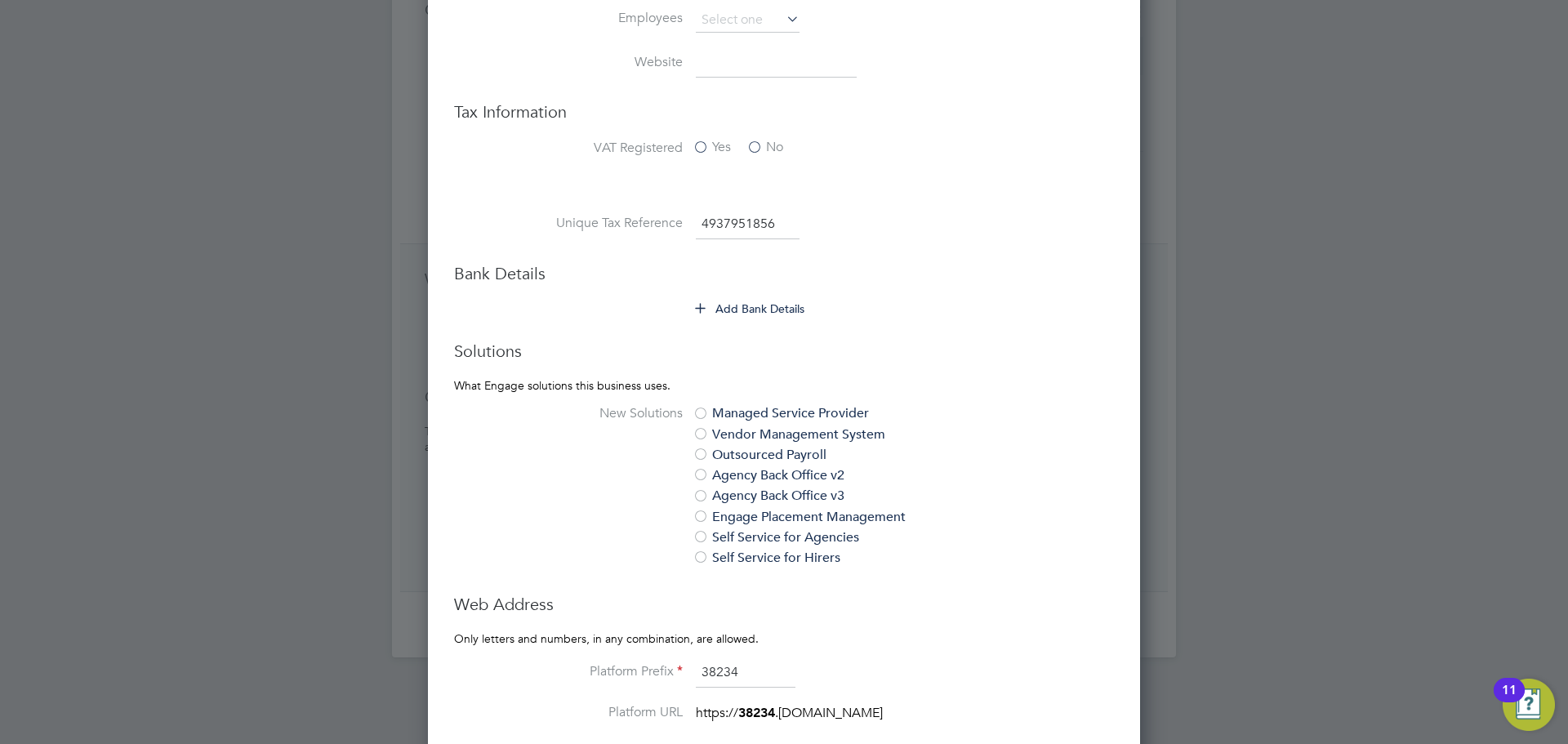
type input "4937951856"
click at [750, 305] on button "Add Bank Details" at bounding box center [751, 308] width 110 height 16
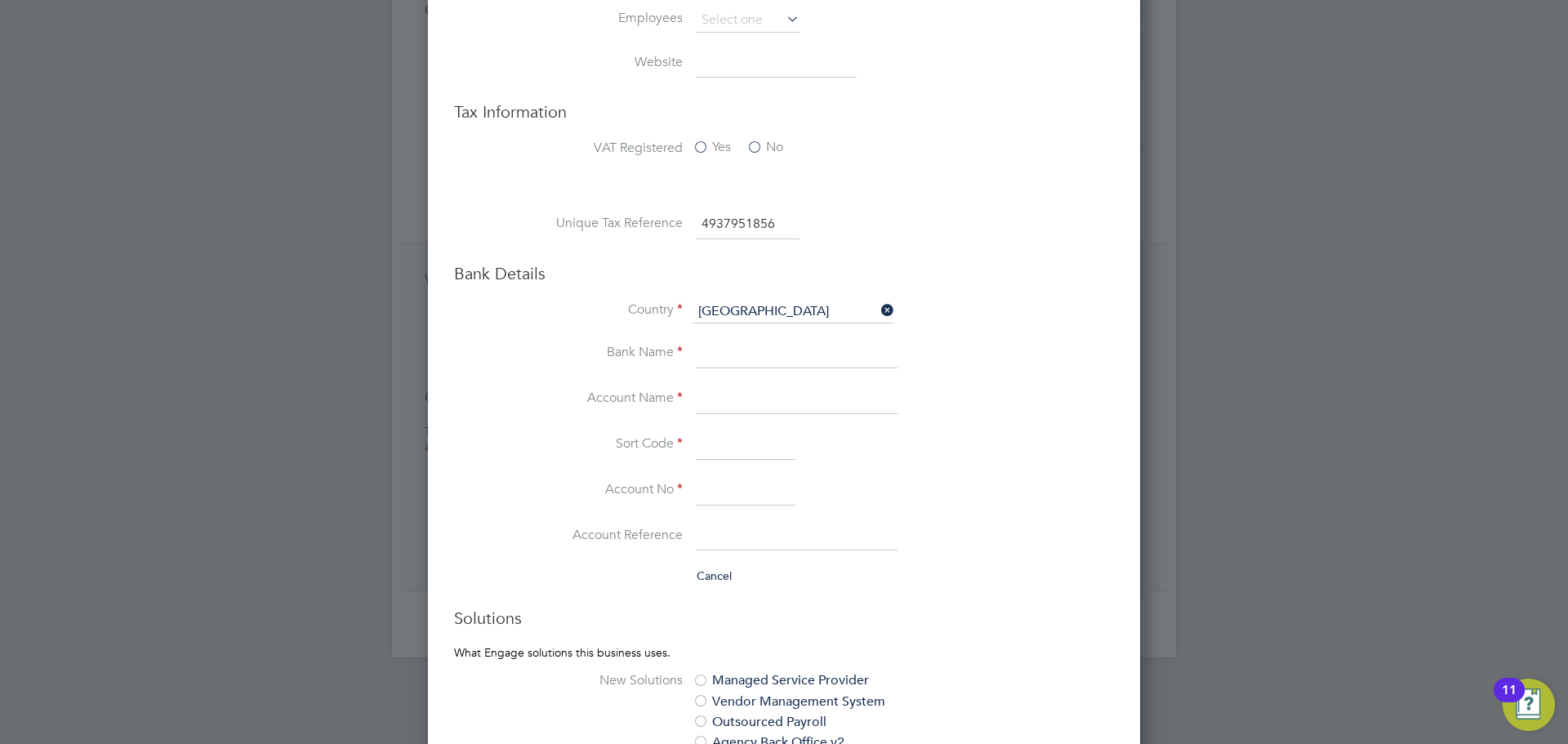
paste input "Mr C G Smith"
type input "Mr C G Smith"
drag, startPoint x: 760, startPoint y: 474, endPoint x: 737, endPoint y: 486, distance: 25.9
paste input "40718491"
type input "40718491"
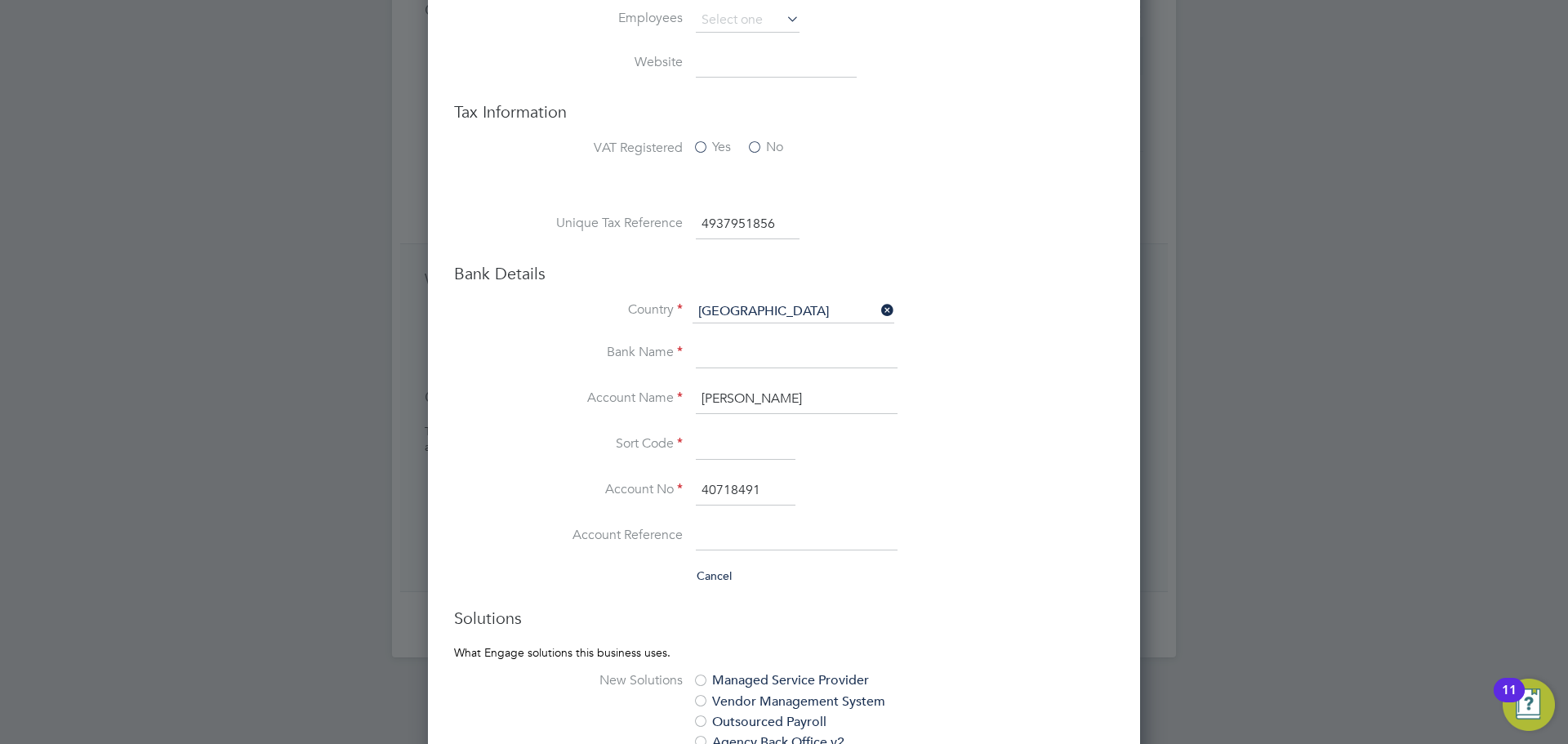
paste input "208111"
type input "20-81-11"
click at [791, 342] on input at bounding box center [796, 354] width 202 height 29
type input "Barclays"
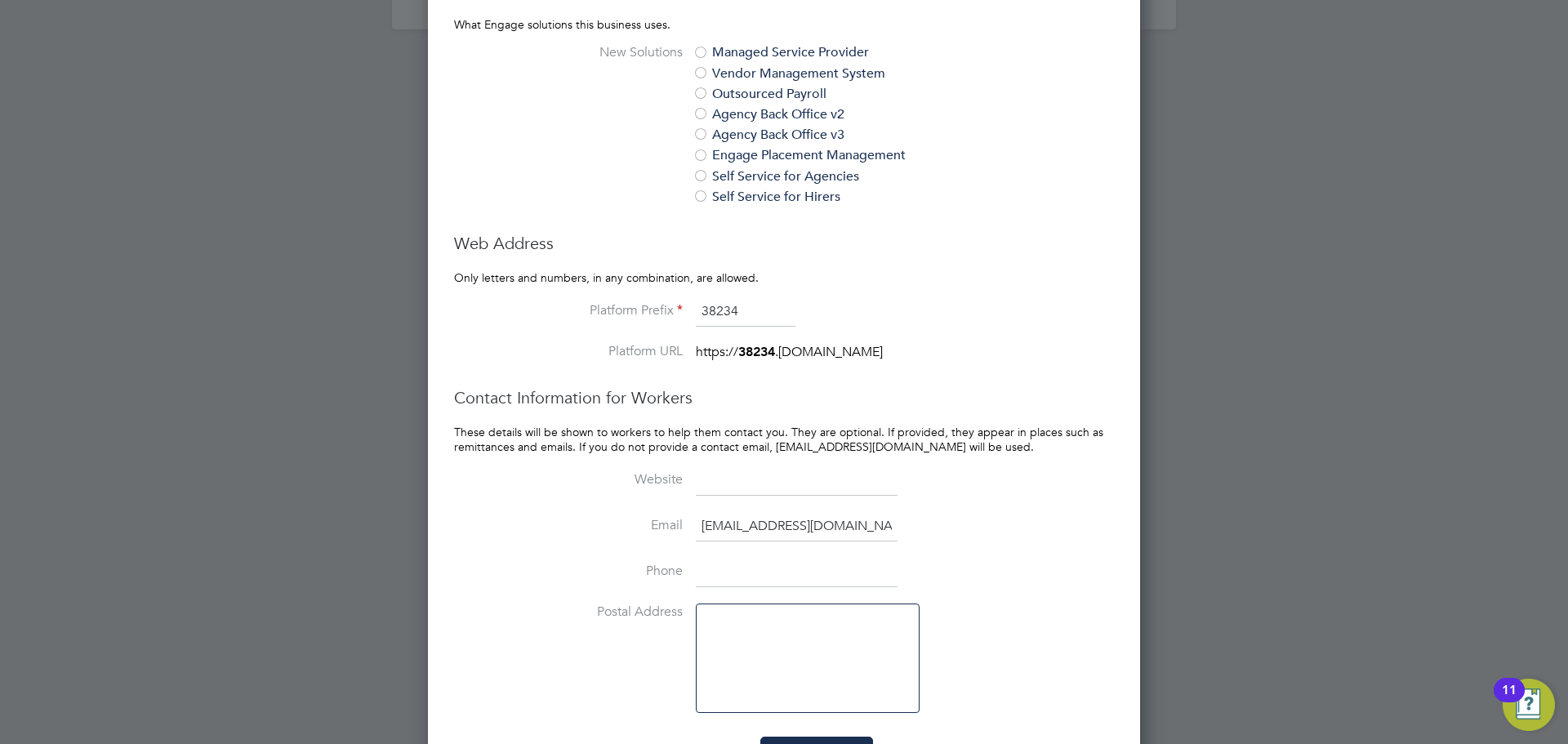
scroll to position [1414, 0]
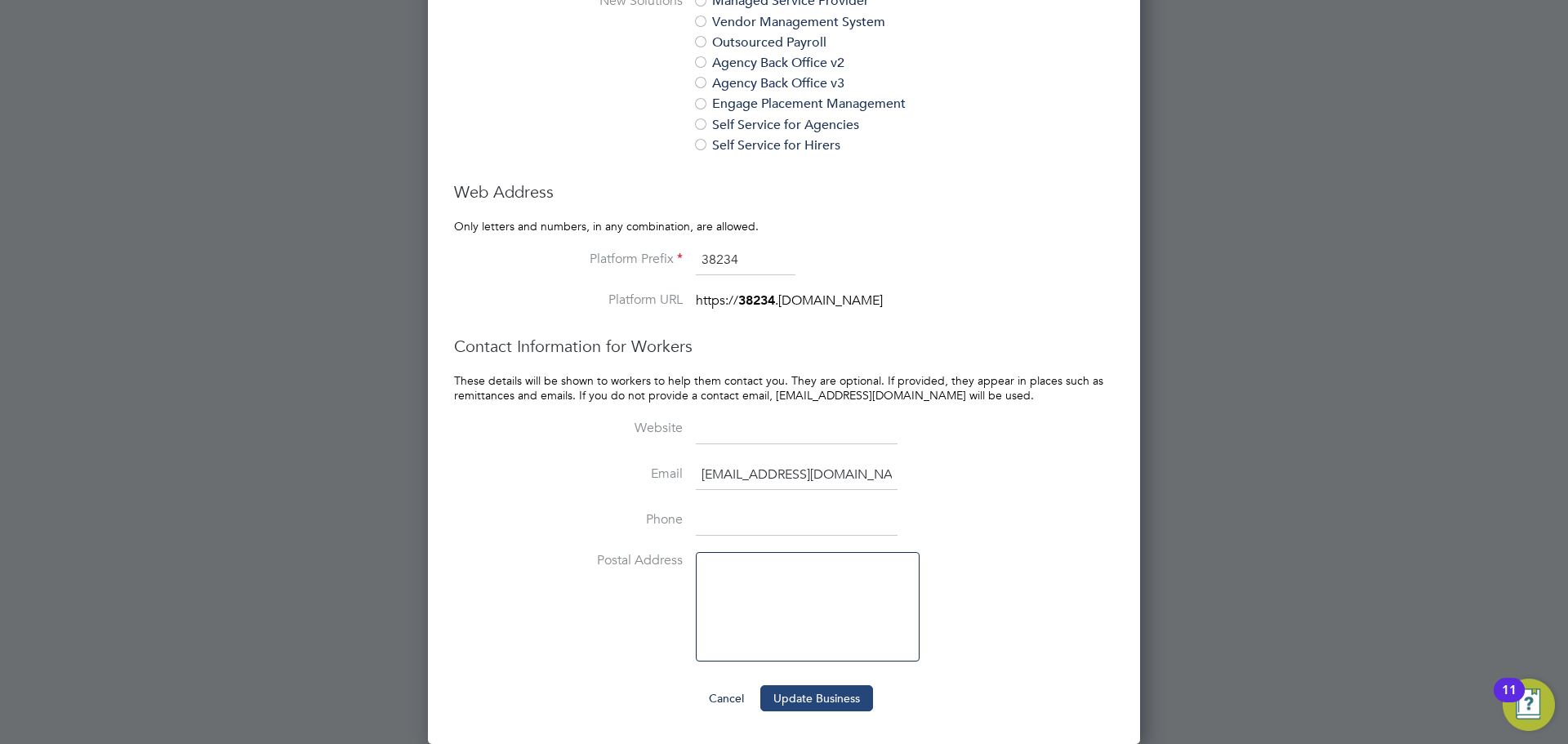
click at [847, 702] on button "Update Business" at bounding box center [816, 699] width 112 height 26
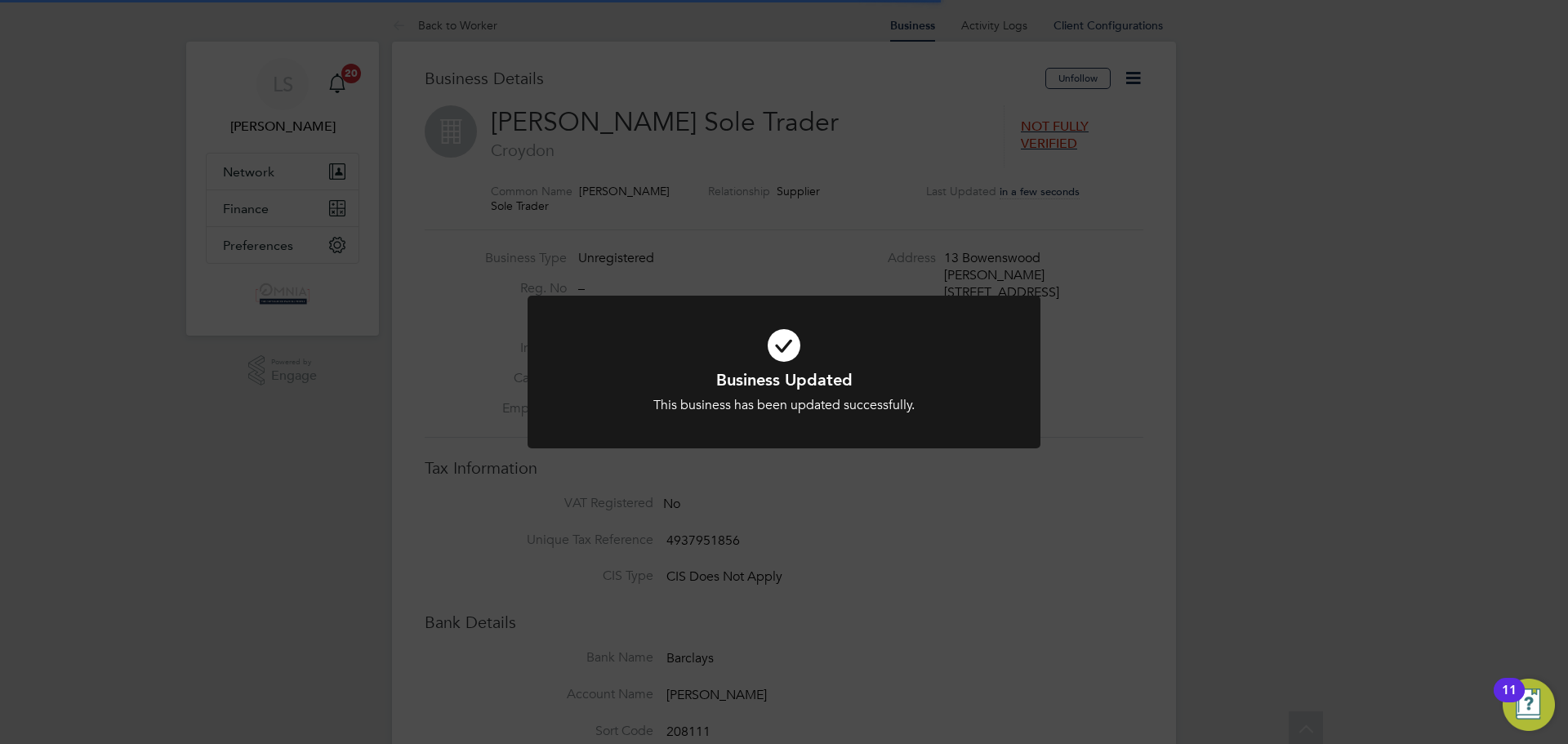
scroll to position [0, 0]
click at [1118, 227] on div "Business Updated This business has been updated successfully. Cancel Okay" at bounding box center [784, 372] width 1568 height 744
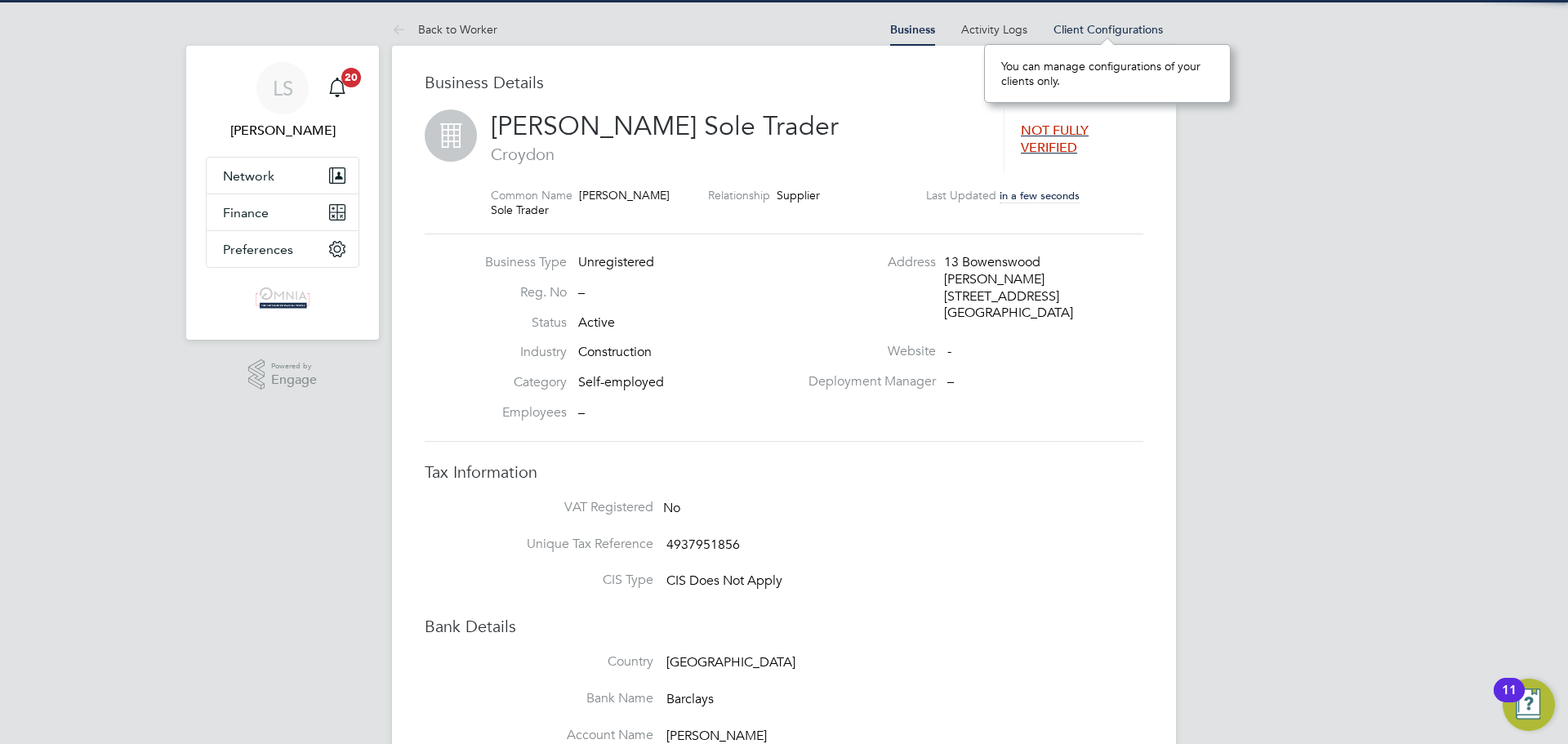
scroll to position [15, 111]
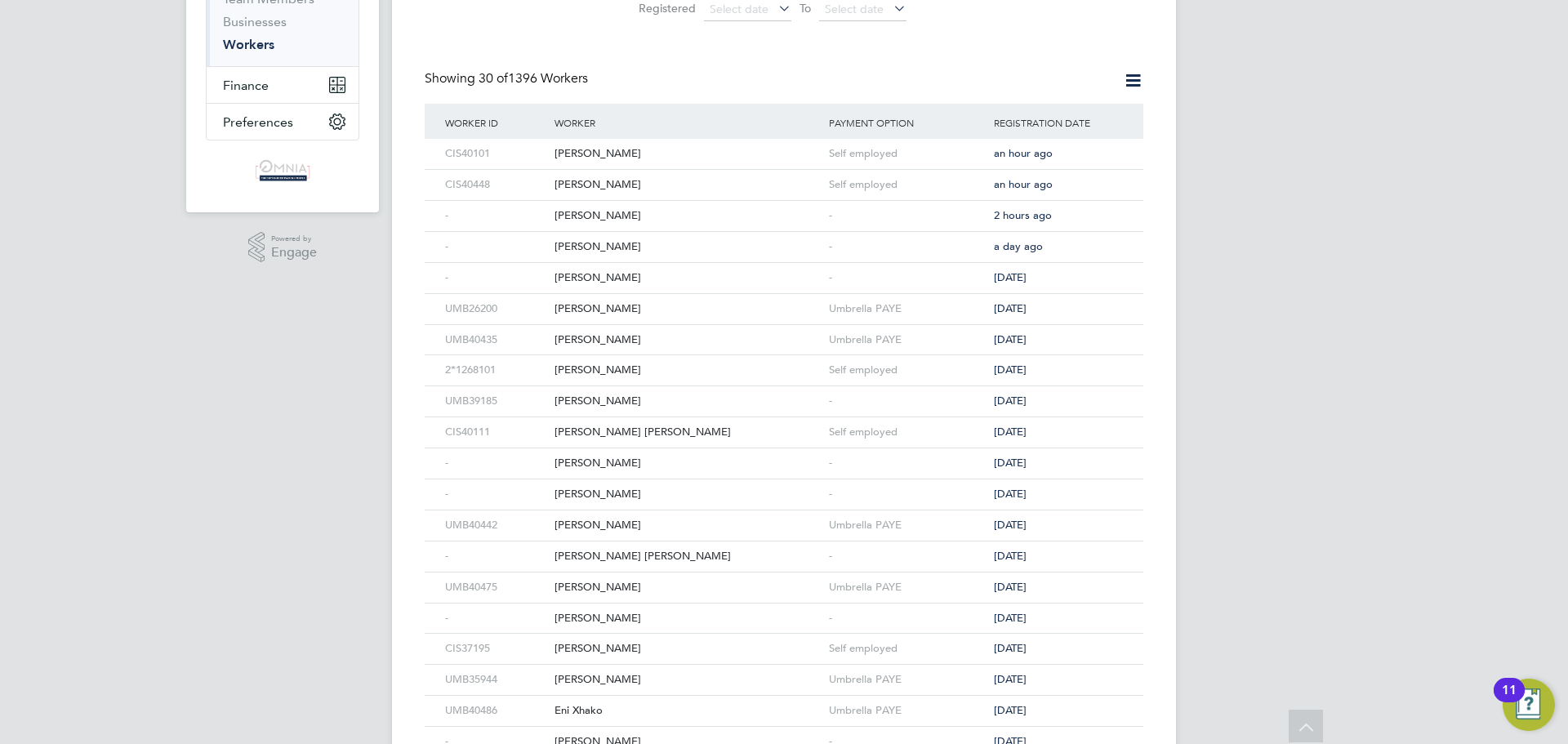
scroll to position [245, 0]
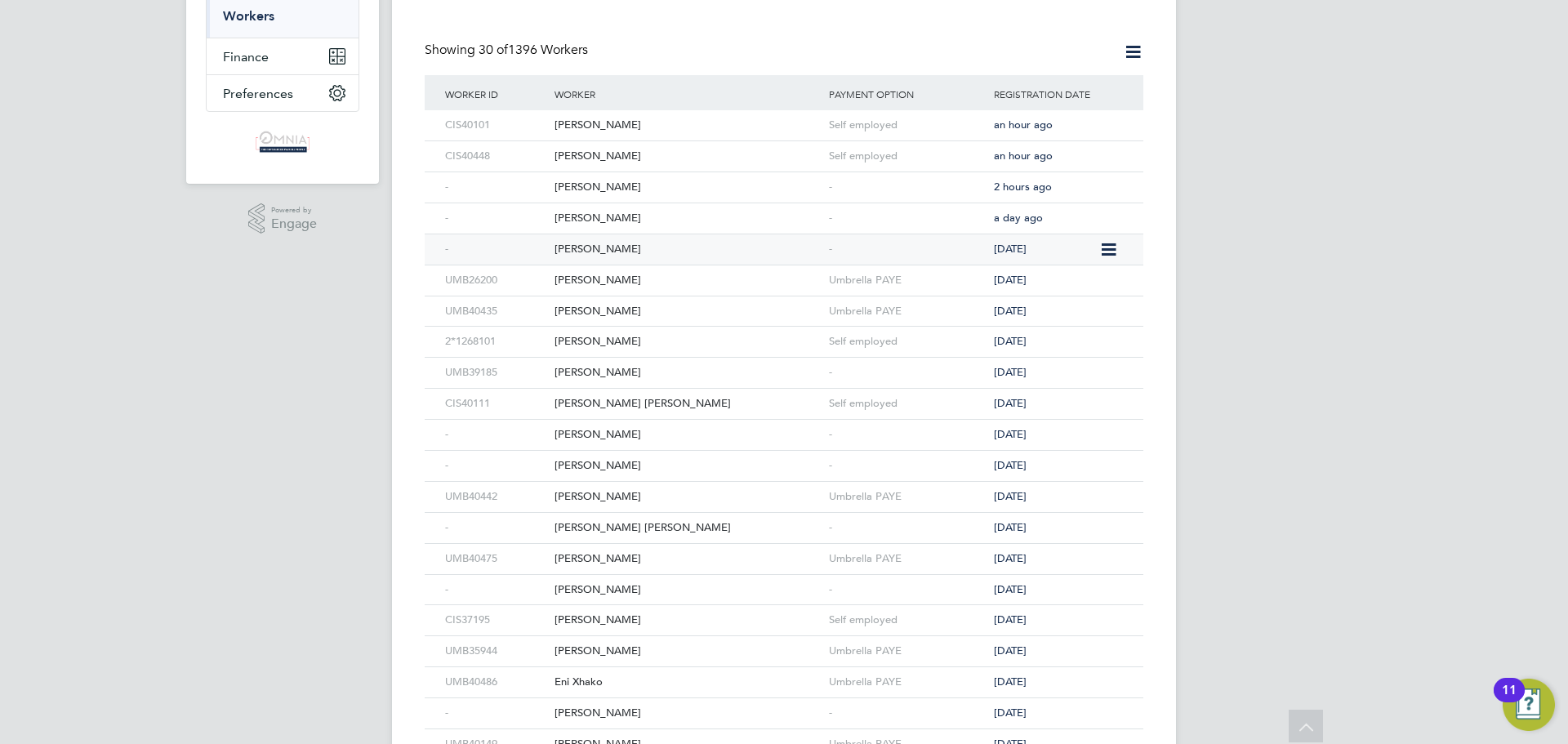
click at [714, 248] on div "[PERSON_NAME]" at bounding box center [687, 249] width 275 height 30
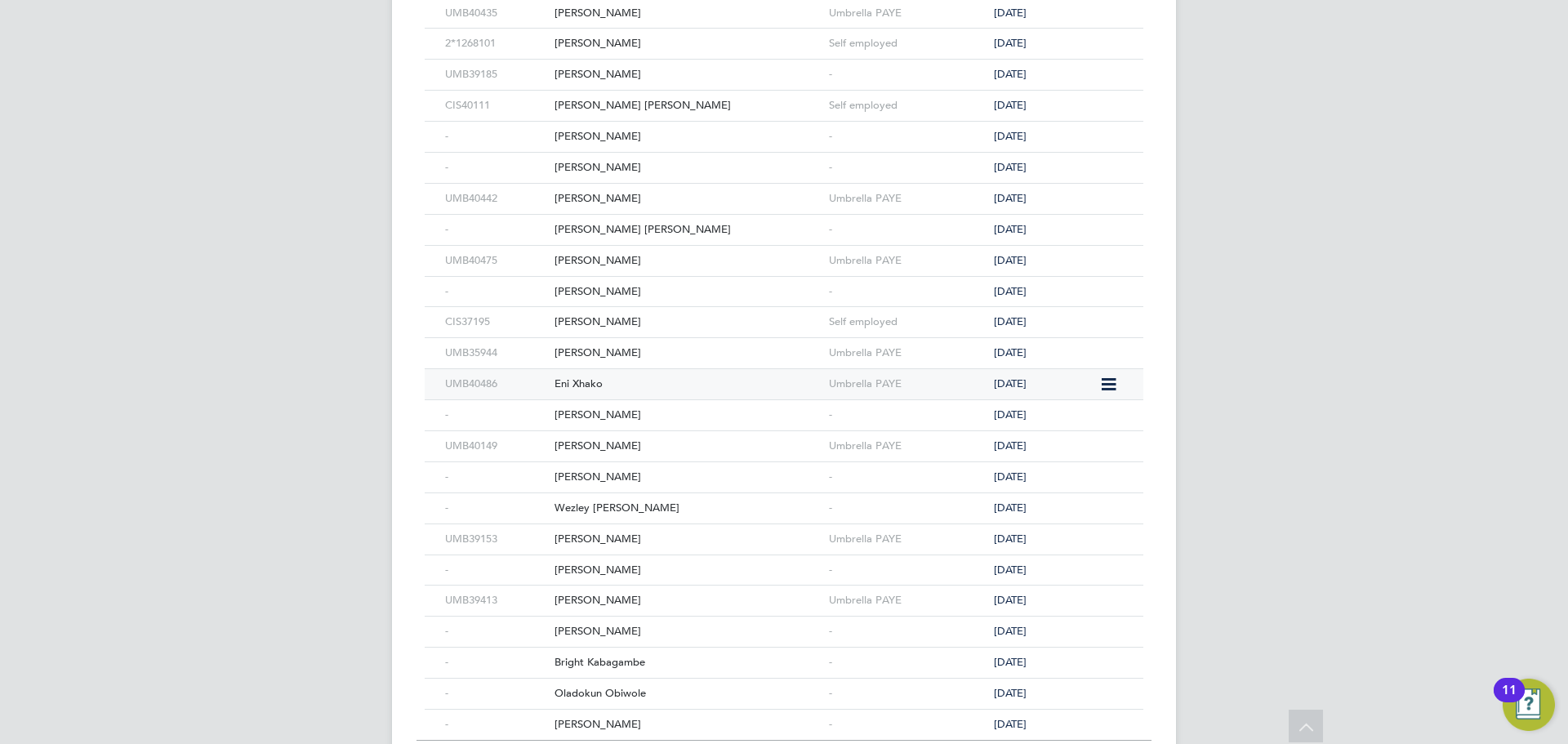
scroll to position [572, 0]
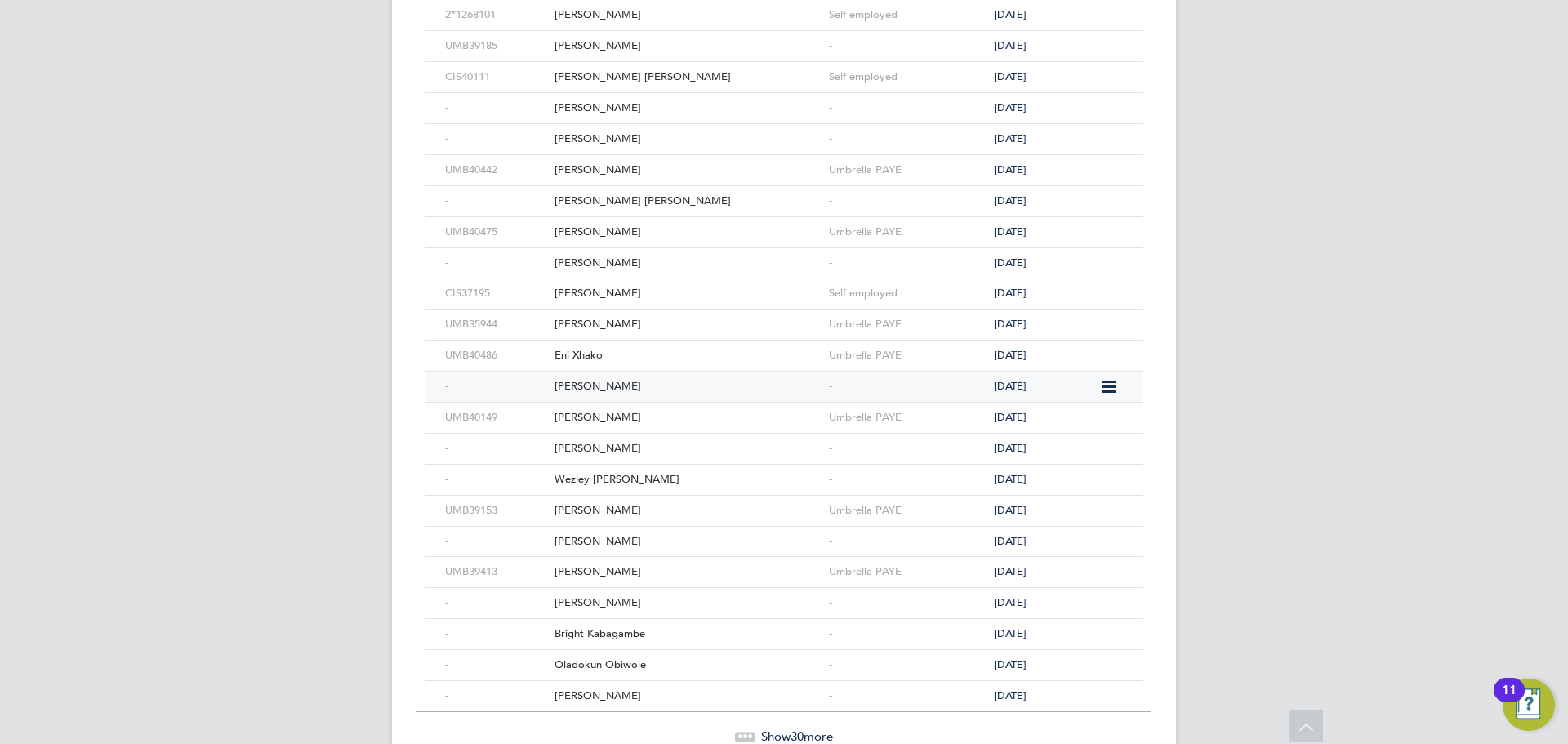
click at [664, 386] on div "Timothy Bowler" at bounding box center [687, 386] width 275 height 30
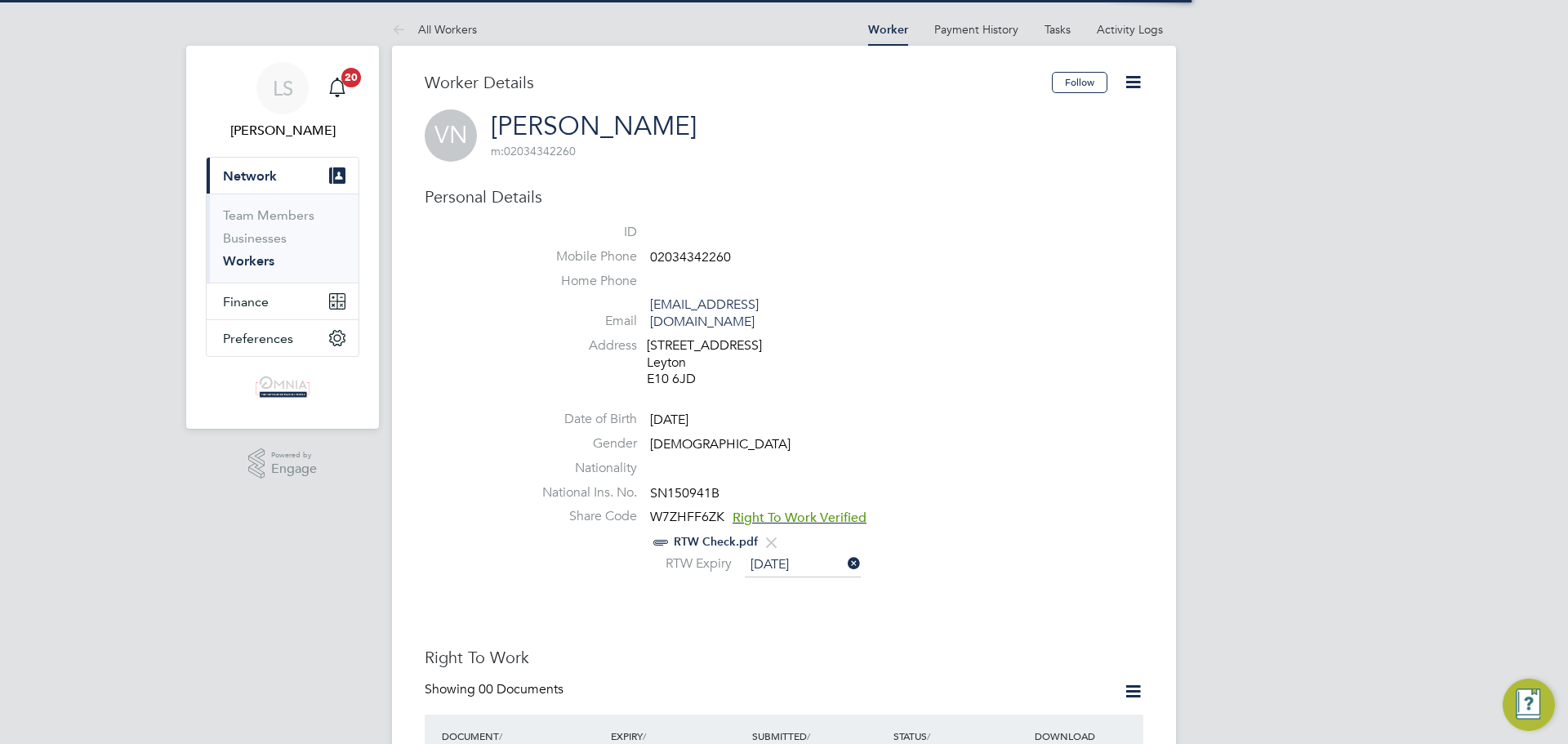
click at [717, 251] on span "02034342260" at bounding box center [691, 257] width 81 height 16
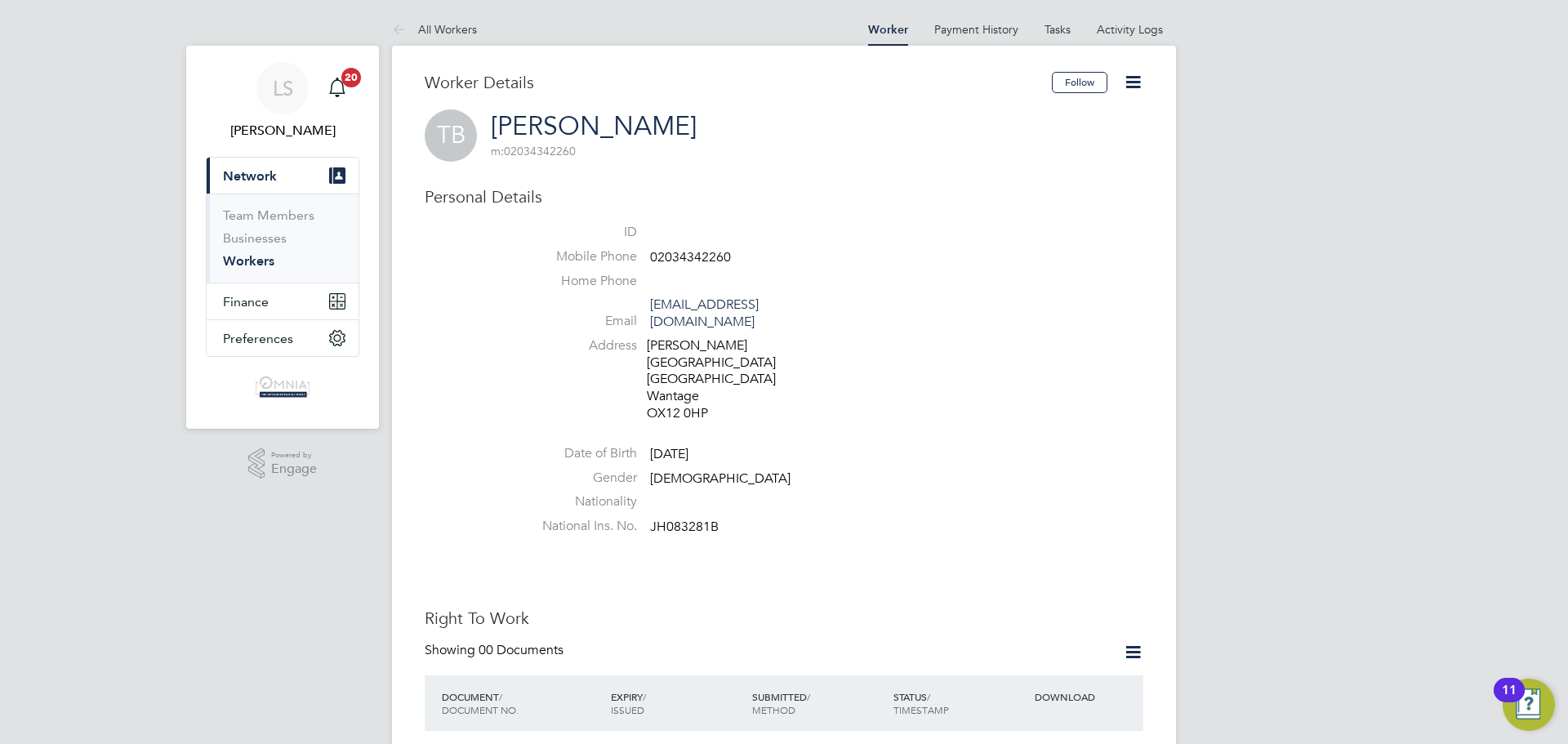
click at [1133, 93] on icon at bounding box center [1134, 82] width 21 height 21
click at [1026, 210] on li "Edit Personal Details e" at bounding box center [1041, 213] width 204 height 23
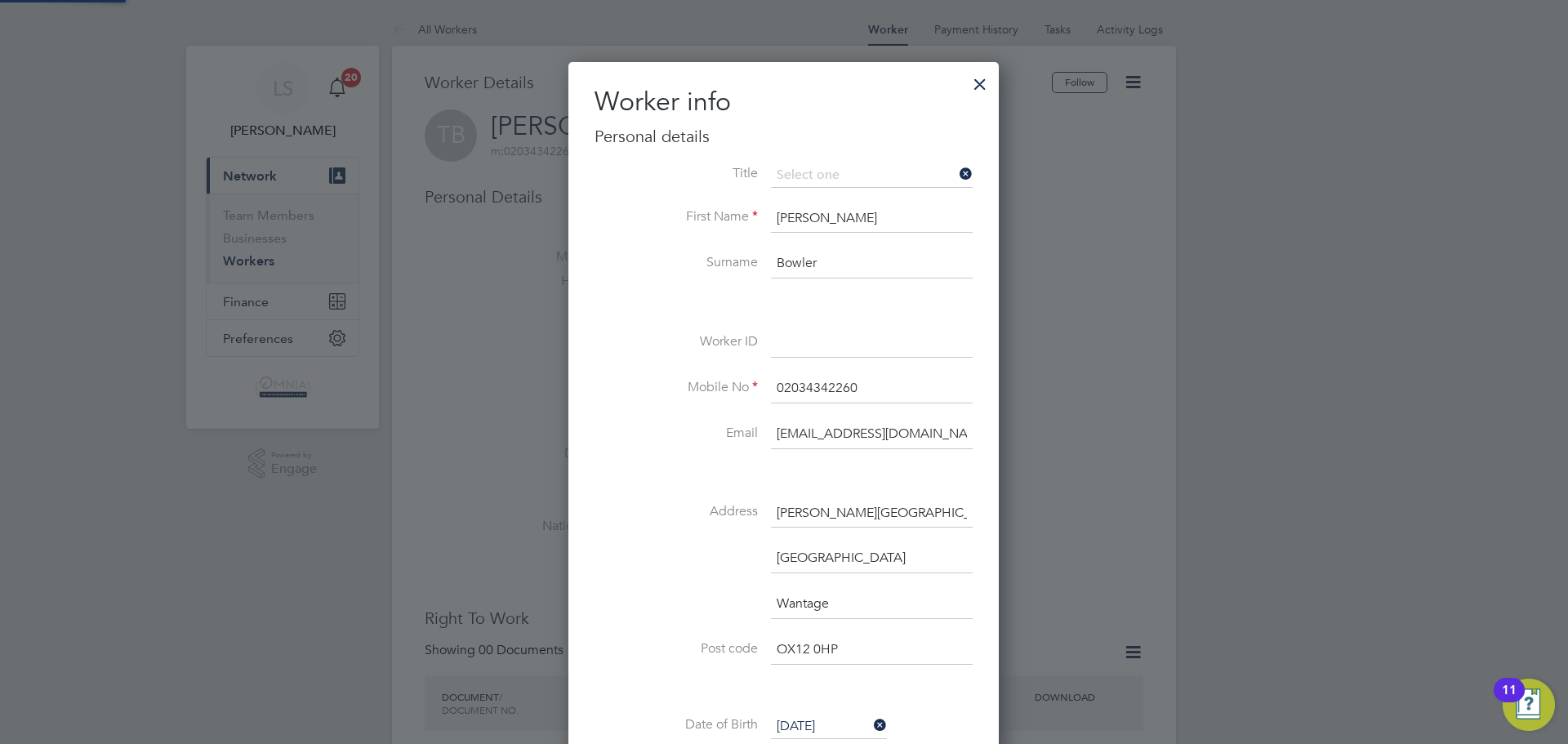
scroll to position [968, 432]
paste input "UMB40508"
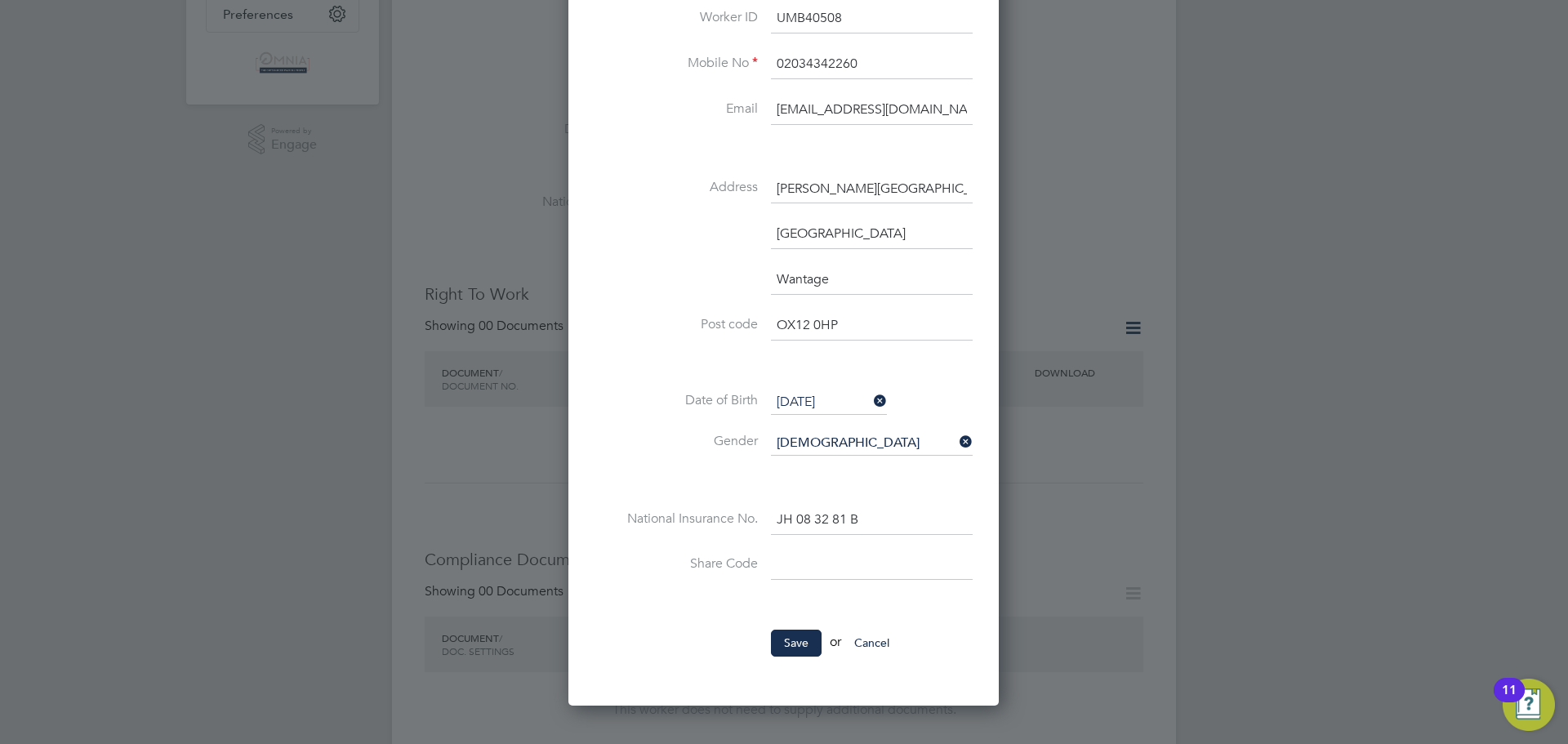
scroll to position [327, 0]
type input "UMB40508"
click at [788, 644] on button "Save" at bounding box center [796, 640] width 51 height 26
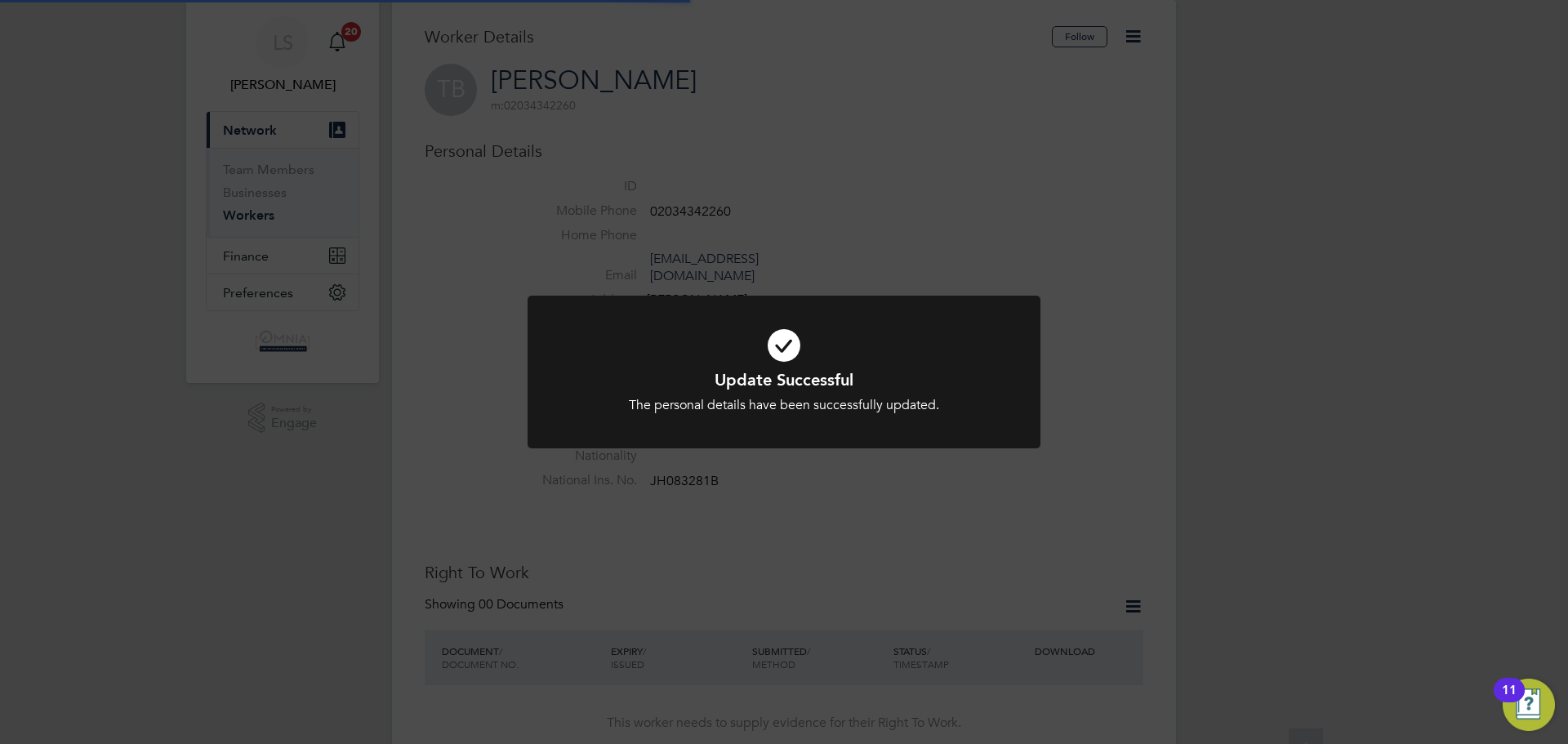
scroll to position [0, 0]
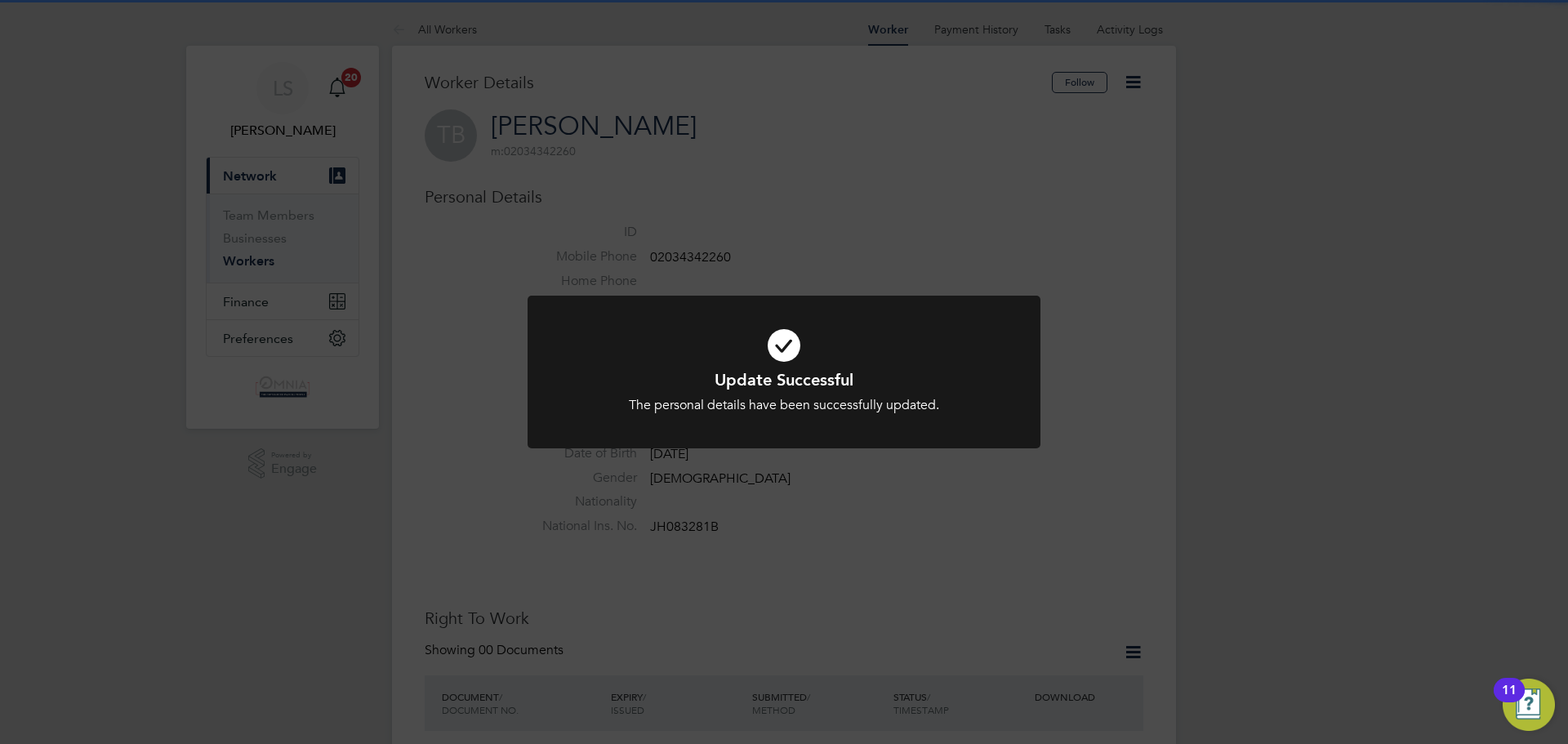
click at [889, 590] on div "Update Successful The personal details have been successfully updated. Cancel O…" at bounding box center [784, 372] width 1568 height 744
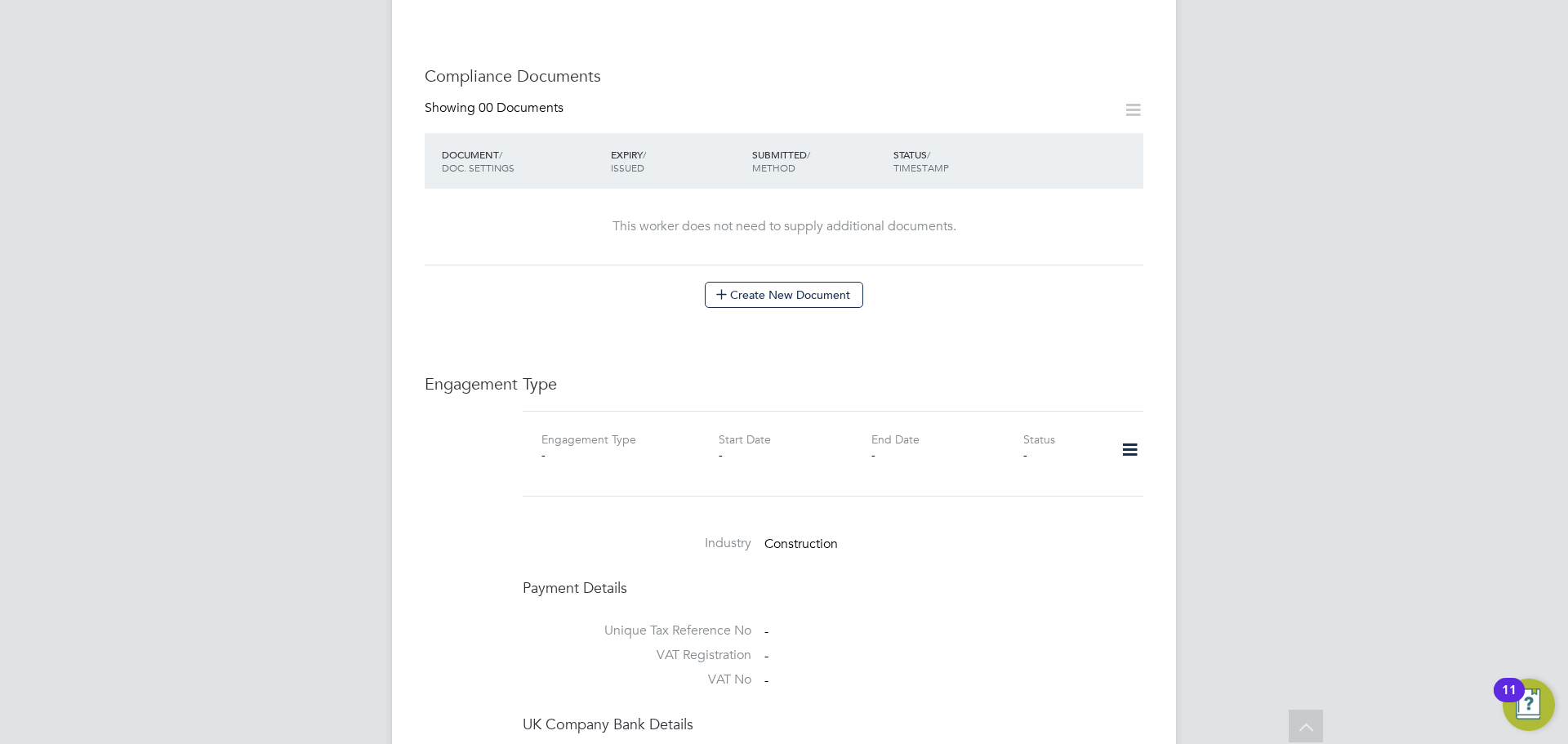
scroll to position [817, 0]
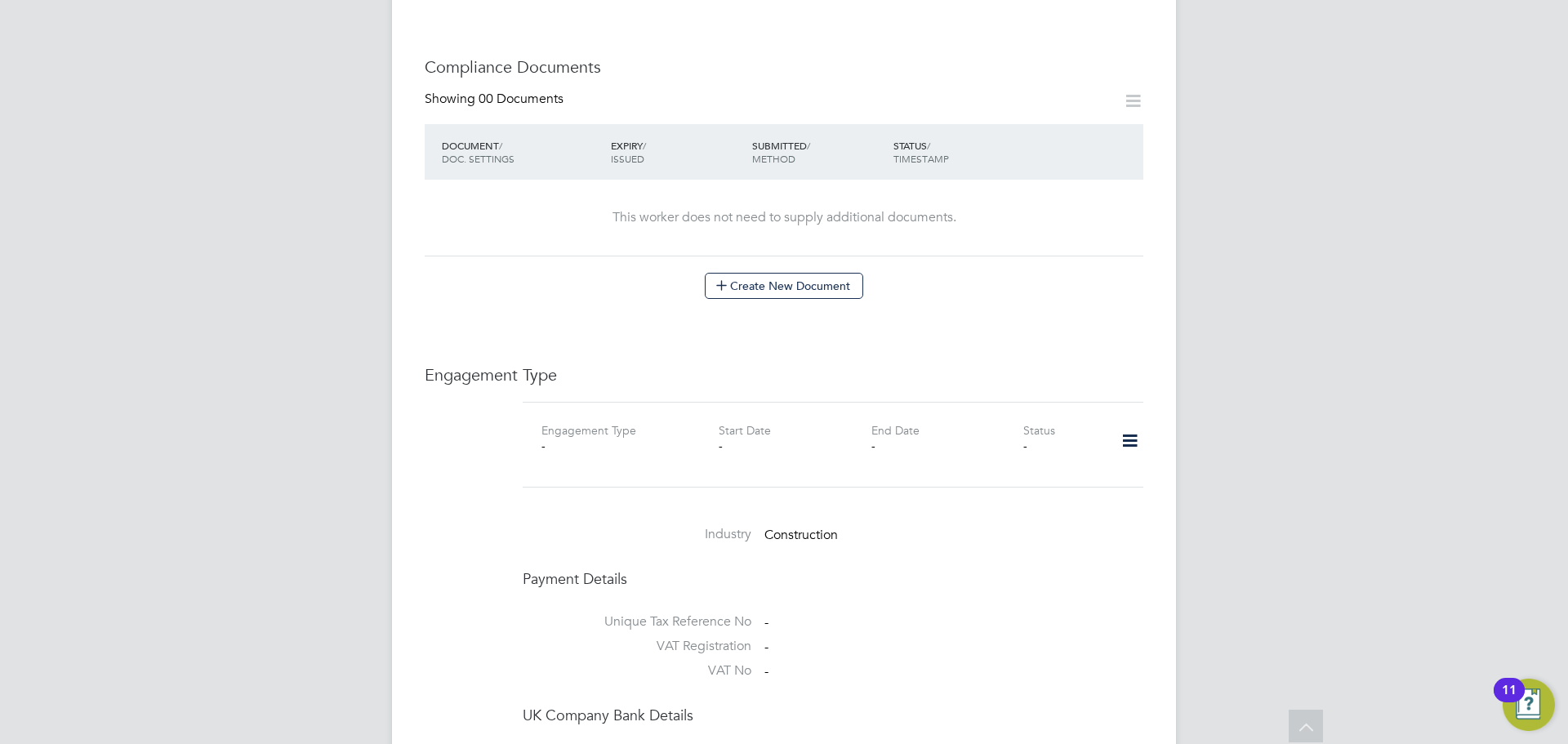
click at [1135, 422] on icon at bounding box center [1129, 441] width 28 height 38
click at [1075, 480] on li "Add Engagement Type" at bounding box center [1046, 477] width 185 height 23
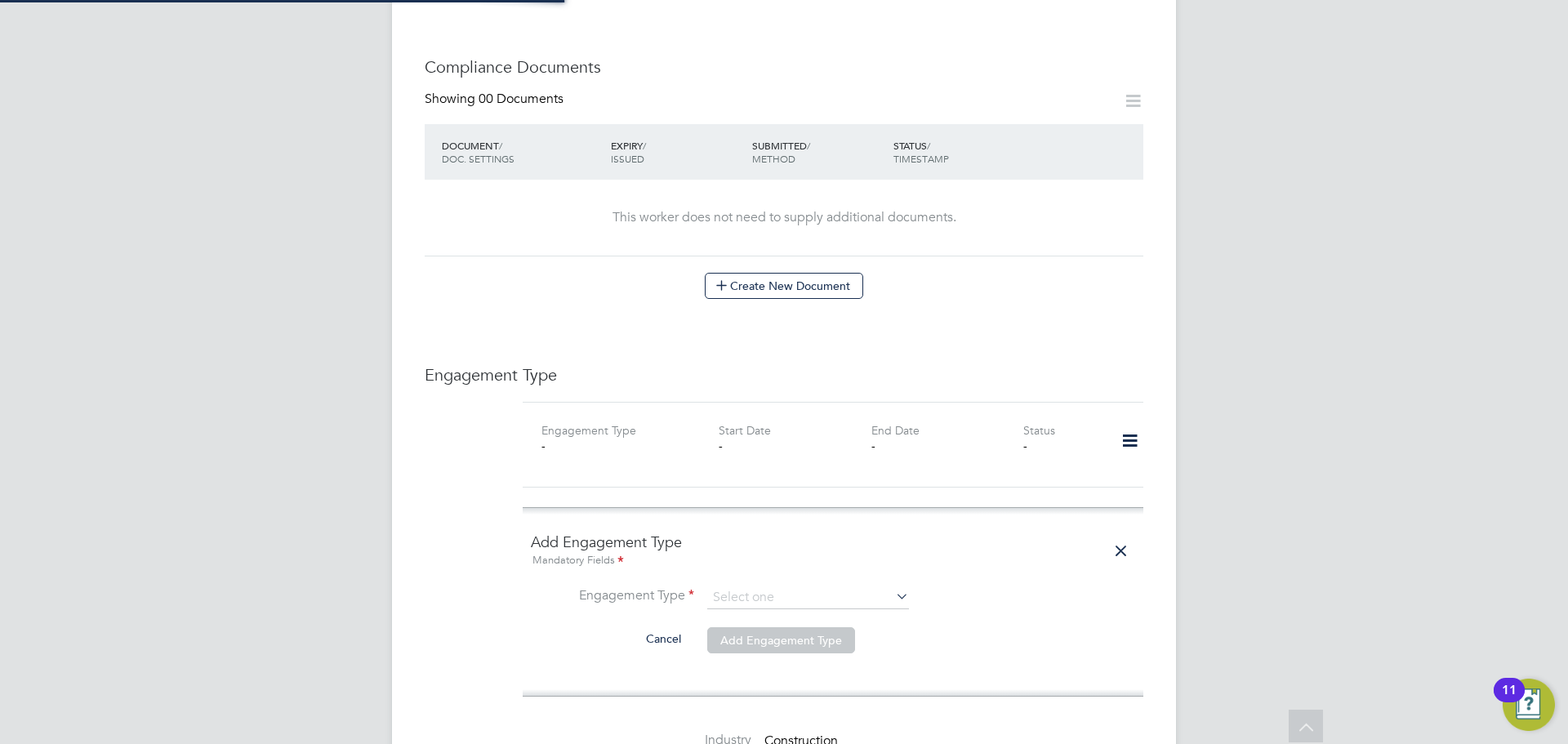
click at [767, 552] on ng-form "Add Engagement Type Mandatory Fields Engagement Type Cancel Add Engagement Type" at bounding box center [833, 602] width 604 height 139
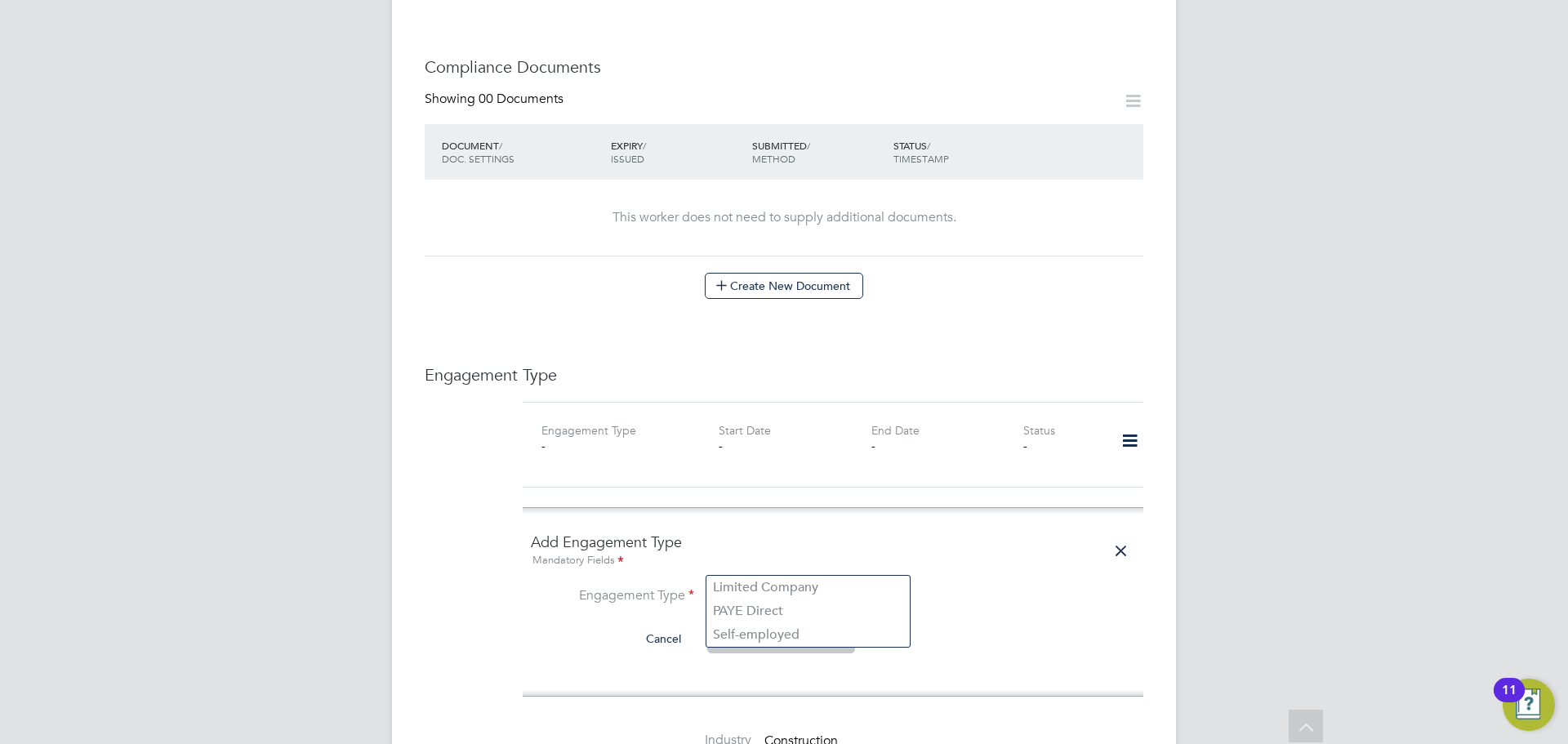
click at [768, 586] on input at bounding box center [808, 597] width 202 height 23
click at [779, 618] on li "PAYE Direct" at bounding box center [808, 612] width 203 height 24
type input "PAYE Direct"
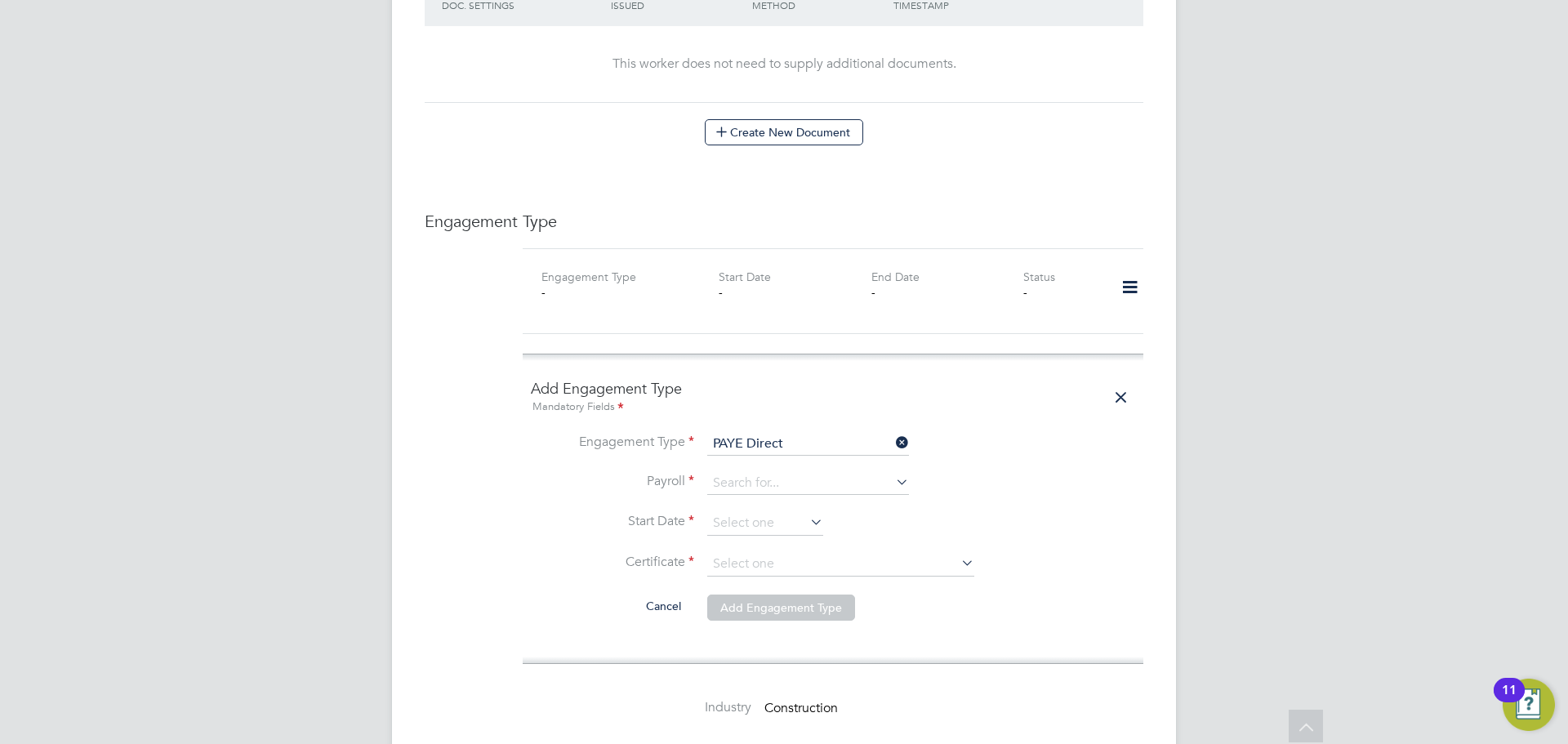
scroll to position [980, 0]
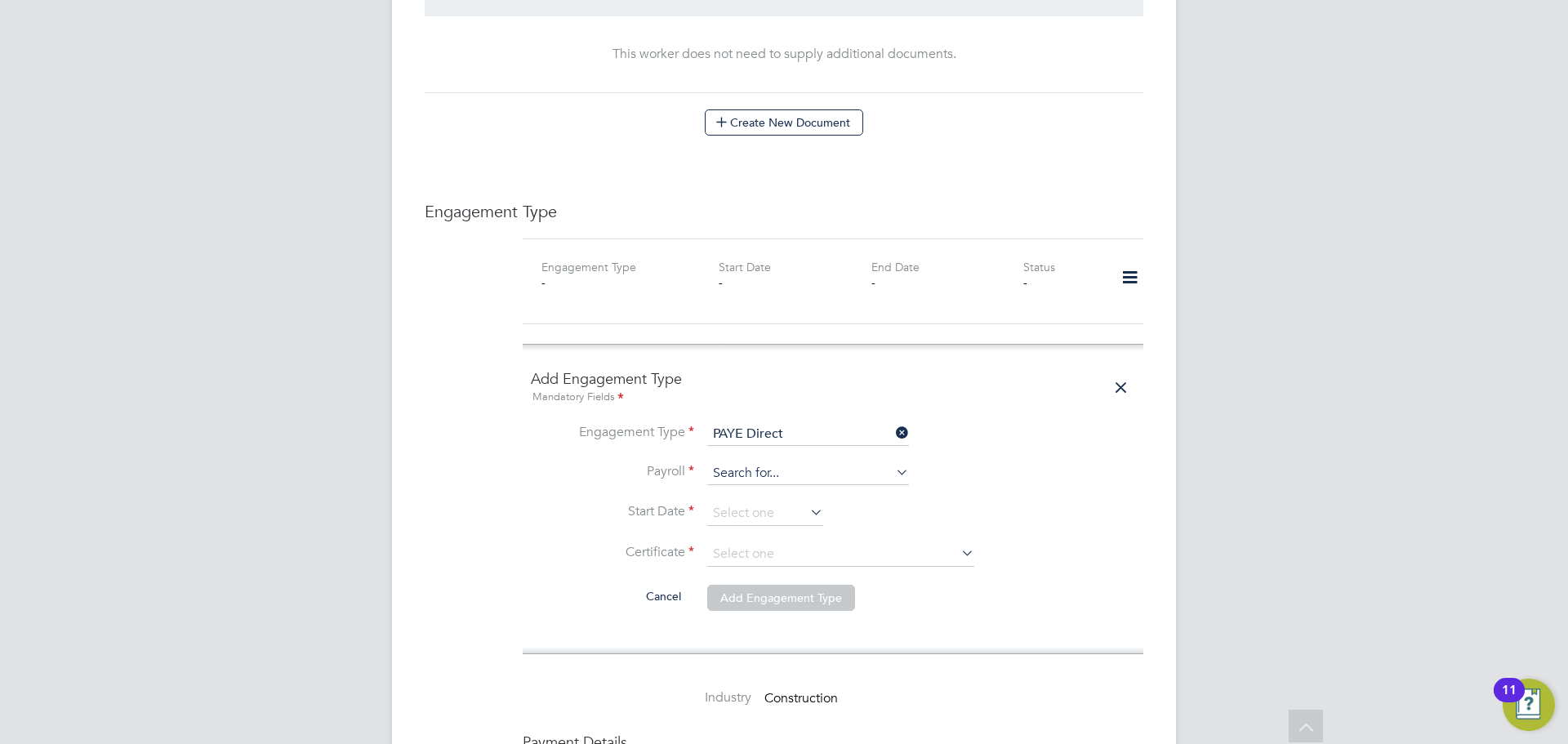
click at [760, 463] on input at bounding box center [808, 474] width 202 height 23
click at [770, 461] on li "Umbrella PAYE" at bounding box center [808, 463] width 203 height 24
type input "Umbrella PAYE"
click at [772, 501] on input at bounding box center [765, 513] width 116 height 25
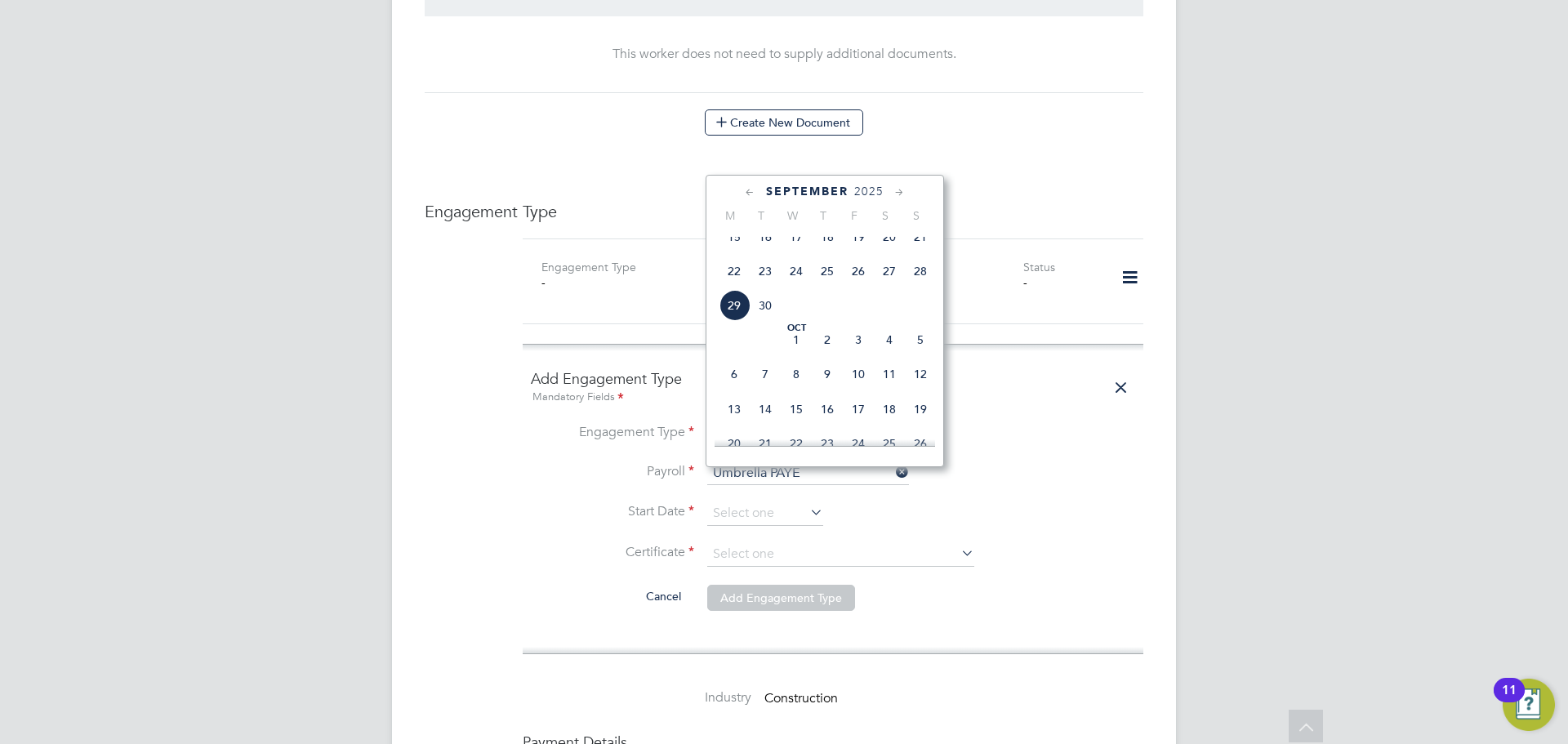
click at [730, 321] on span "29" at bounding box center [735, 305] width 31 height 31
type input "[DATE]"
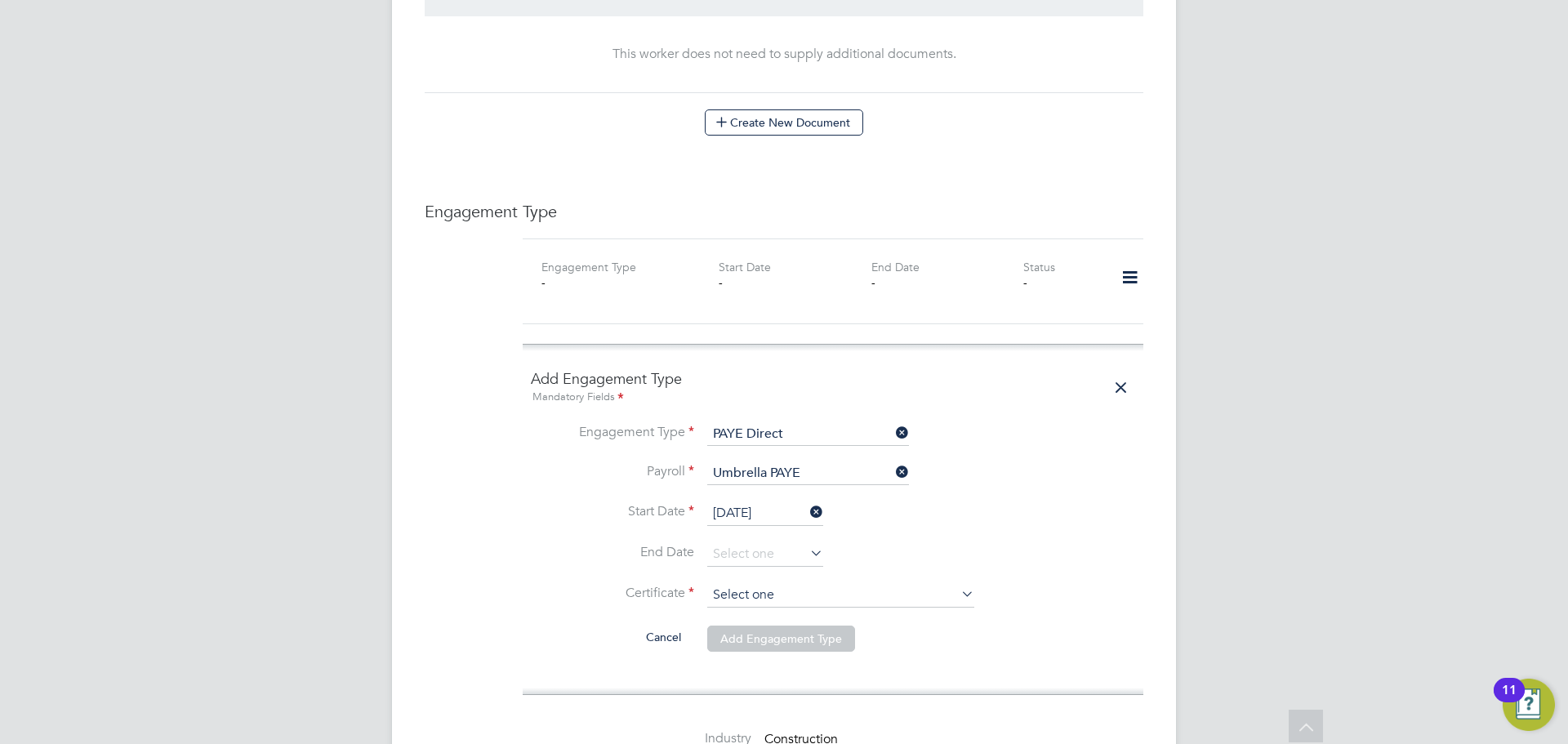
click at [804, 584] on input at bounding box center [840, 596] width 267 height 25
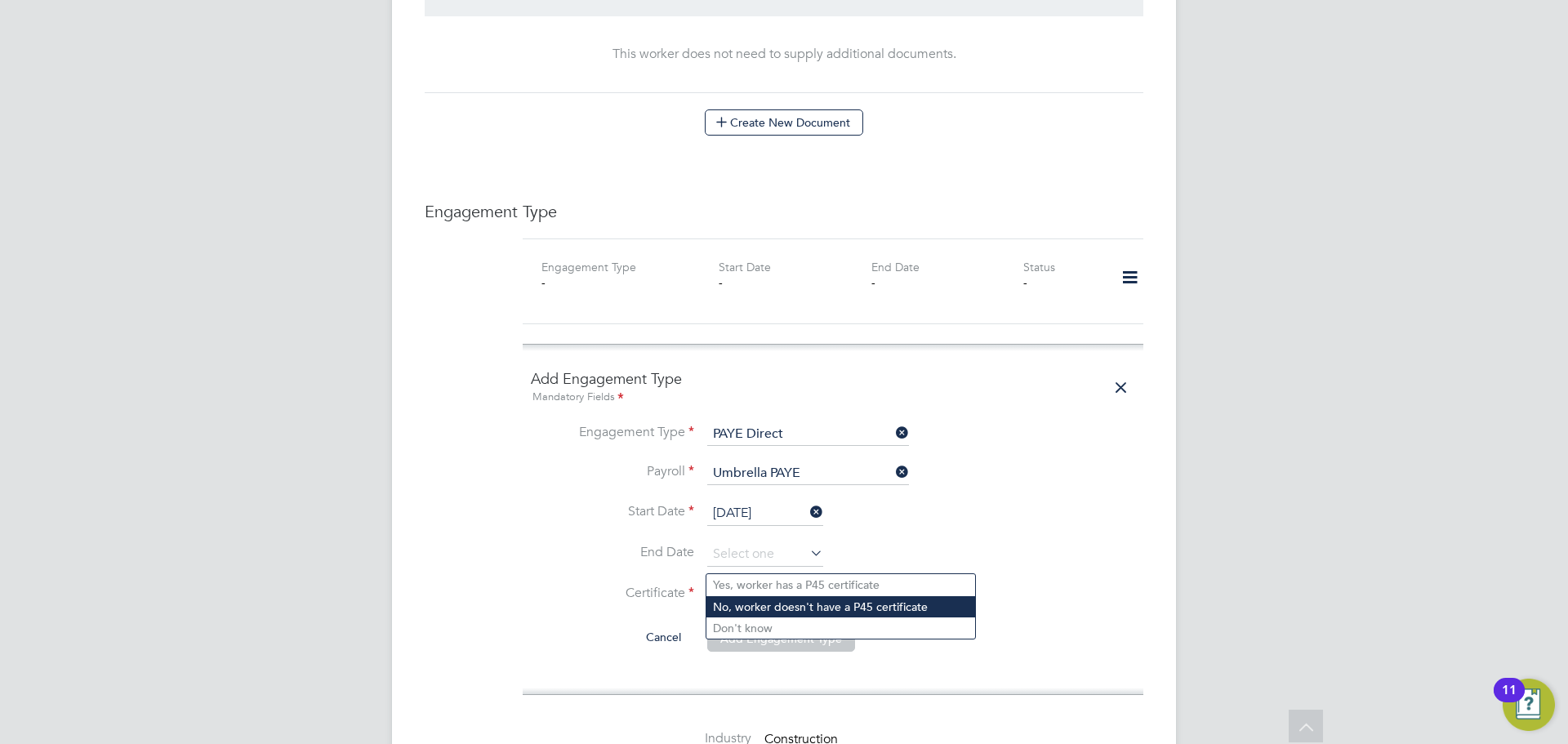
click at [803, 612] on li "No, worker doesn't have a P45 certificate" at bounding box center [840, 607] width 269 height 21
type input "No, worker doesn't have a P45 certificate"
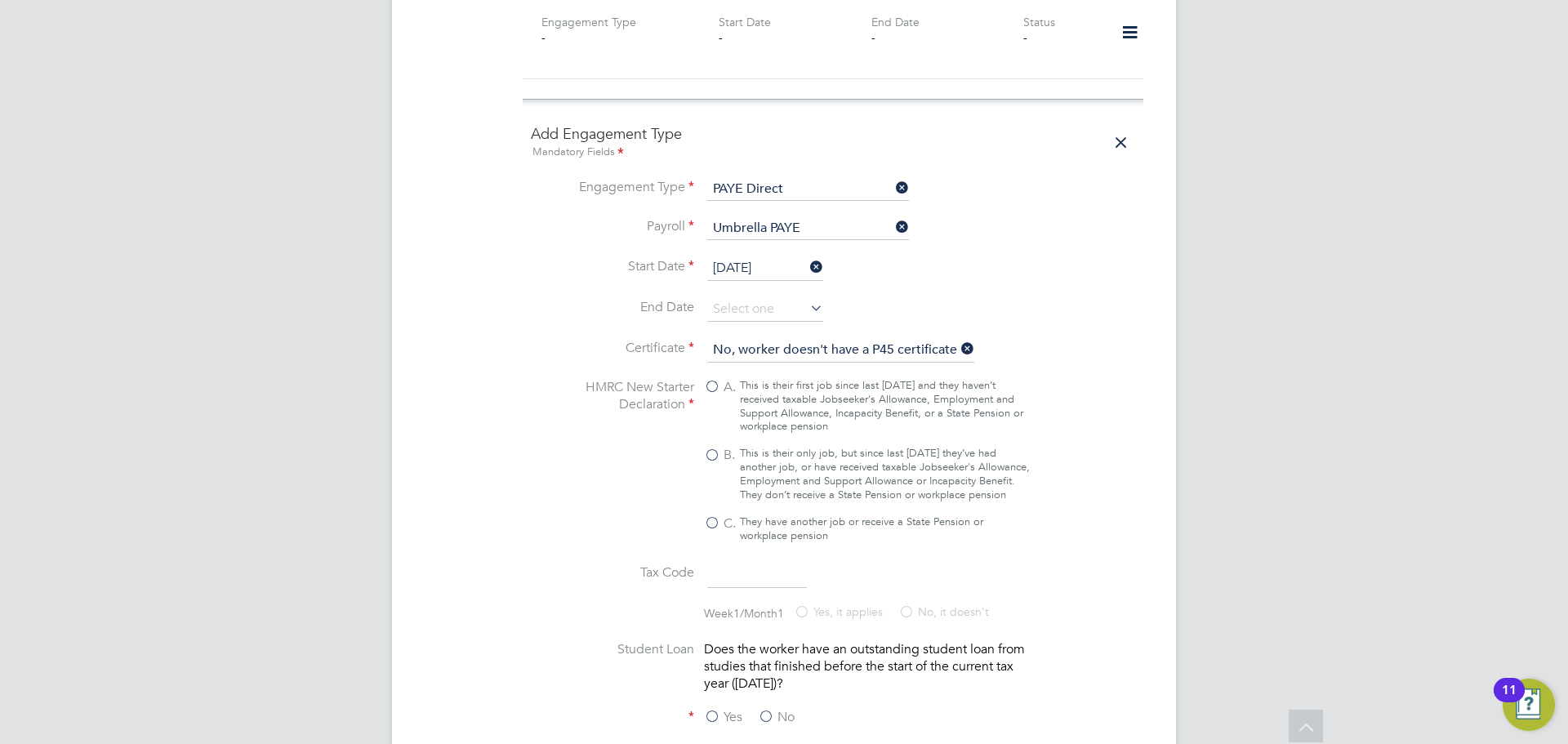
click at [744, 447] on div "This is their only job, but since last [DATE] they’ve had another job, or have …" at bounding box center [885, 475] width 290 height 56
click at [0, 0] on input "B. This is their only job, but since last [DATE] they’ve had another job, or ha…" at bounding box center [0, 0] width 0 height 0
type input "1257L"
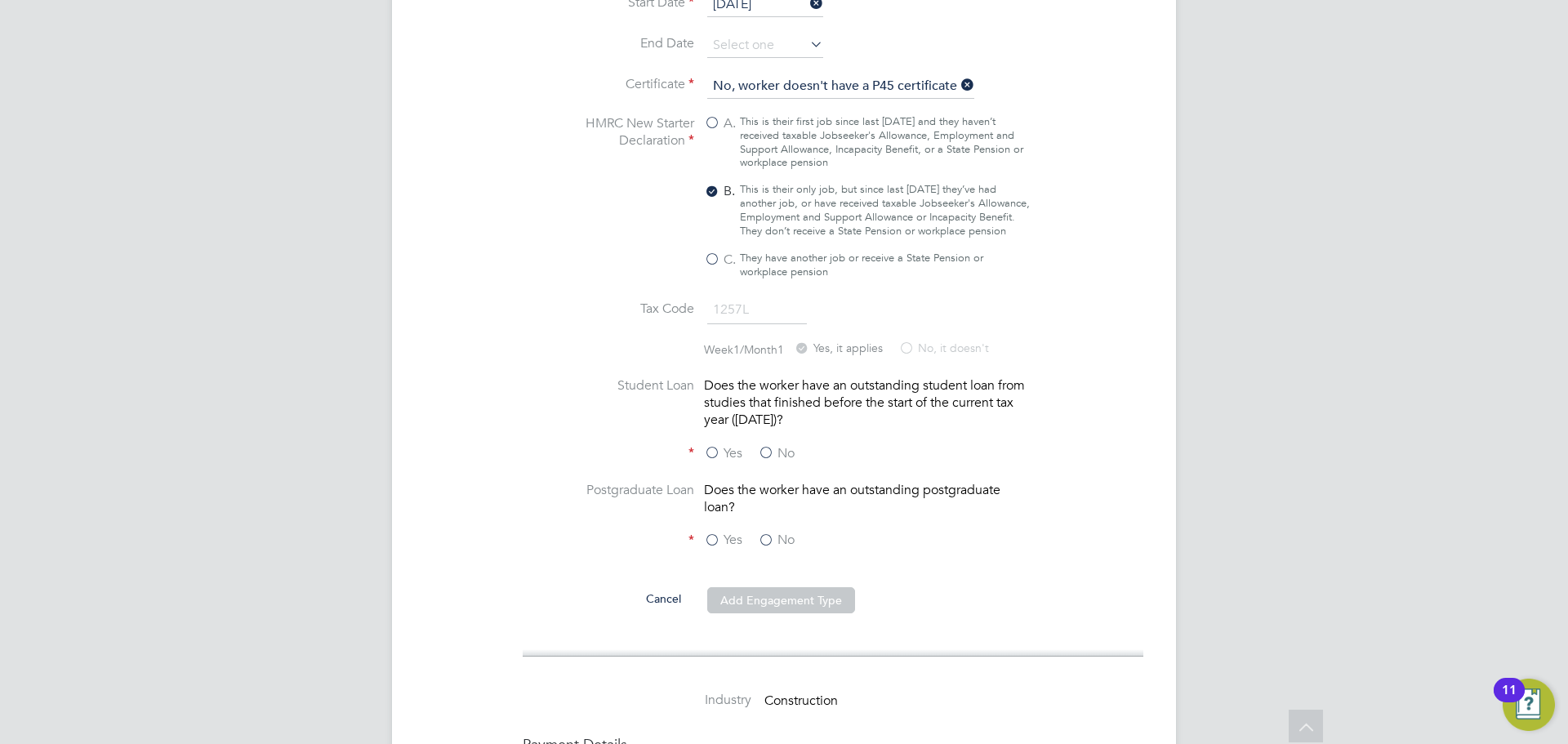
scroll to position [1552, 0]
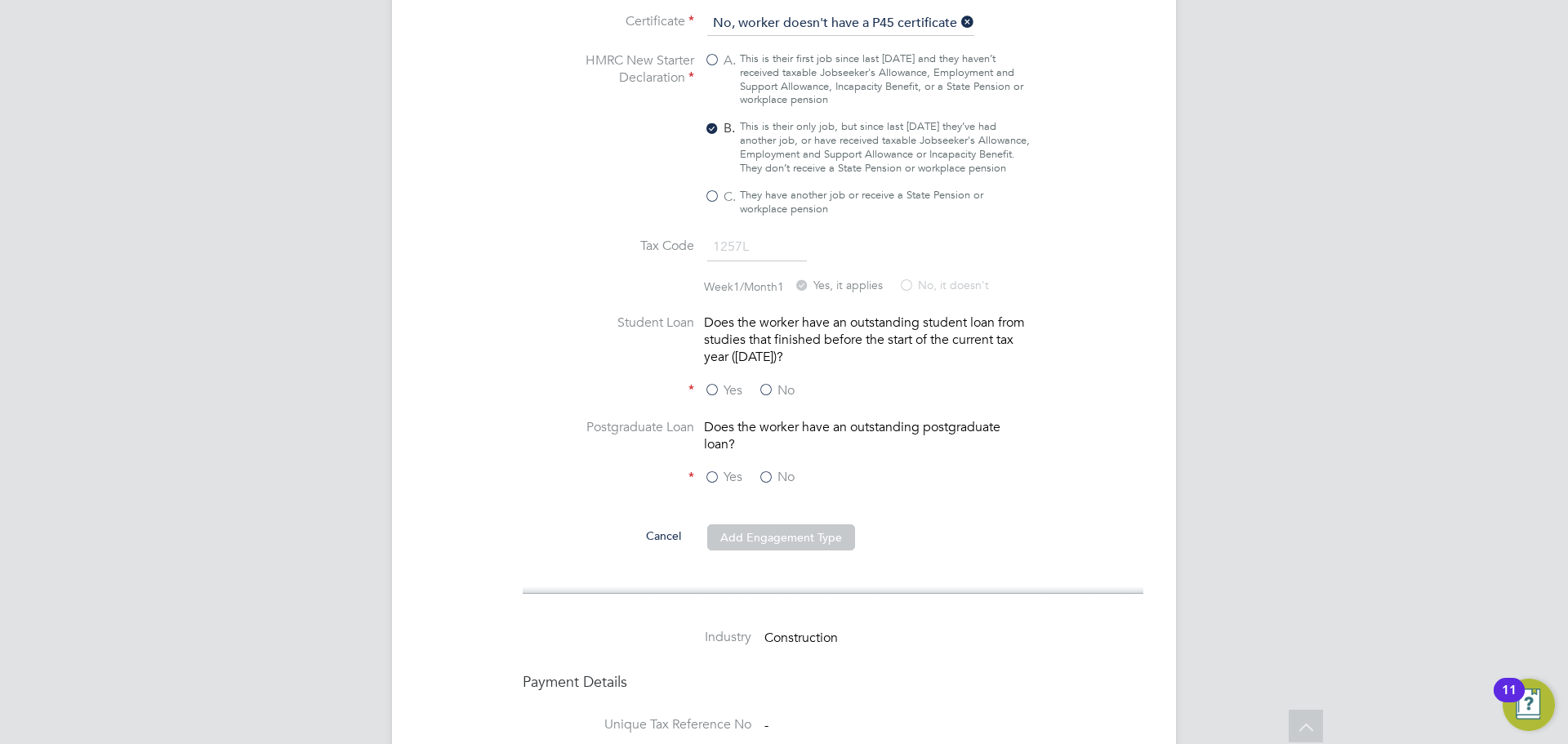
click at [766, 382] on label "No" at bounding box center [776, 390] width 37 height 17
click at [0, 0] on input "No" at bounding box center [0, 0] width 0 height 0
click at [771, 469] on label "No" at bounding box center [776, 477] width 37 height 17
click at [0, 0] on input "No" at bounding box center [0, 0] width 0 height 0
click at [814, 524] on button "Add Engagement Type" at bounding box center [781, 537] width 148 height 26
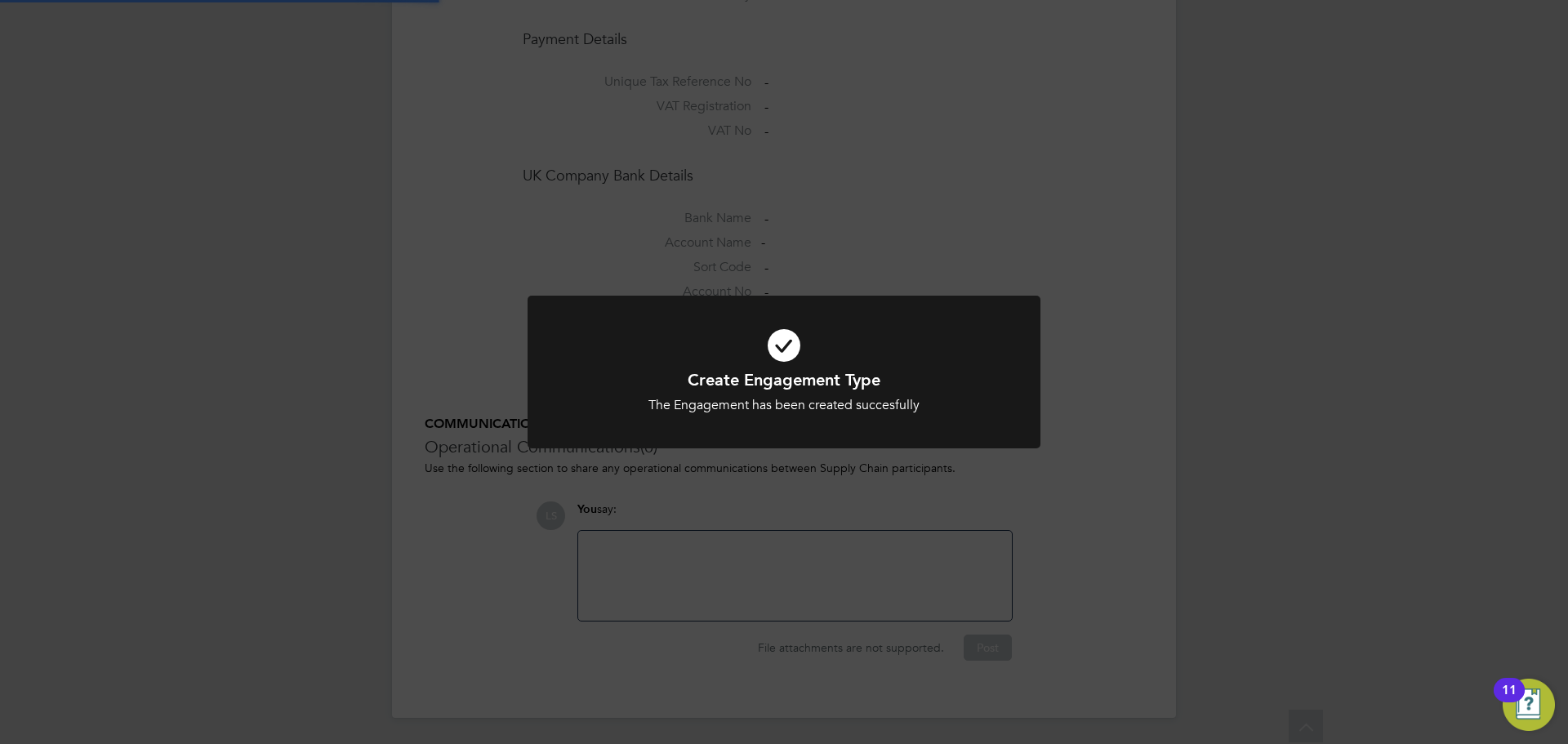
scroll to position [1324, 0]
